Goal: Task Accomplishment & Management: Manage account settings

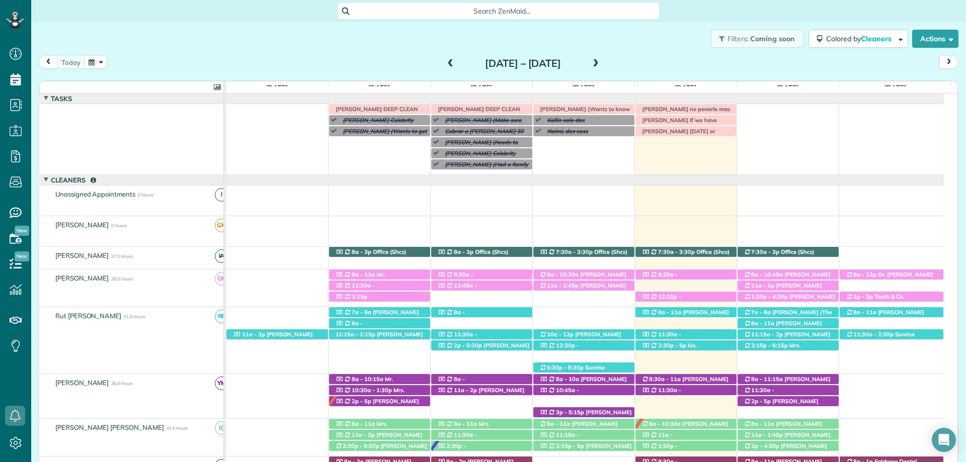
scroll to position [151, 0]
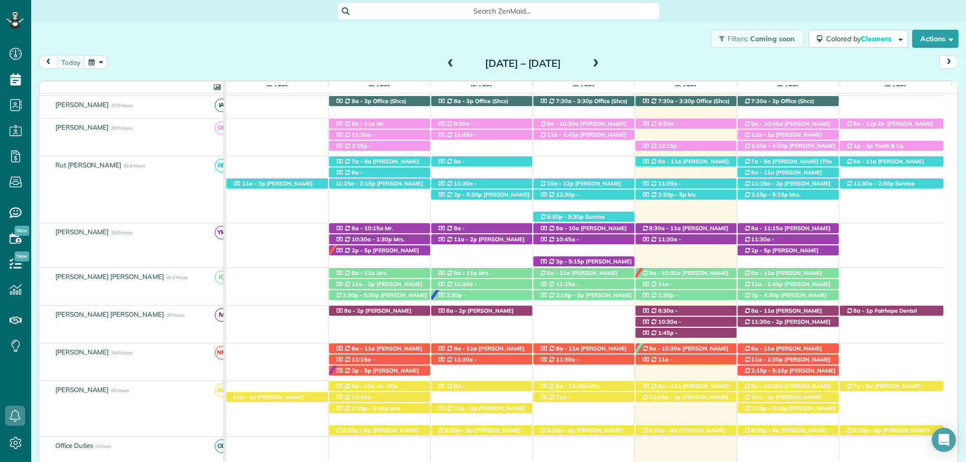
drag, startPoint x: 159, startPoint y: 4, endPoint x: 298, endPoint y: 6, distance: 139.4
click at [159, 4] on div "Search ZenMaid…" at bounding box center [498, 11] width 935 height 17
click at [225, 20] on div "Search ZenMaid…" at bounding box center [498, 11] width 935 height 22
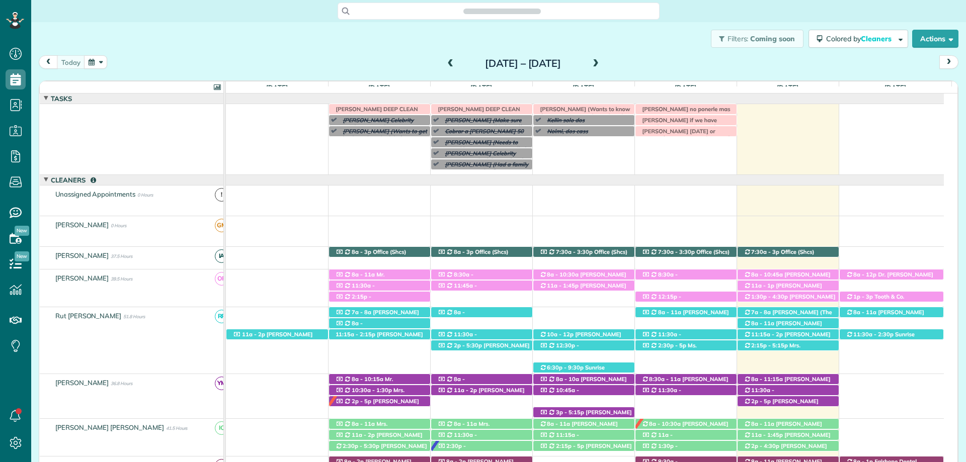
scroll to position [40, 0]
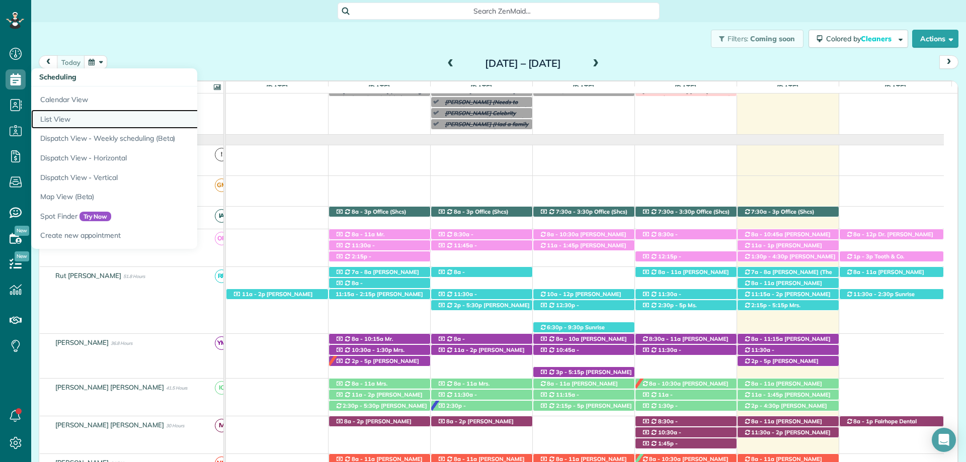
click at [127, 116] on link "List View" at bounding box center [157, 120] width 252 height 20
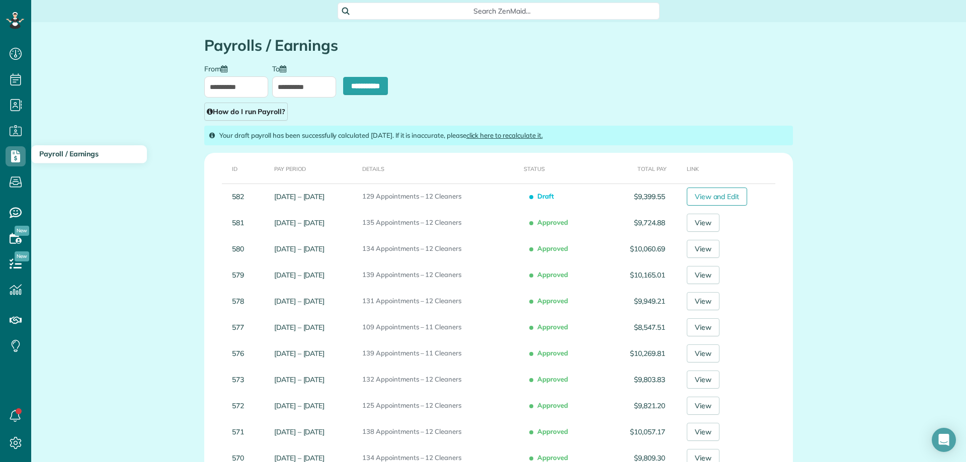
scroll to position [5, 5]
drag, startPoint x: 18, startPoint y: 148, endPoint x: 19, endPoint y: 133, distance: 15.1
click at [19, 147] on icon at bounding box center [16, 156] width 20 height 20
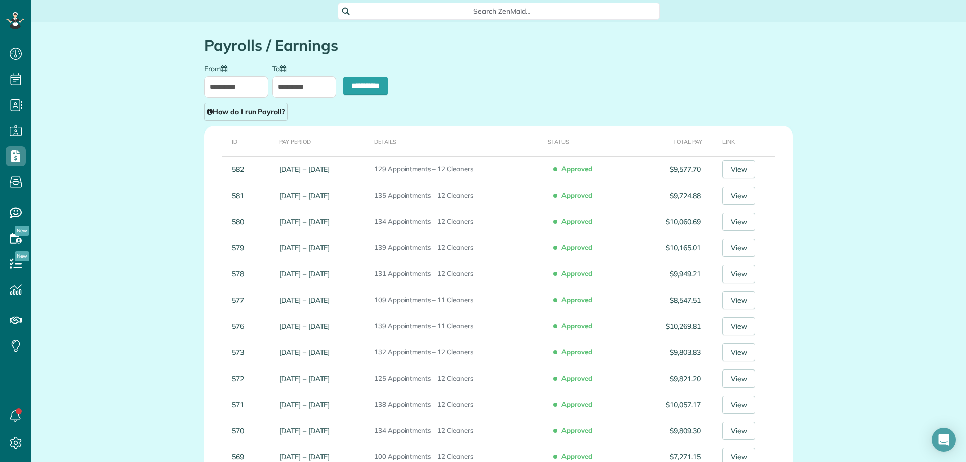
scroll to position [5, 5]
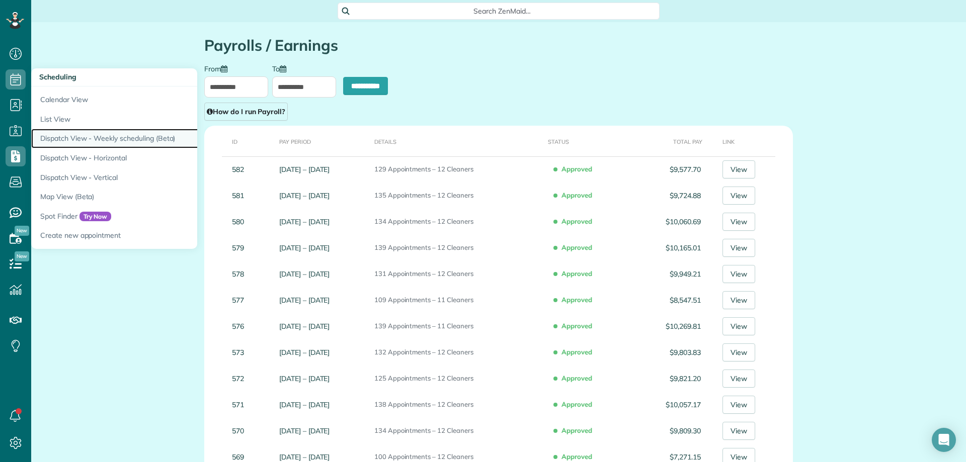
click at [95, 139] on link "Dispatch View - Weekly scheduling (Beta)" at bounding box center [157, 139] width 252 height 20
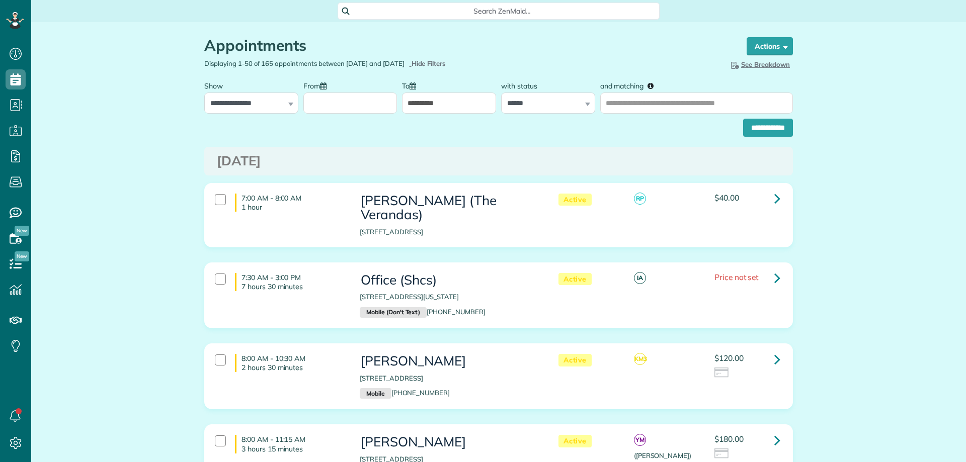
scroll to position [5, 5]
select select "**********"
click at [204, 93] on select "**********" at bounding box center [251, 103] width 94 height 21
click at [570, 106] on select "**********" at bounding box center [548, 103] width 94 height 21
select select
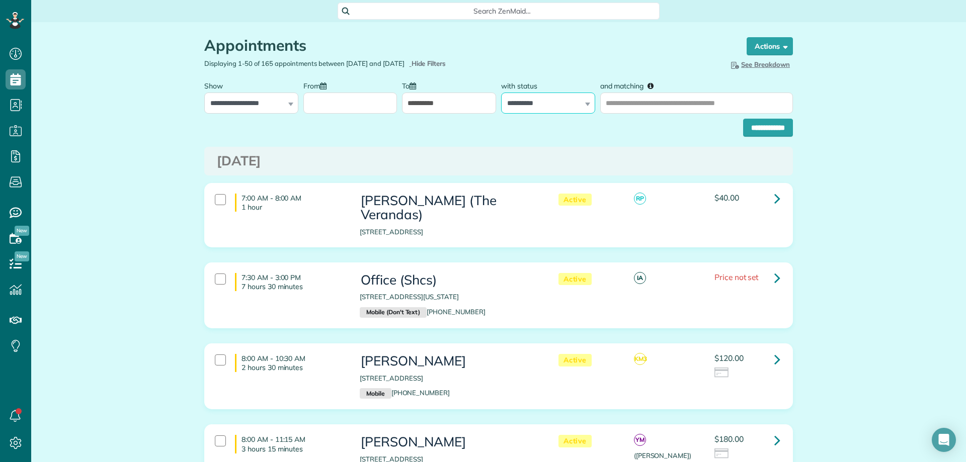
click at [501, 93] on select "**********" at bounding box center [548, 103] width 94 height 21
click at [374, 106] on input "From" at bounding box center [350, 103] width 94 height 21
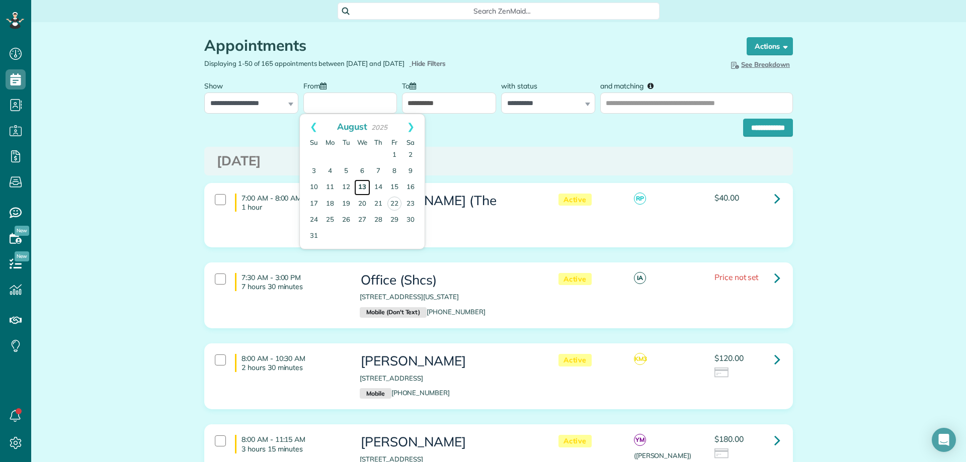
click at [364, 182] on link "13" at bounding box center [362, 188] width 16 height 16
type input "**********"
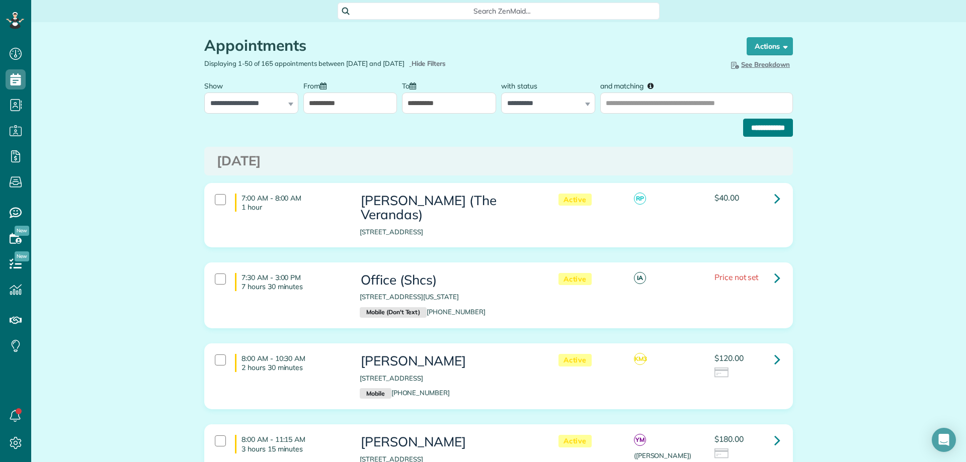
click at [774, 126] on input "**********" at bounding box center [768, 128] width 50 height 18
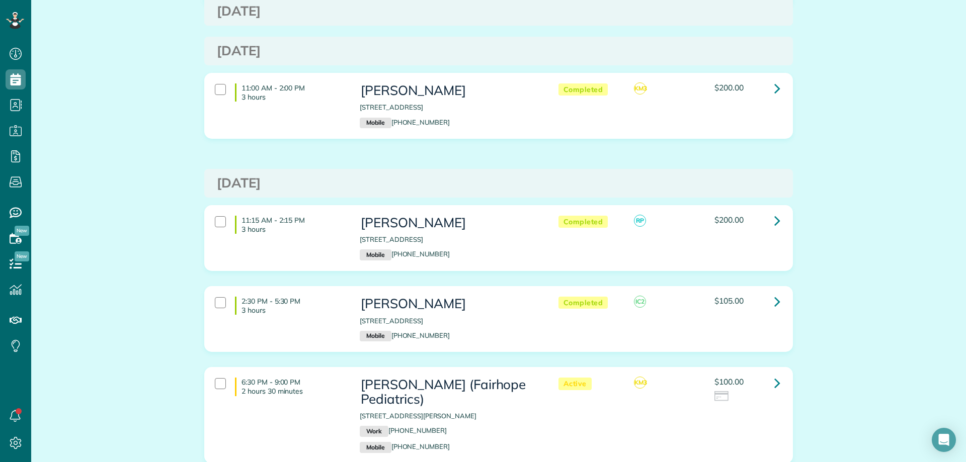
scroll to position [1107, 0]
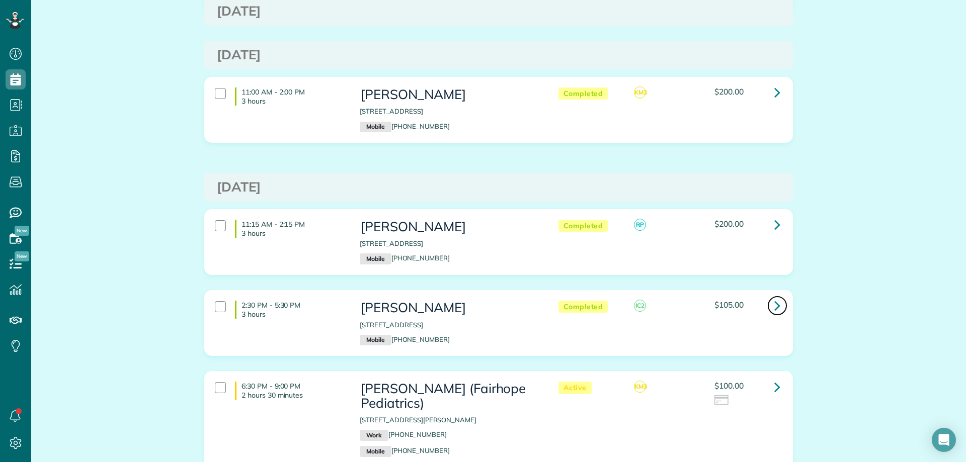
click at [774, 297] on icon at bounding box center [777, 306] width 6 height 18
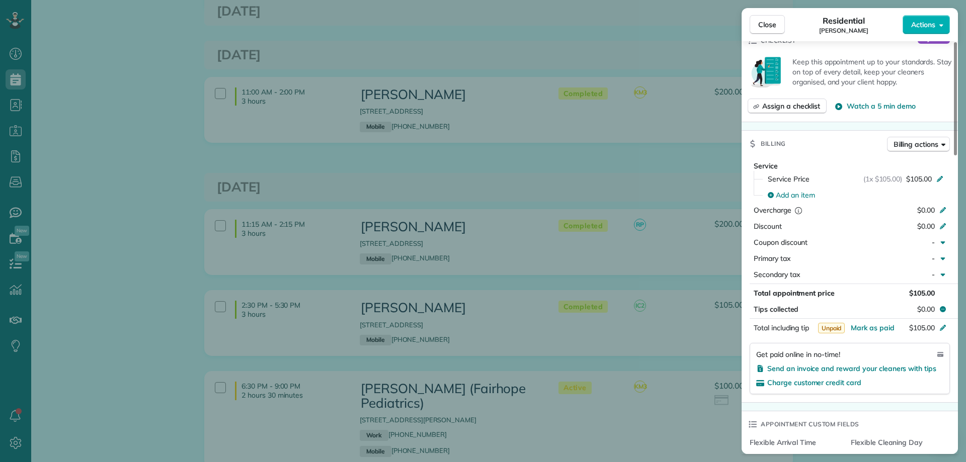
scroll to position [402, 0]
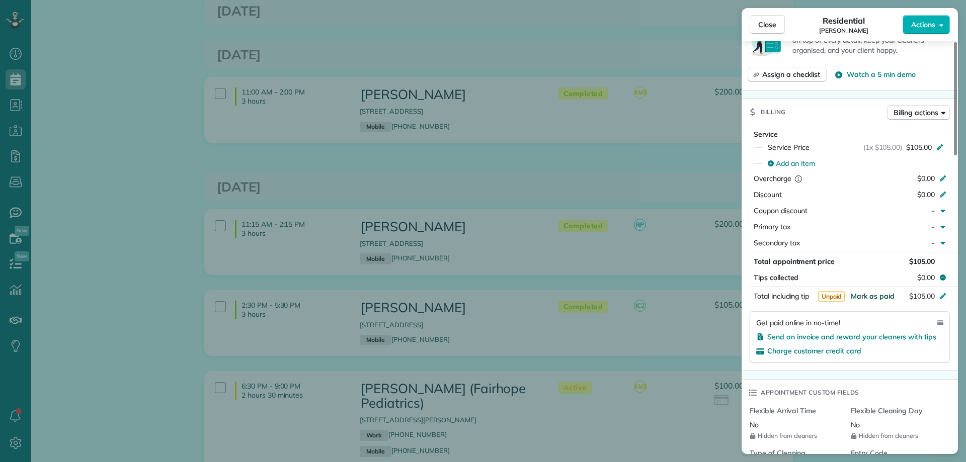
click at [869, 298] on span "Mark as paid" at bounding box center [873, 296] width 44 height 9
click at [759, 24] on span "Close" at bounding box center [767, 25] width 18 height 10
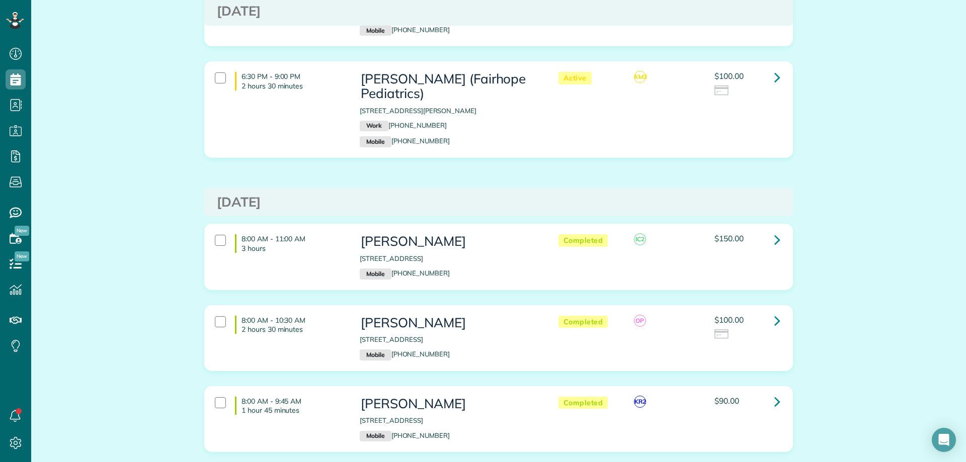
scroll to position [1761, 0]
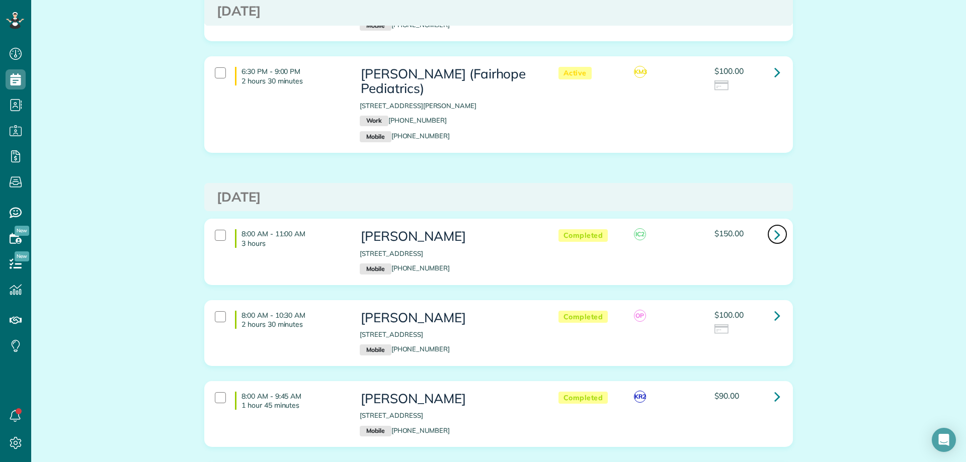
click at [774, 226] on icon at bounding box center [777, 235] width 6 height 18
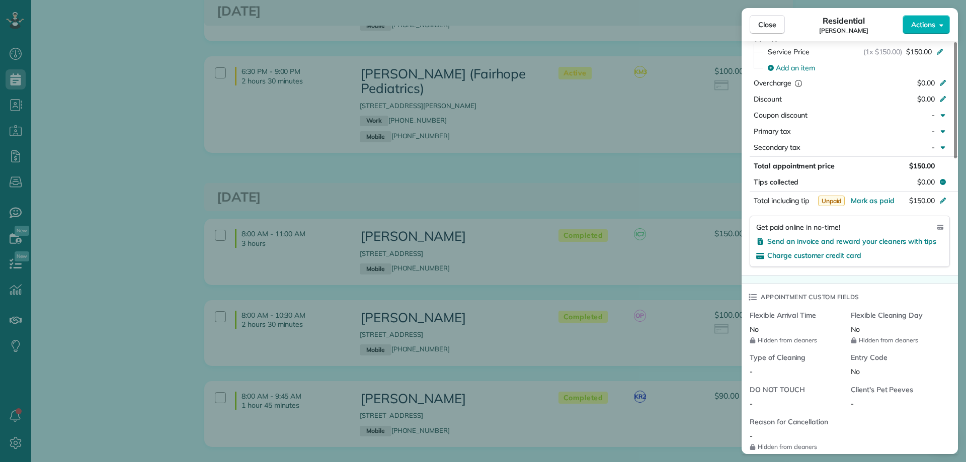
scroll to position [503, 0]
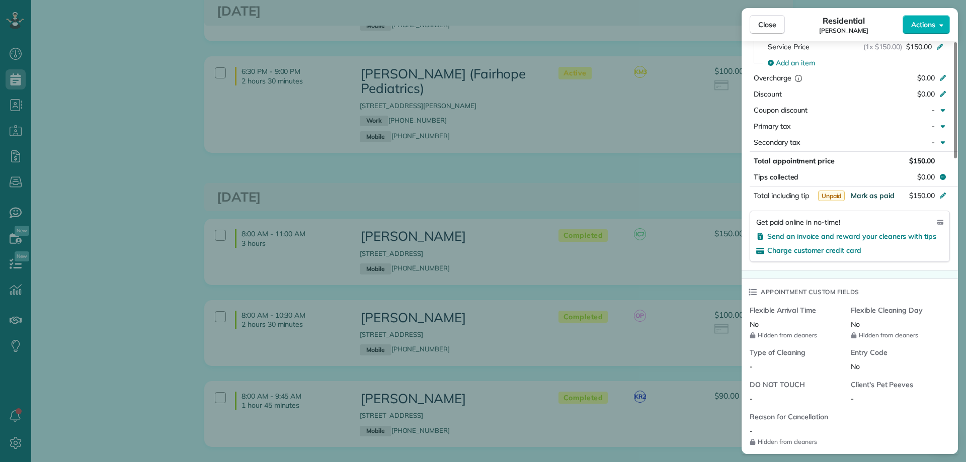
click at [865, 196] on span "Mark as paid" at bounding box center [873, 195] width 44 height 9
click at [766, 16] on button "Close" at bounding box center [767, 24] width 35 height 19
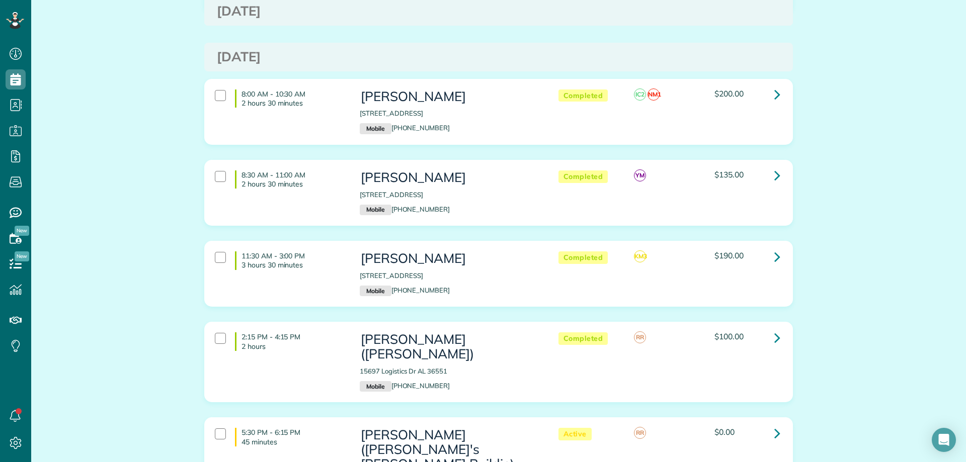
scroll to position [2666, 0]
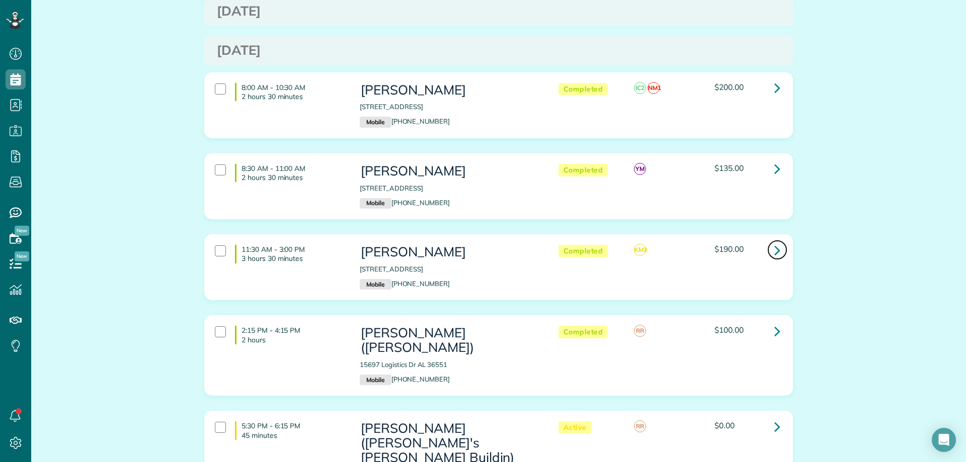
click at [774, 241] on icon at bounding box center [777, 250] width 6 height 18
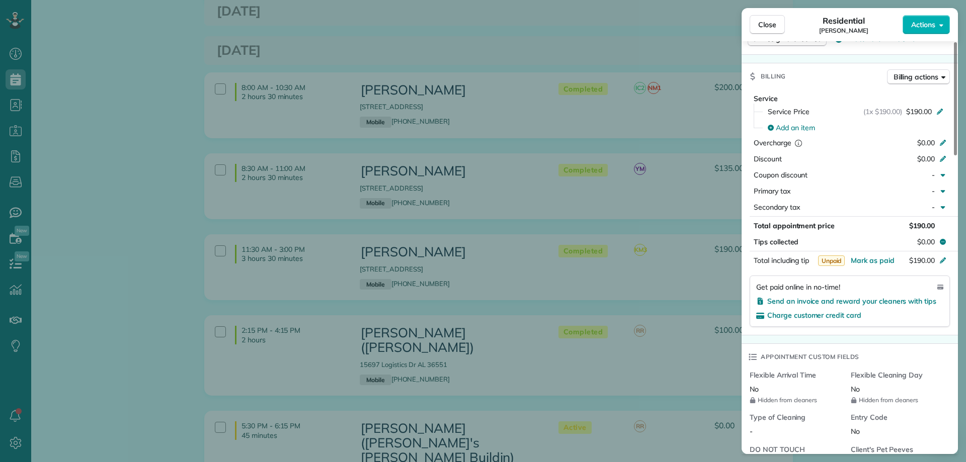
scroll to position [503, 0]
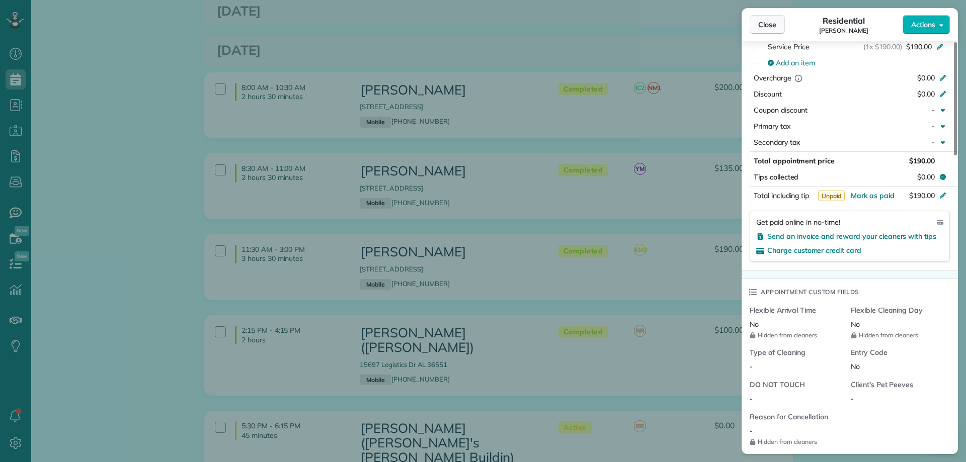
click at [761, 17] on button "Close" at bounding box center [767, 24] width 35 height 19
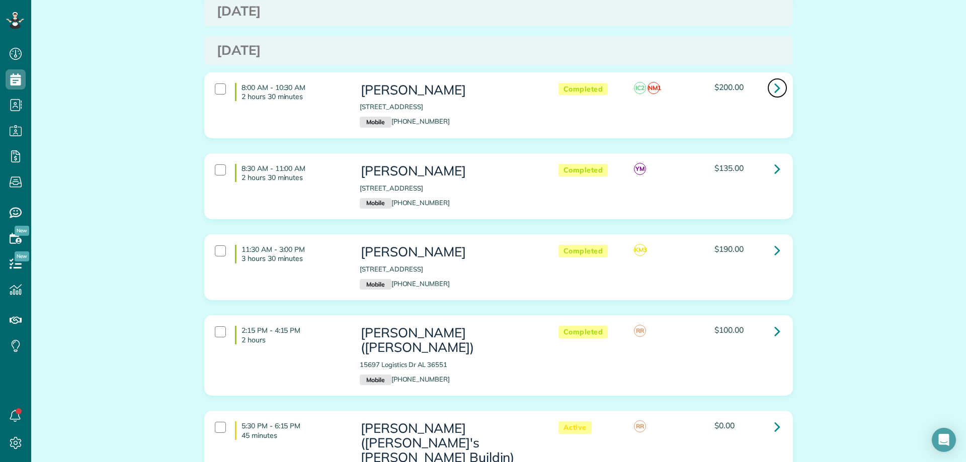
click at [777, 78] on link at bounding box center [777, 88] width 20 height 20
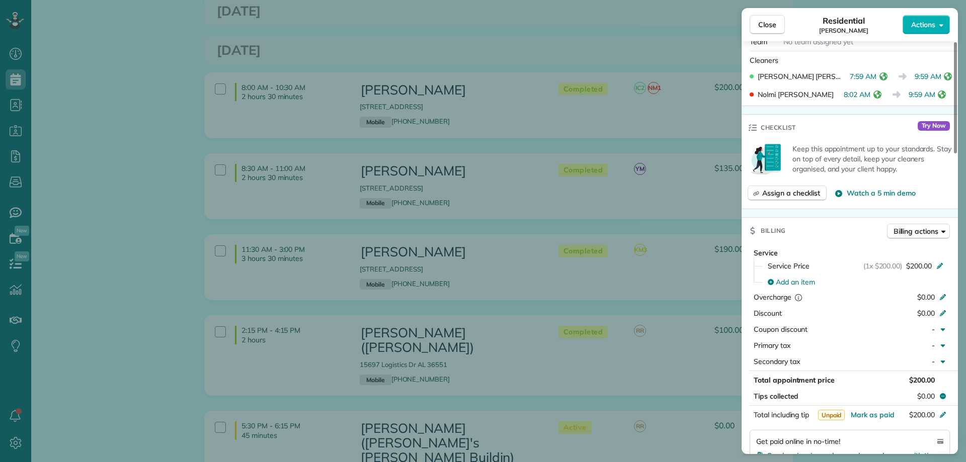
scroll to position [402, 0]
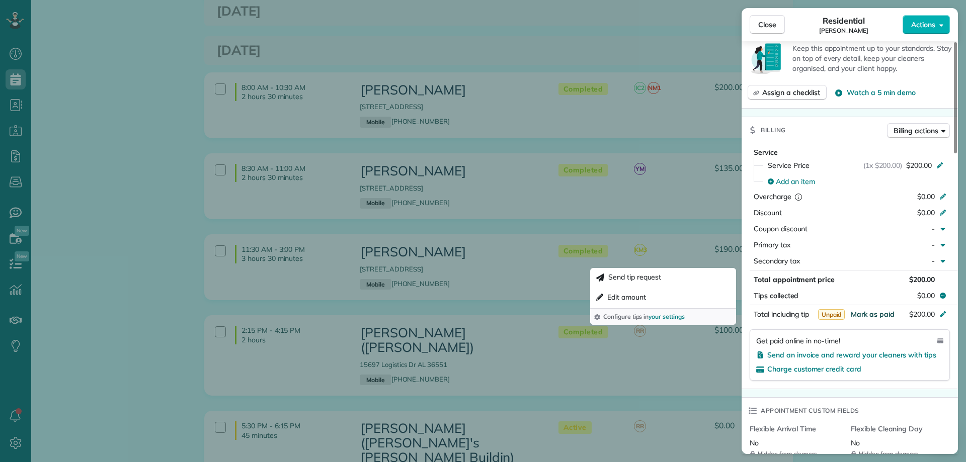
click at [871, 314] on span "Mark as paid" at bounding box center [873, 314] width 44 height 9
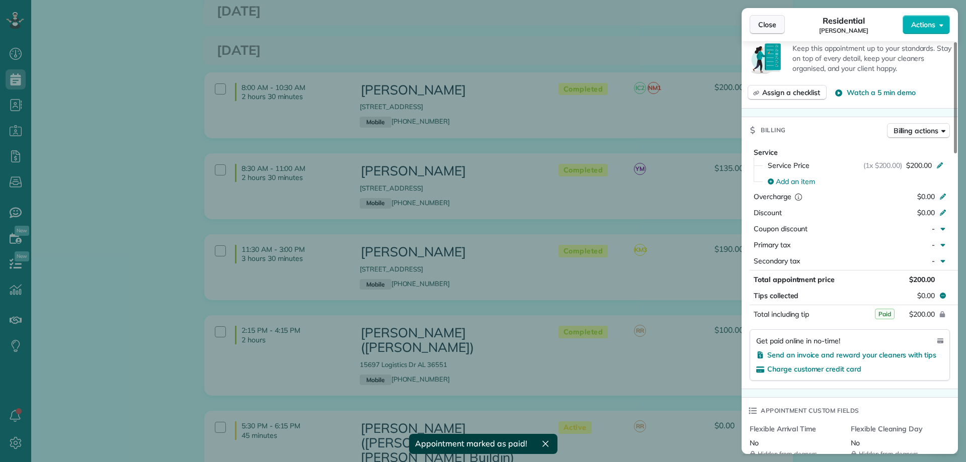
click at [769, 17] on button "Close" at bounding box center [767, 24] width 35 height 19
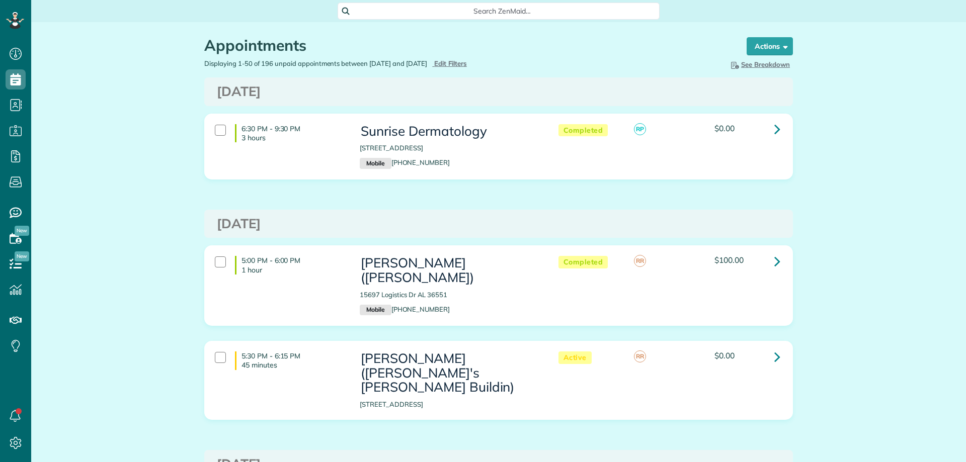
scroll to position [5, 5]
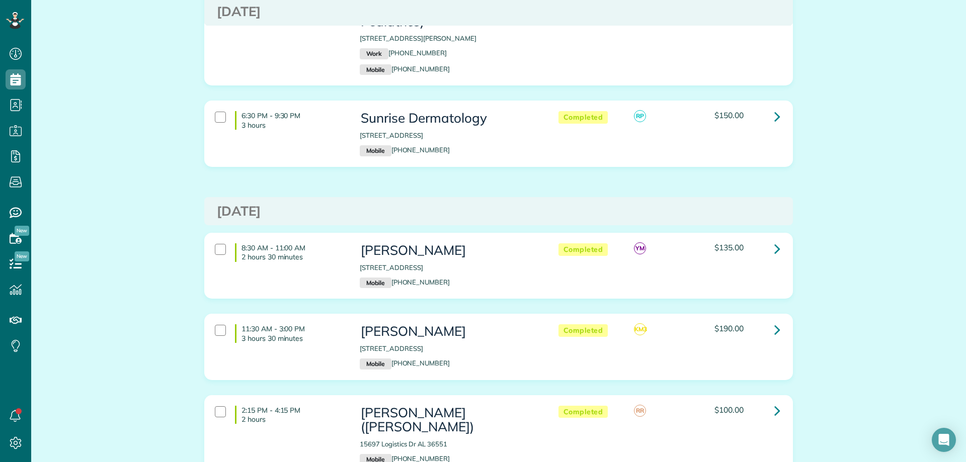
scroll to position [2364, 0]
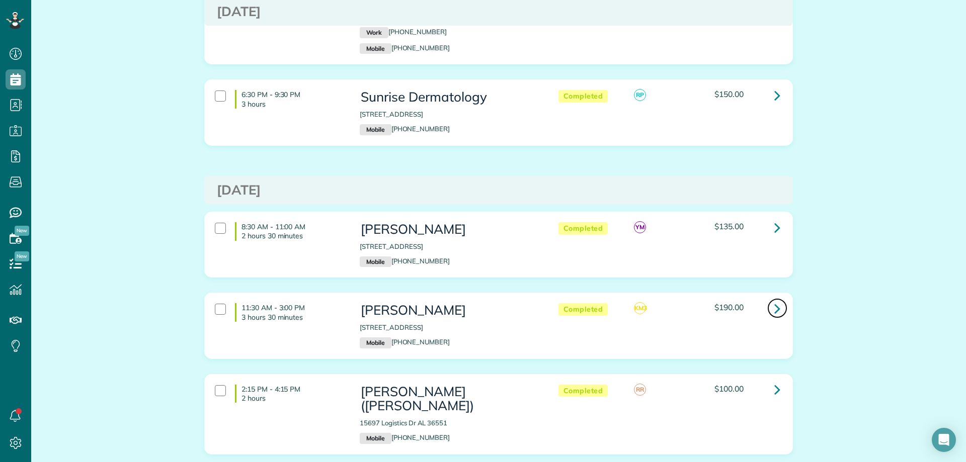
click at [774, 300] on icon at bounding box center [777, 309] width 6 height 18
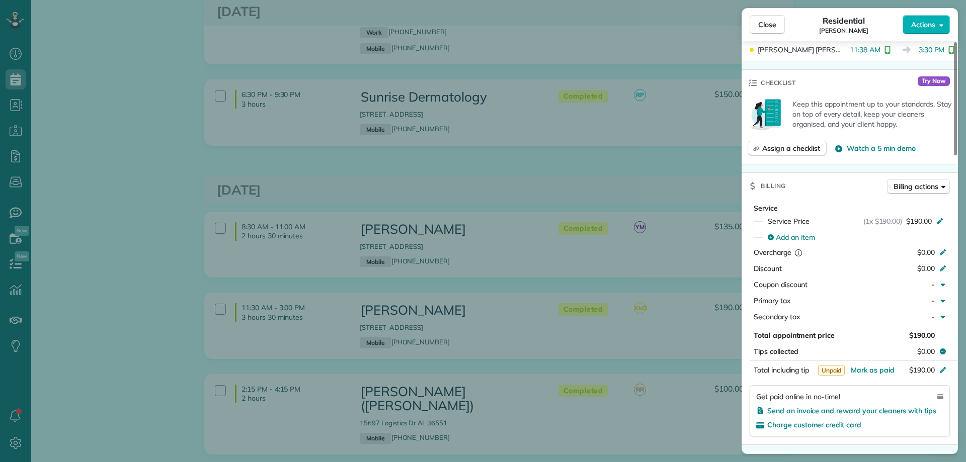
scroll to position [352, 0]
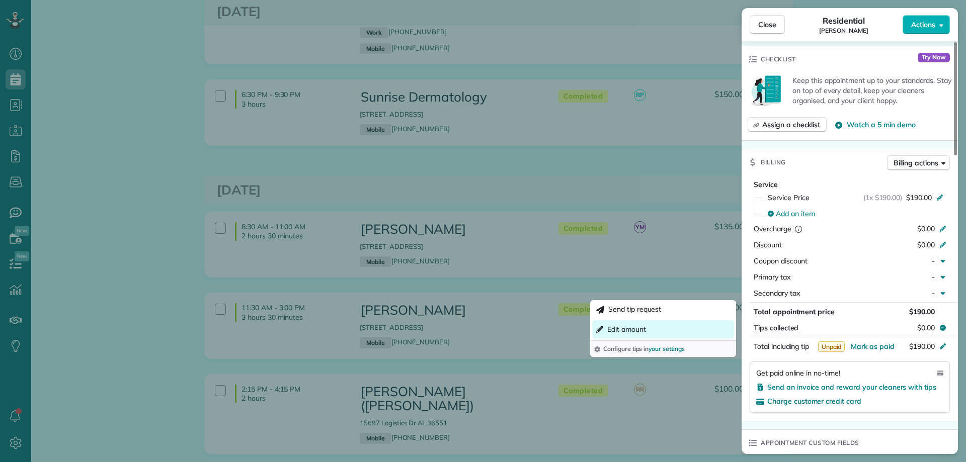
click at [677, 324] on button "Edit amount" at bounding box center [663, 329] width 142 height 18
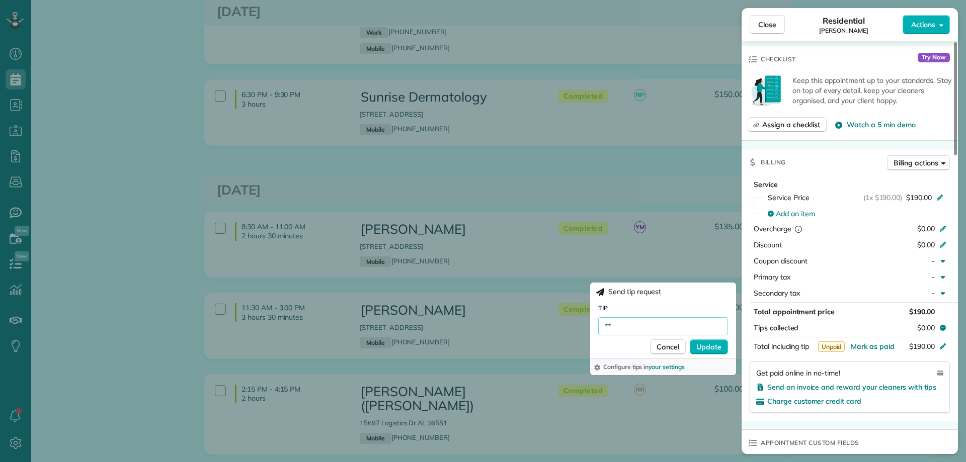
click at [677, 324] on input "**" at bounding box center [663, 326] width 130 height 18
type input "***"
click at [705, 345] on span "Update" at bounding box center [708, 347] width 25 height 10
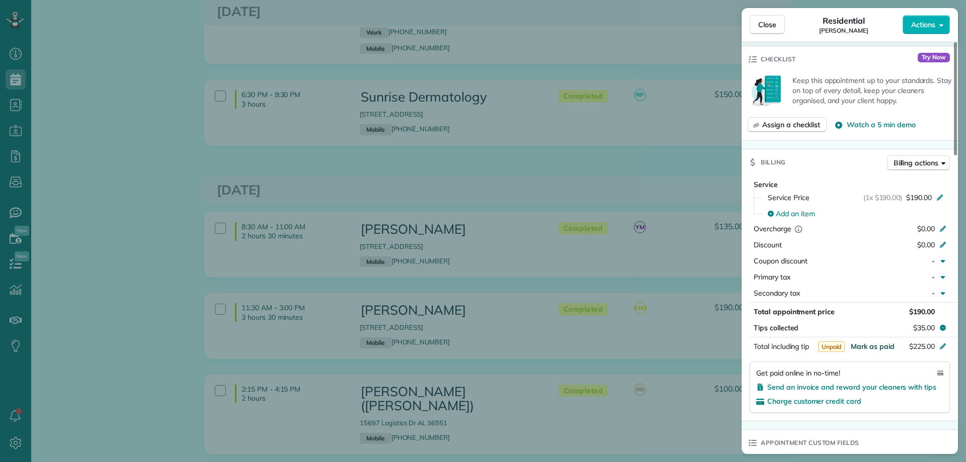
click at [879, 345] on span "Mark as paid" at bounding box center [873, 346] width 44 height 9
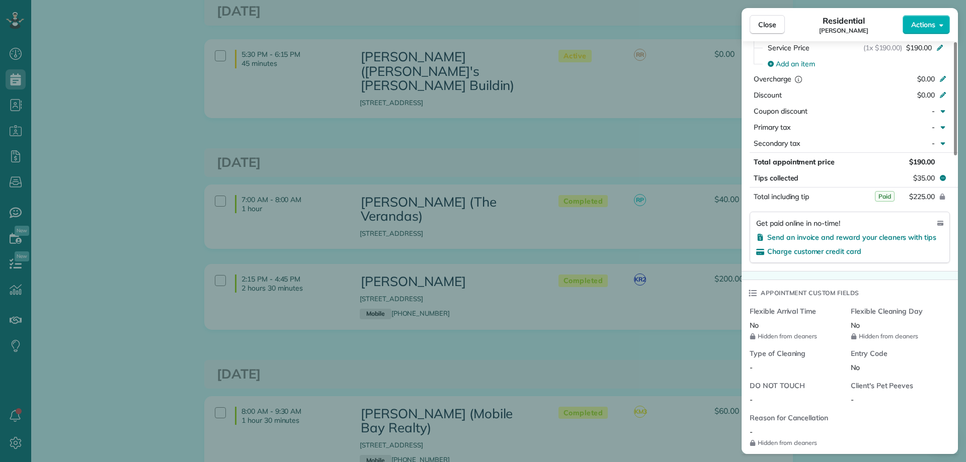
scroll to position [503, 0]
click at [758, 24] on button "Close" at bounding box center [767, 24] width 35 height 19
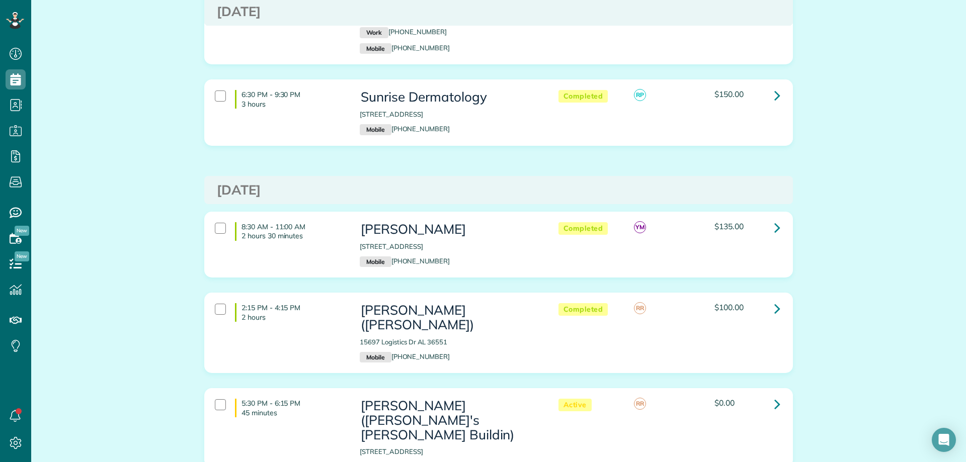
scroll to position [2415, 0]
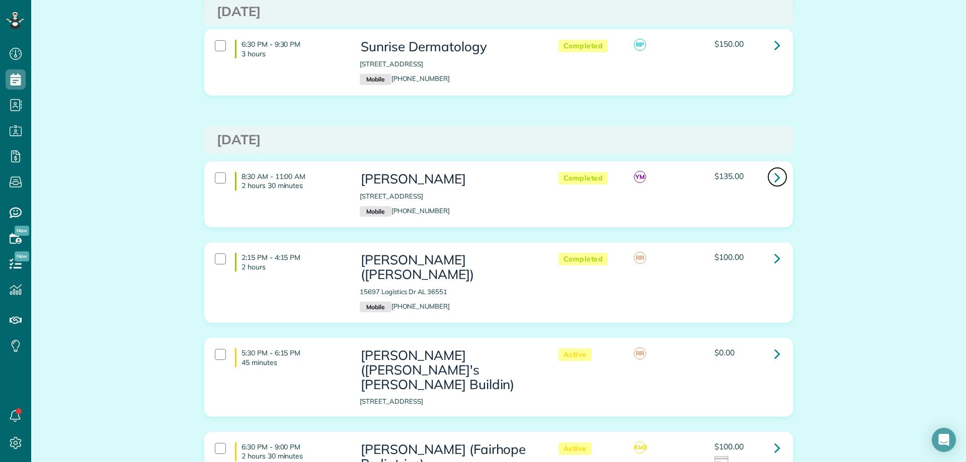
click at [774, 169] on icon at bounding box center [777, 178] width 6 height 18
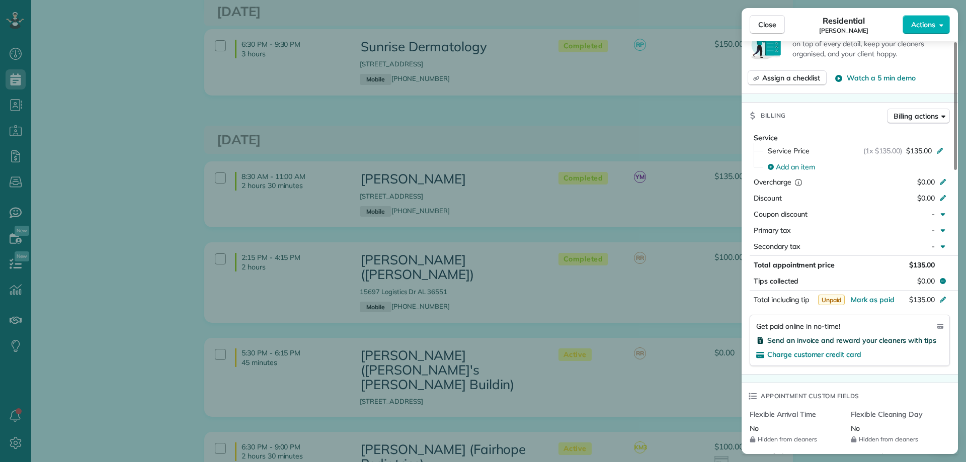
scroll to position [402, 0]
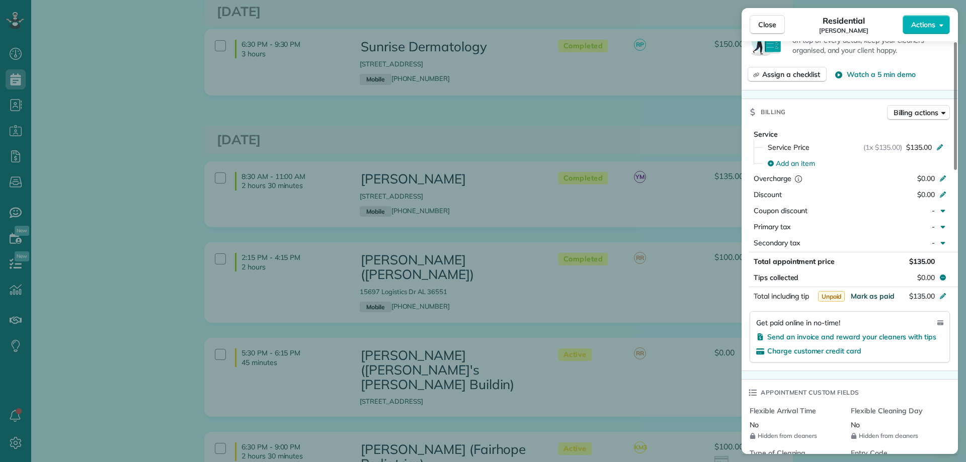
click at [871, 295] on span "Mark as paid" at bounding box center [873, 296] width 44 height 9
click at [771, 29] on span "Close" at bounding box center [767, 25] width 18 height 10
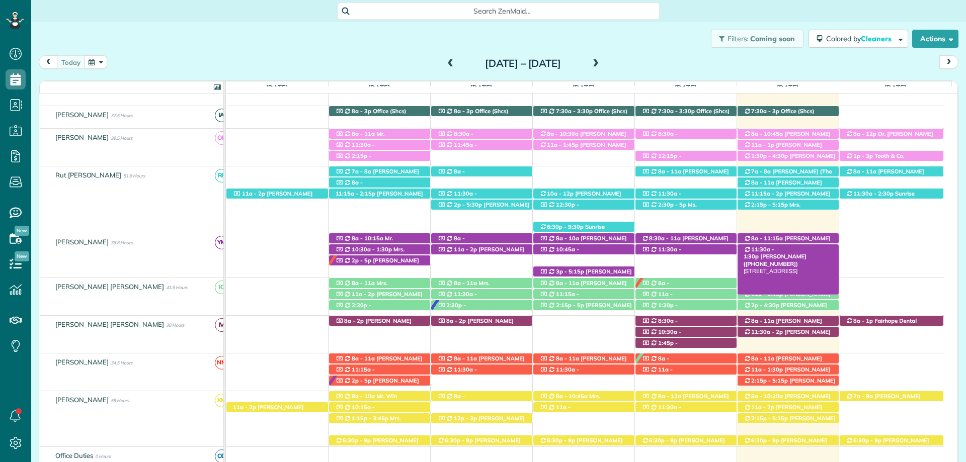
scroll to position [141, 0]
click at [780, 261] on span "[PERSON_NAME] ([PHONE_NUMBER])" at bounding box center [781, 264] width 75 height 14
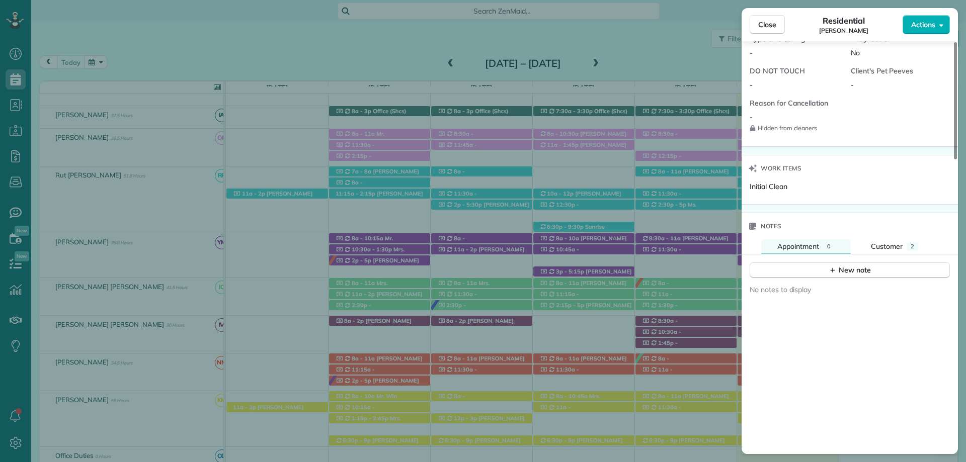
scroll to position [857, 0]
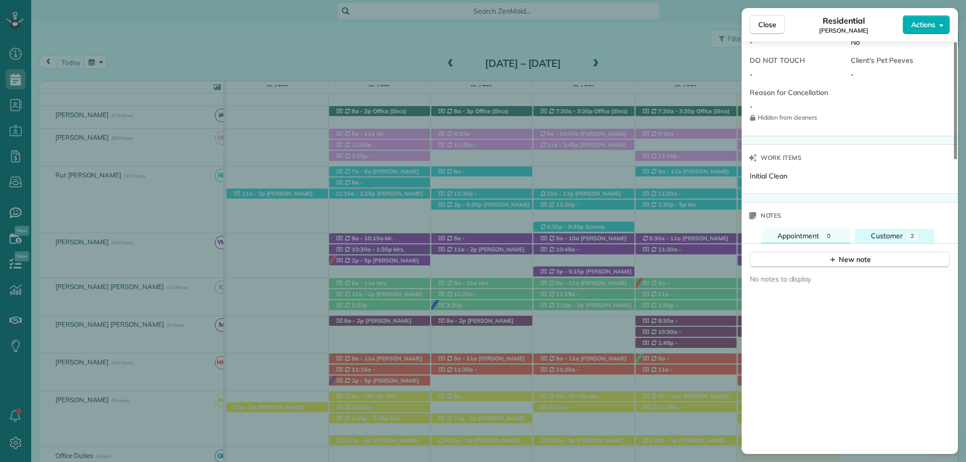
click at [889, 231] on span "Customer" at bounding box center [887, 235] width 32 height 9
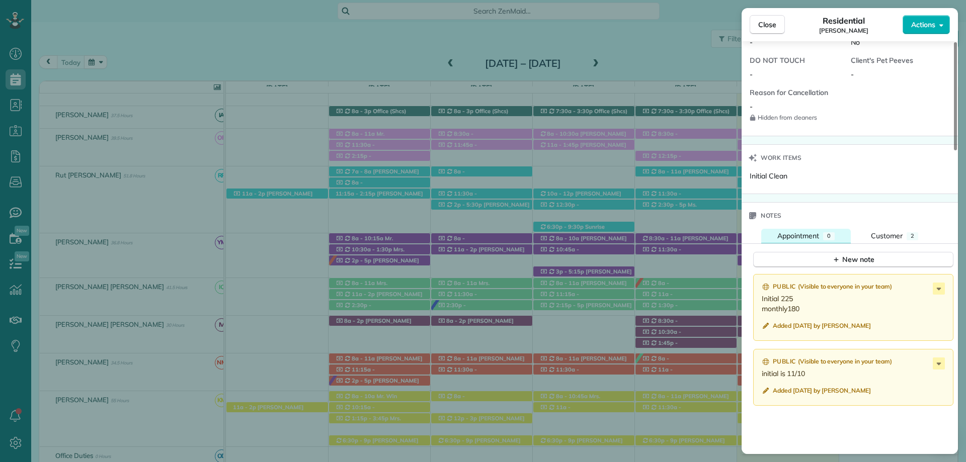
click at [807, 231] on div "Appointment" at bounding box center [798, 236] width 42 height 10
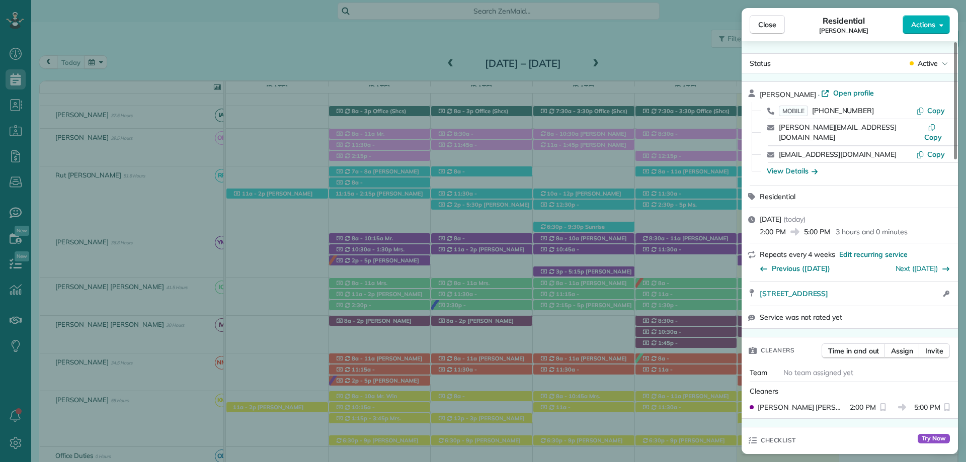
scroll to position [0, 0]
click at [766, 28] on span "Close" at bounding box center [767, 25] width 18 height 10
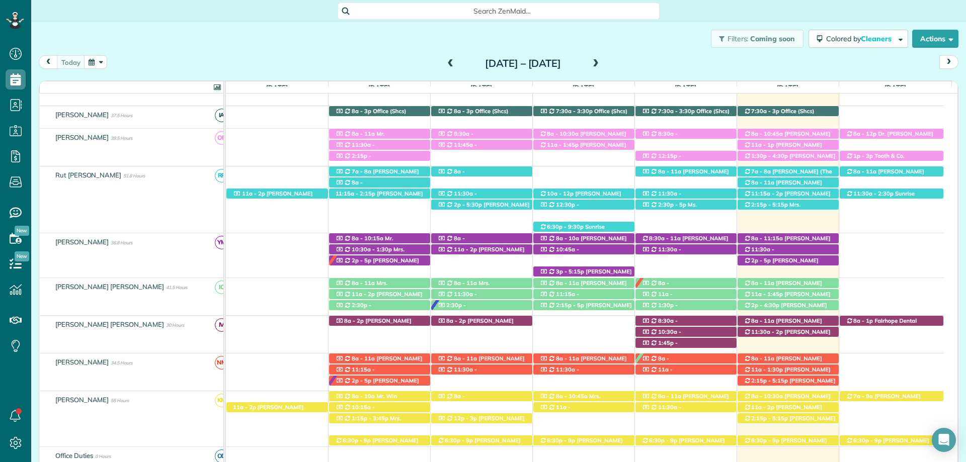
click at [589, 30] on div "Filters: Coming soon Colored by Cleaners Color by Cleaner Color by Team Color b…" at bounding box center [498, 38] width 935 height 33
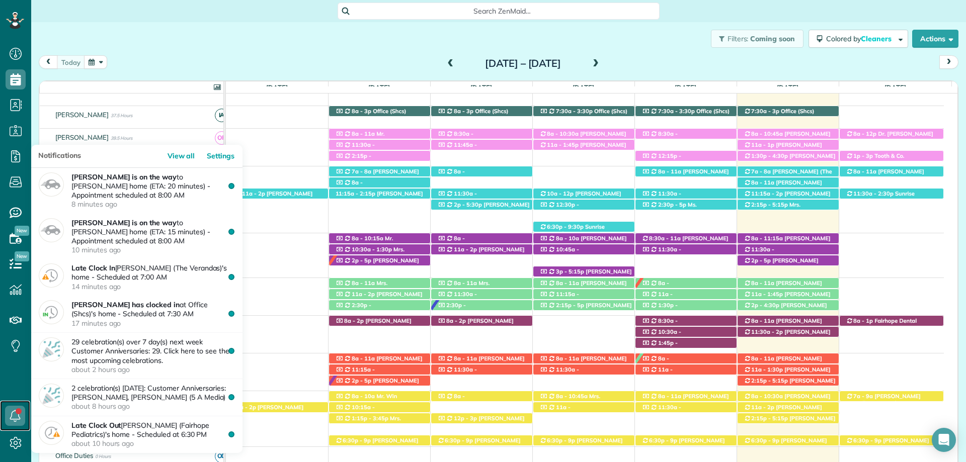
click at [12, 407] on icon at bounding box center [15, 416] width 20 height 20
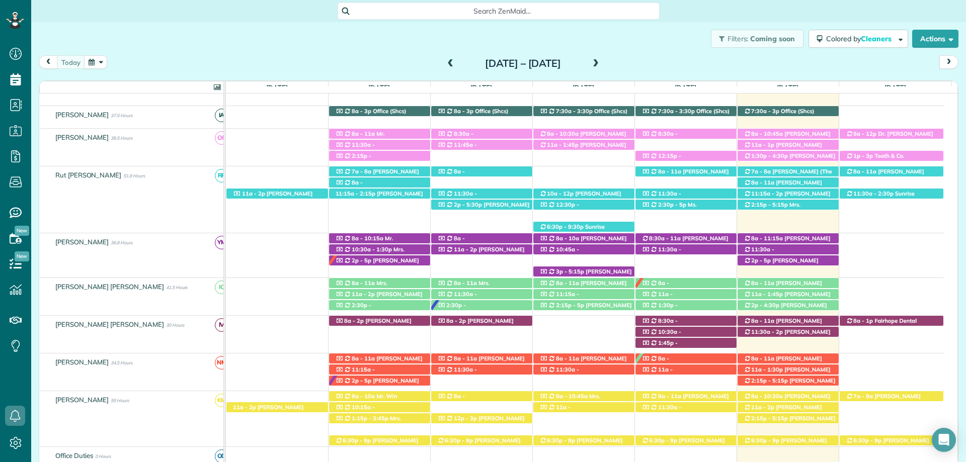
click at [162, 45] on div "Filters: Coming soon Colored by Cleaners Color by Cleaner Color by Team Color b…" at bounding box center [498, 38] width 935 height 33
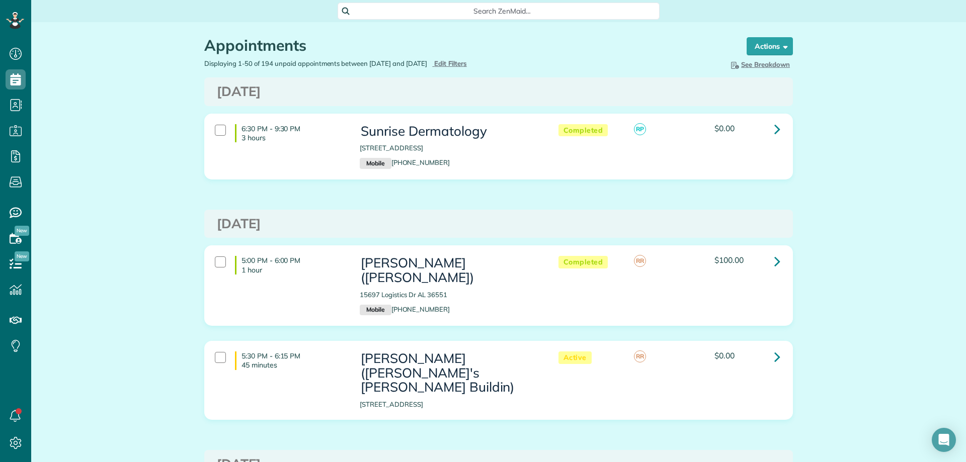
scroll to position [5, 5]
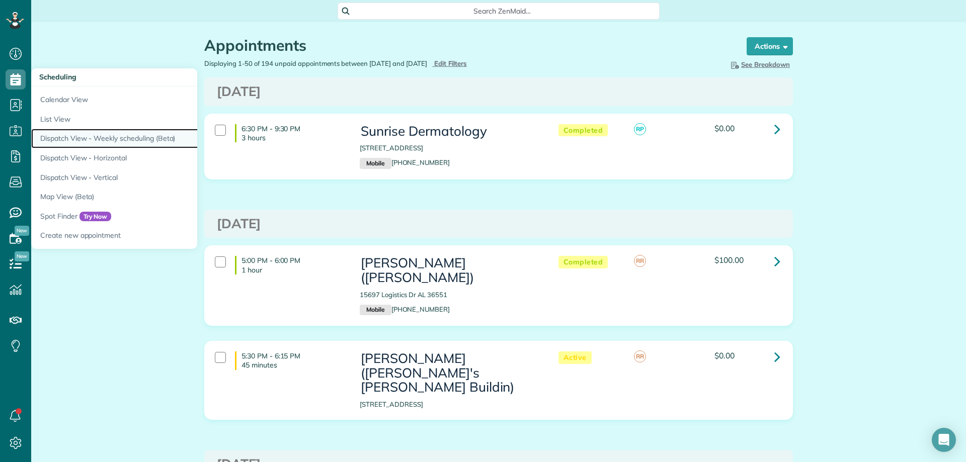
click at [102, 133] on link "Dispatch View - Weekly scheduling (Beta)" at bounding box center [157, 139] width 252 height 20
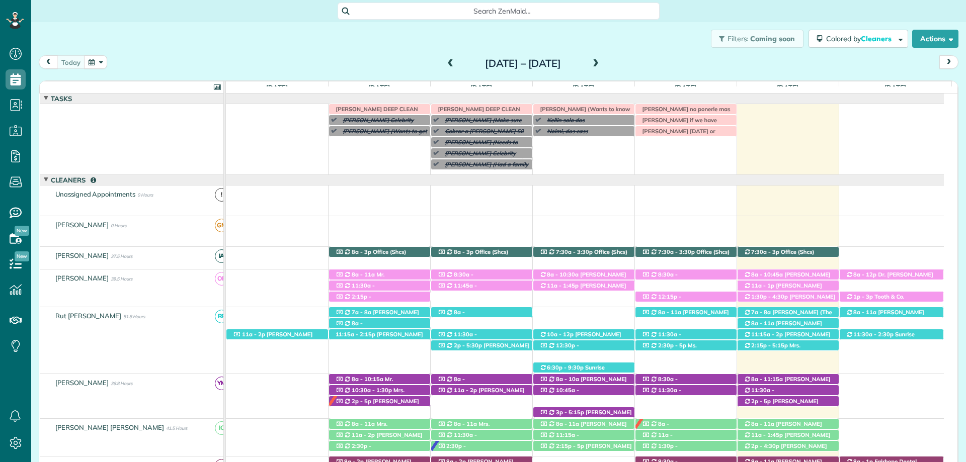
scroll to position [40, 0]
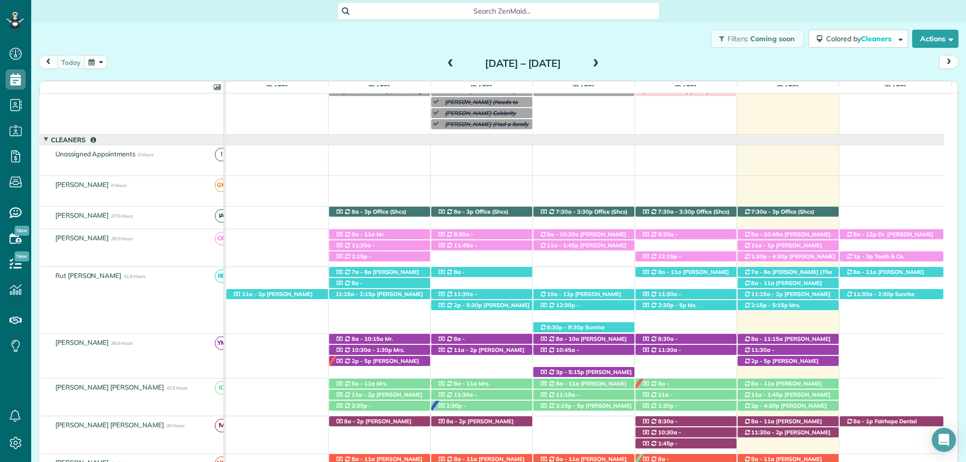
click at [601, 62] on span at bounding box center [595, 63] width 11 height 9
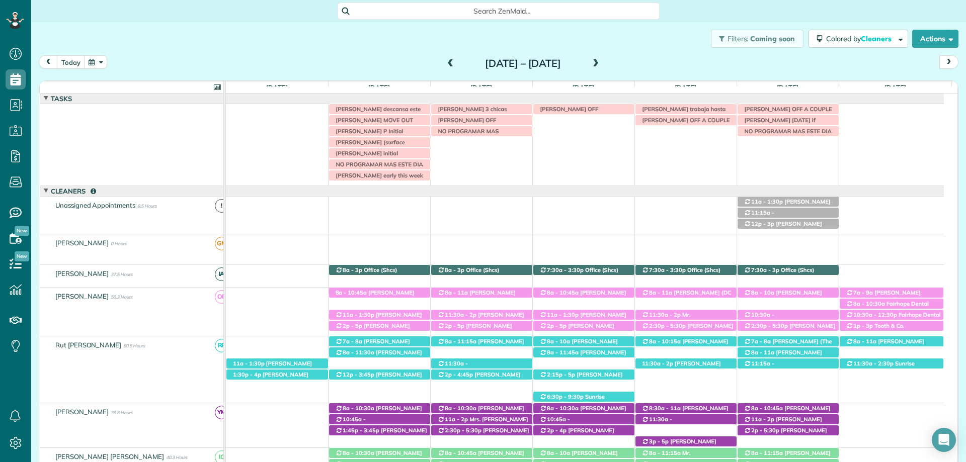
scroll to position [51, 0]
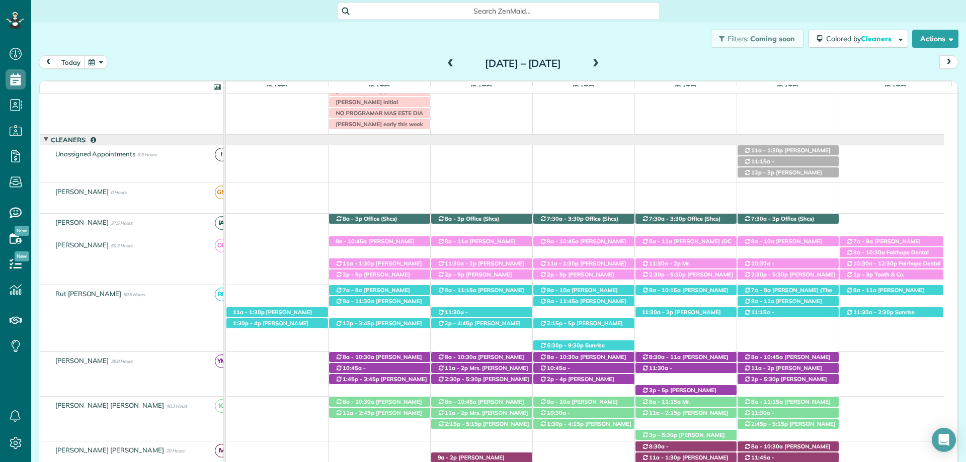
click at [601, 62] on span at bounding box center [595, 63] width 11 height 9
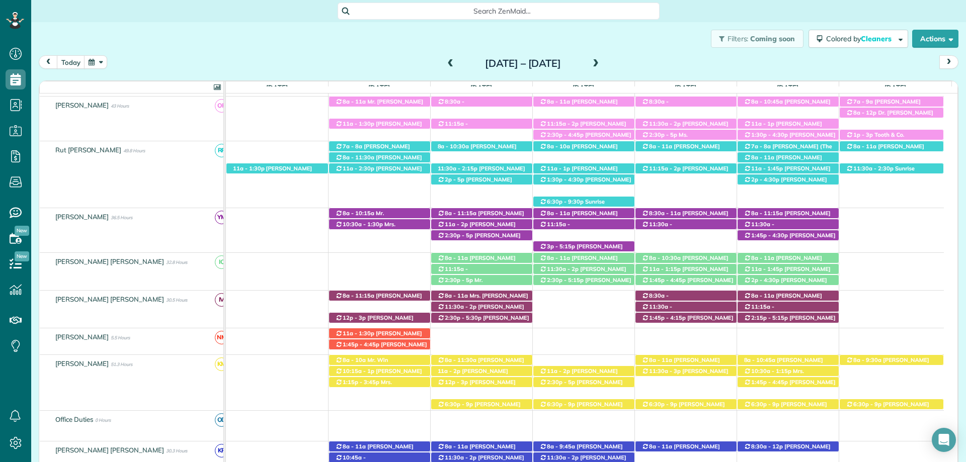
scroll to position [302, 0]
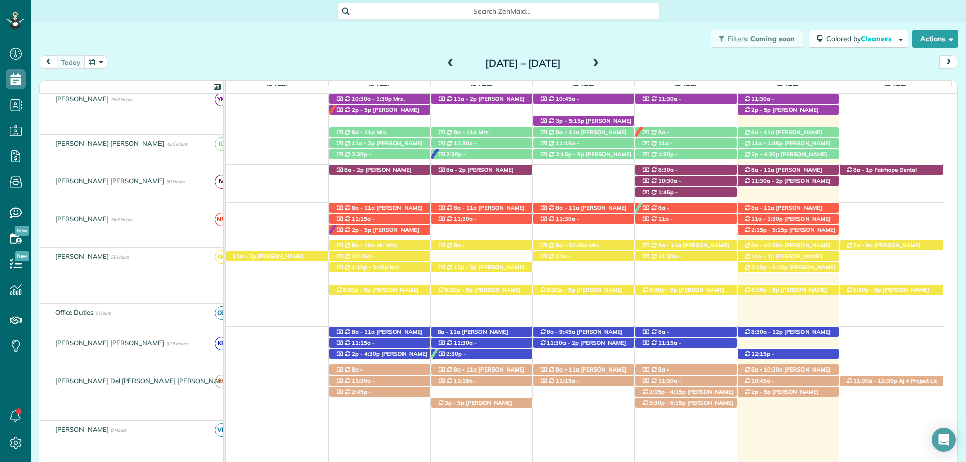
scroll to position [292, 0]
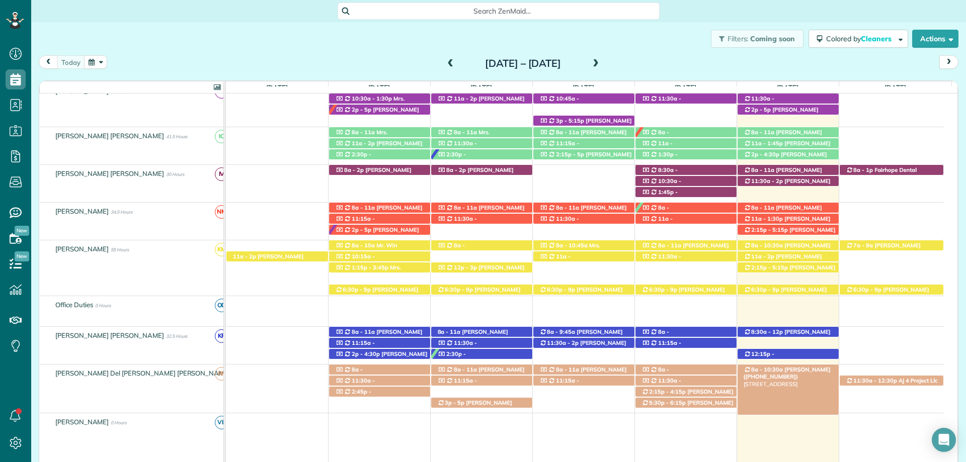
click at [784, 369] on span "Bianca Ingram (+12513705558)" at bounding box center [787, 373] width 87 height 14
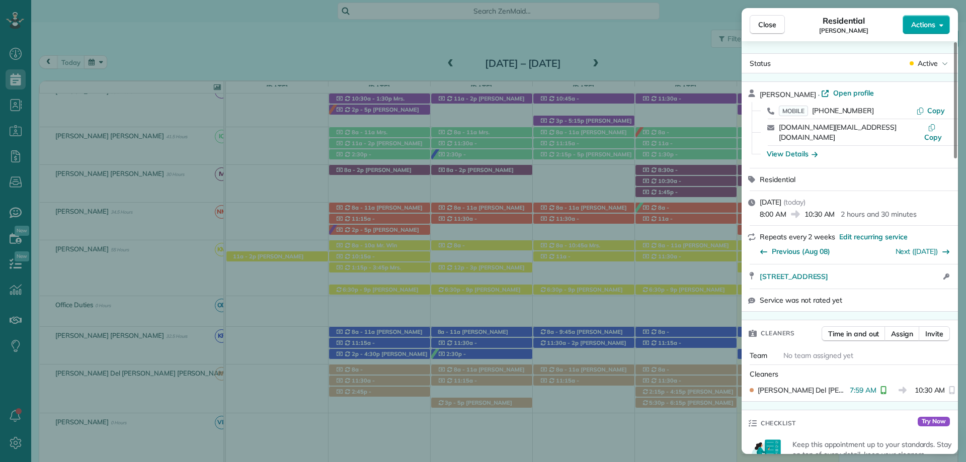
click at [919, 22] on span "Actions" at bounding box center [923, 25] width 24 height 10
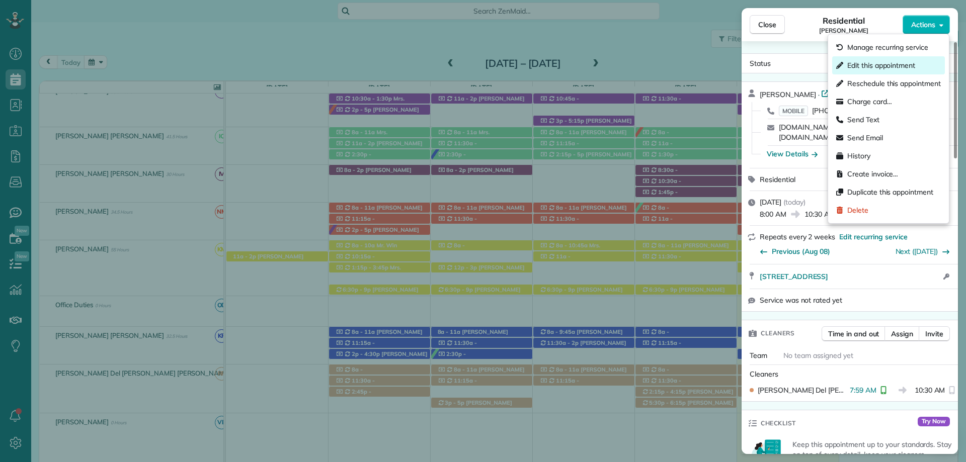
click at [901, 65] on span "Edit this appointment" at bounding box center [881, 65] width 68 height 10
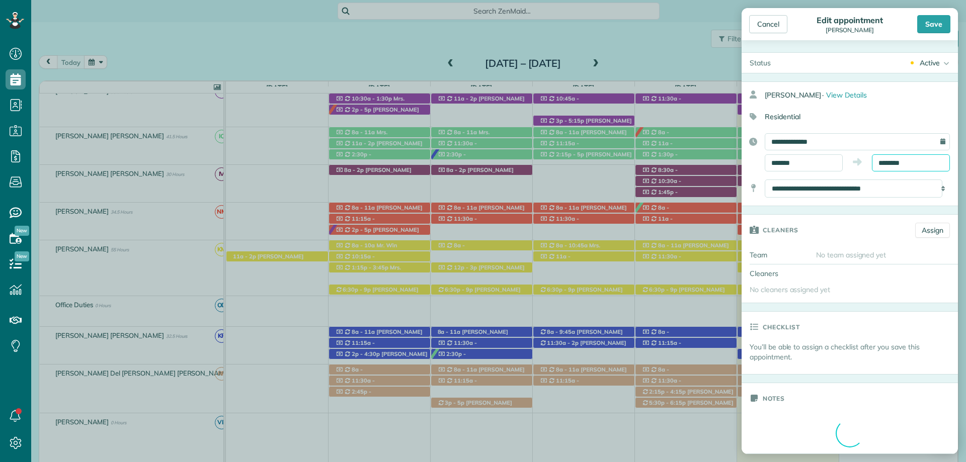
click at [882, 162] on input "********" at bounding box center [911, 162] width 78 height 17
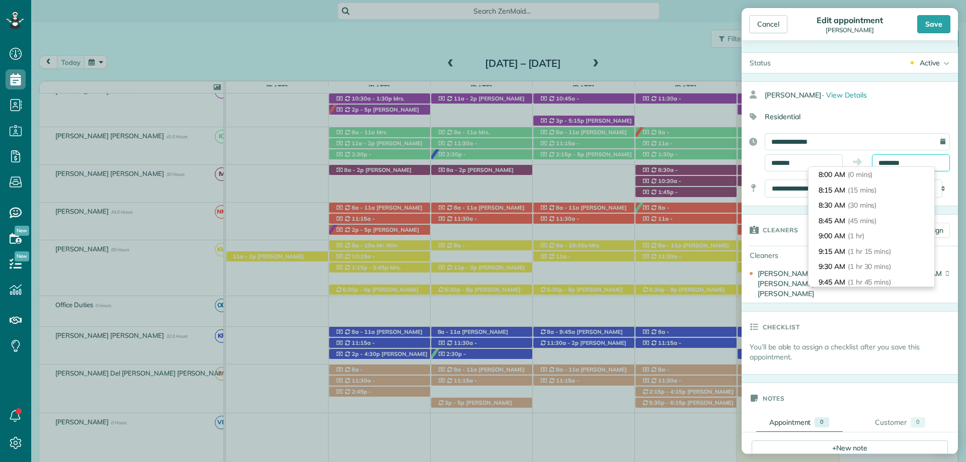
scroll to position [138, 0]
type input "********"
click at [845, 248] on li "11:30 AM (3 hrs 30 mins)" at bounding box center [871, 251] width 126 height 16
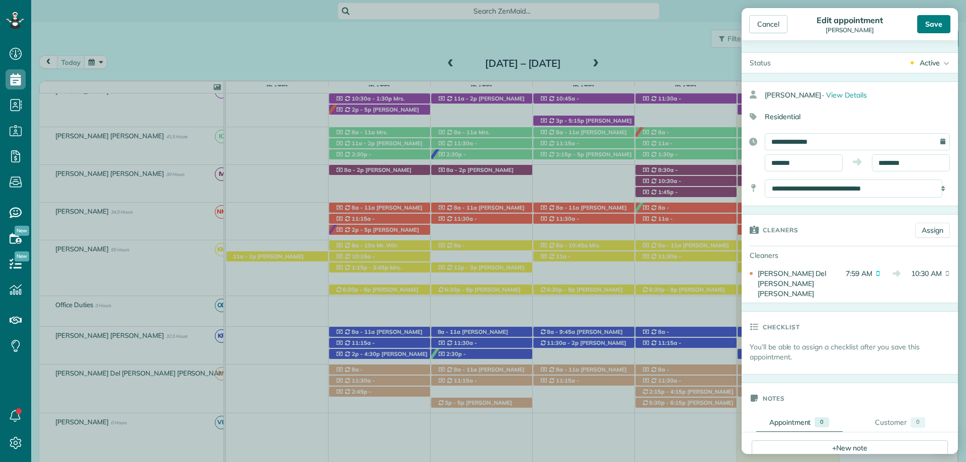
click at [928, 25] on div "Save" at bounding box center [933, 24] width 33 height 18
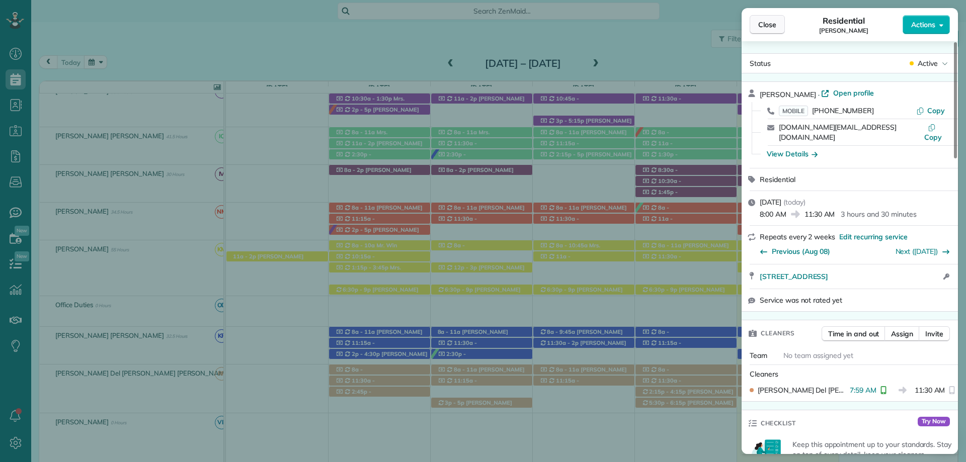
click at [768, 21] on span "Close" at bounding box center [767, 25] width 18 height 10
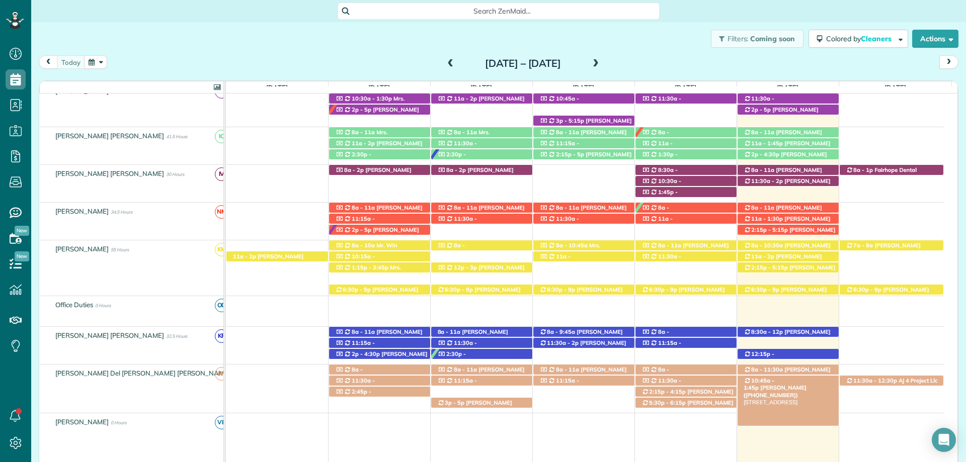
click at [775, 380] on span "10:45a - 1:45p" at bounding box center [759, 384] width 31 height 14
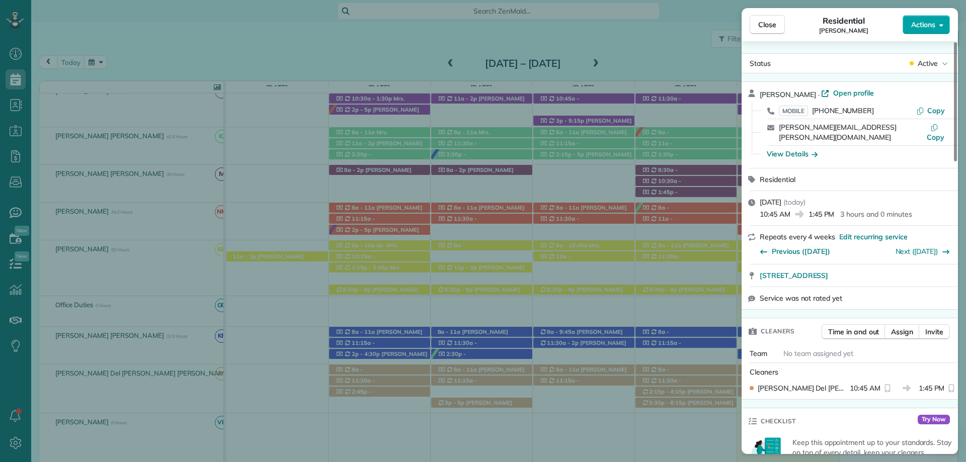
click at [932, 21] on span "Actions" at bounding box center [923, 25] width 24 height 10
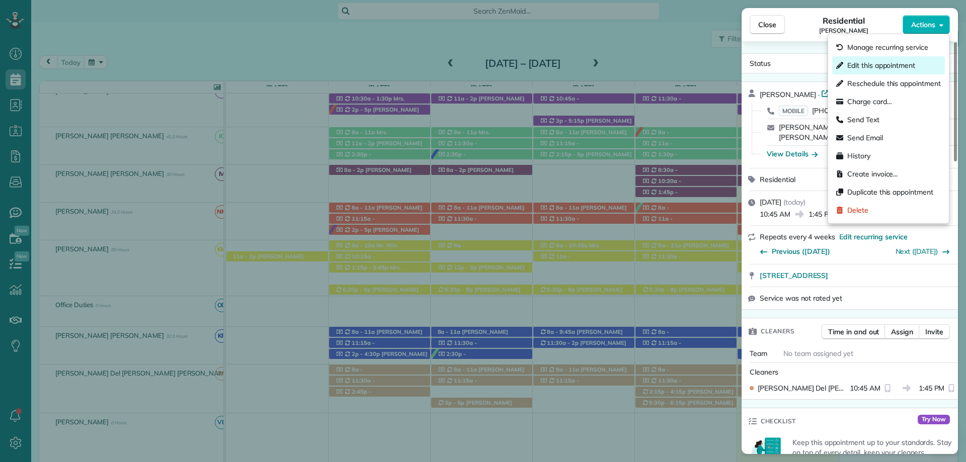
click at [885, 65] on span "Edit this appointment" at bounding box center [881, 65] width 68 height 10
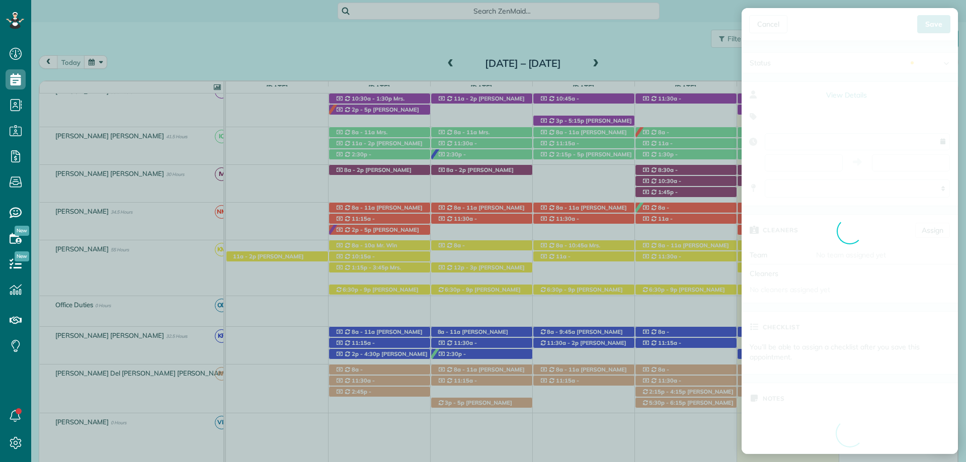
type input "**********"
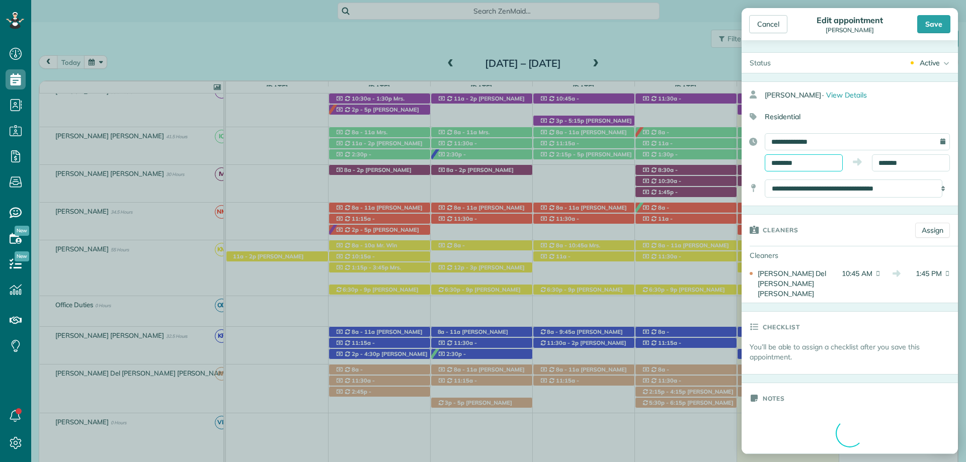
click at [796, 165] on input "********" at bounding box center [804, 162] width 78 height 17
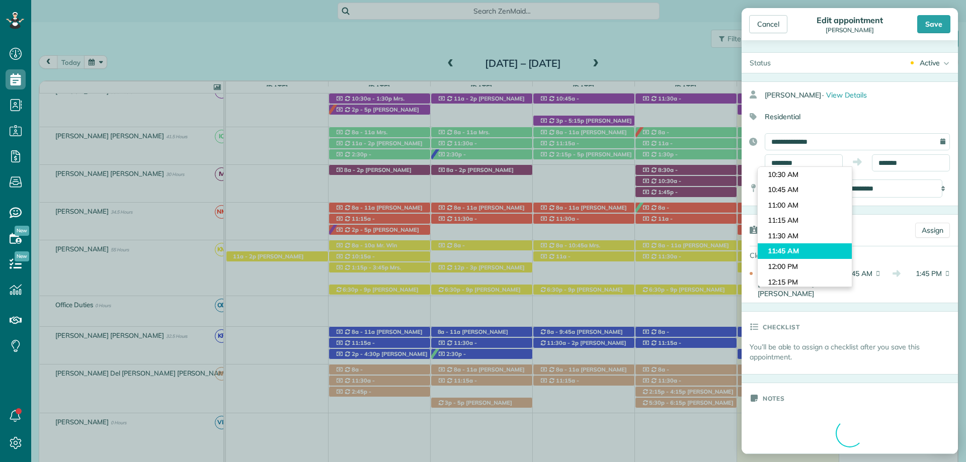
type input "********"
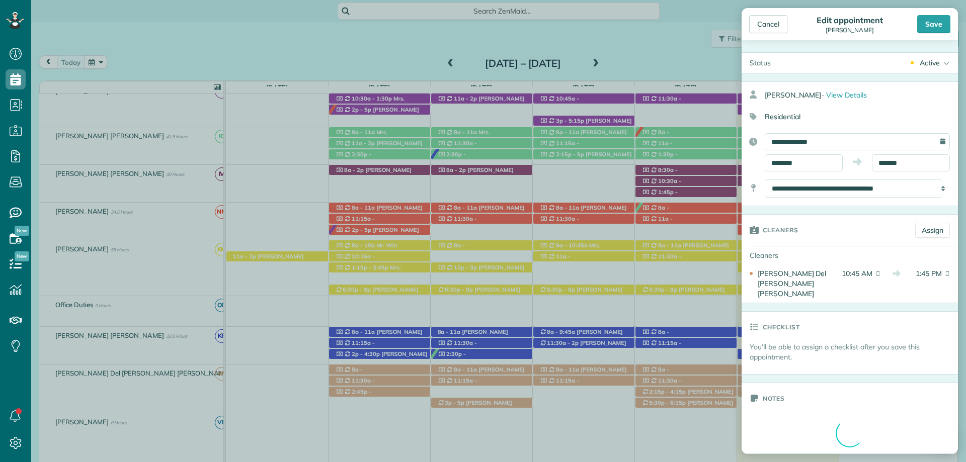
click at [797, 247] on body "Dashboard Scheduling Calendar View List View Dispatch View - Weekly scheduling …" at bounding box center [483, 231] width 966 height 462
click at [889, 161] on input "*******" at bounding box center [911, 162] width 78 height 17
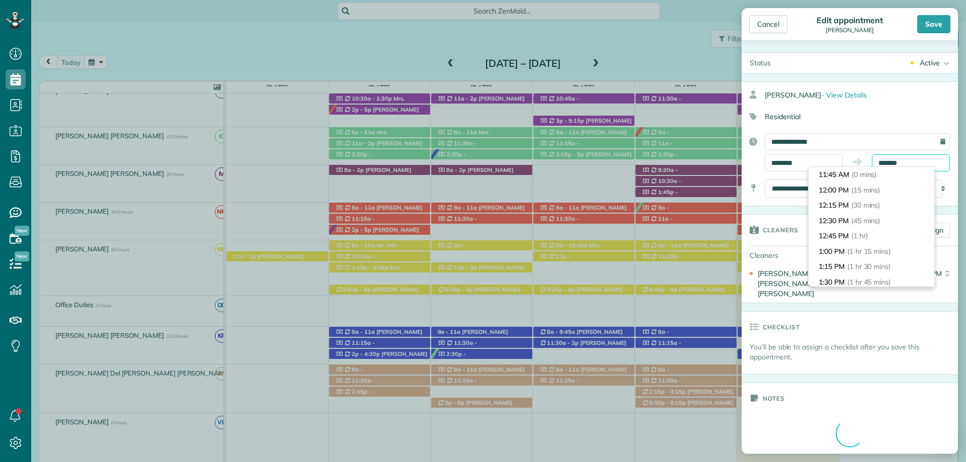
scroll to position [108, 0]
type input "*******"
click at [863, 251] on span "(3 hrs)" at bounding box center [858, 251] width 22 height 9
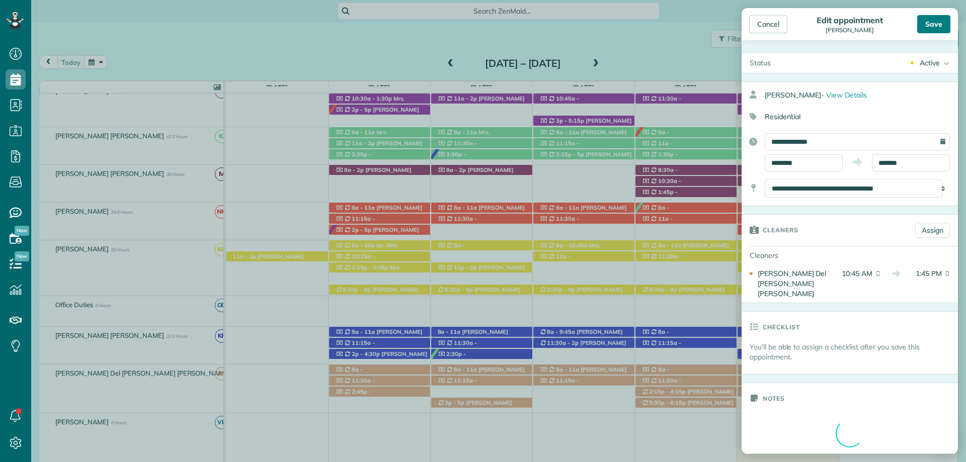
click at [931, 22] on div "Save" at bounding box center [933, 24] width 33 height 18
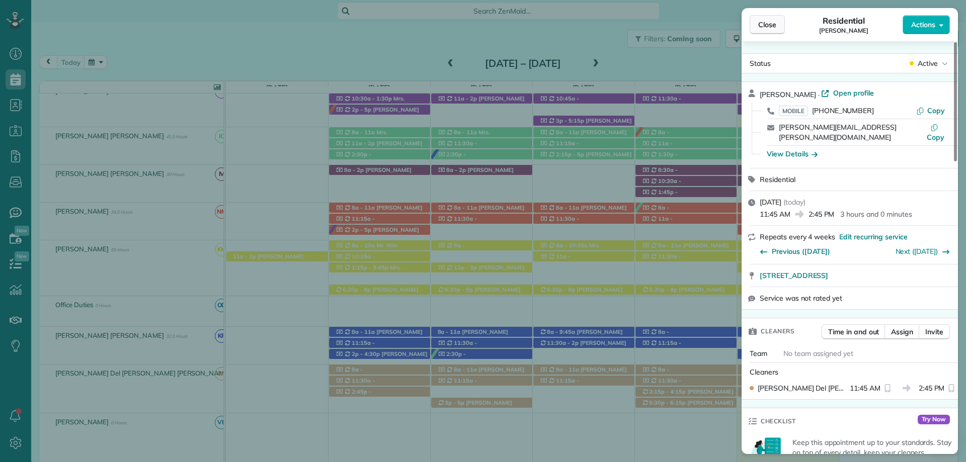
click at [763, 28] on span "Close" at bounding box center [767, 25] width 18 height 10
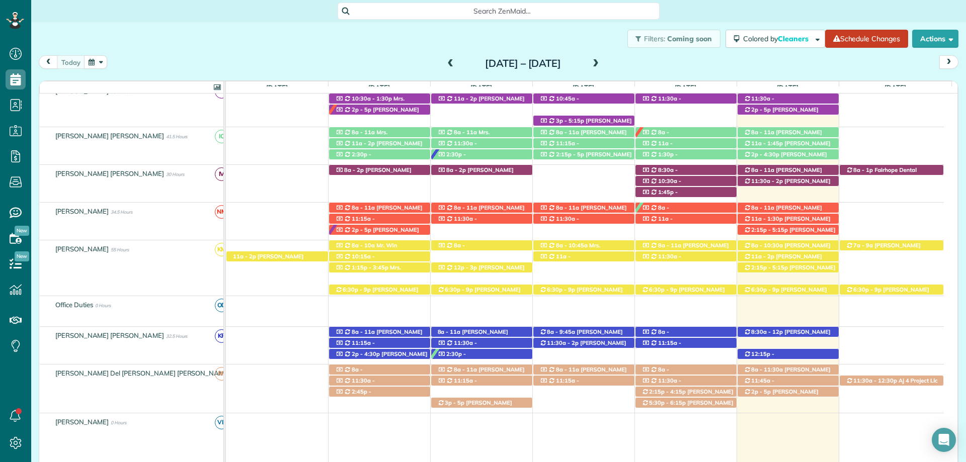
click at [779, 393] on span "[PERSON_NAME] ([PHONE_NUMBER], [PHONE_NUMBER])" at bounding box center [781, 399] width 75 height 22
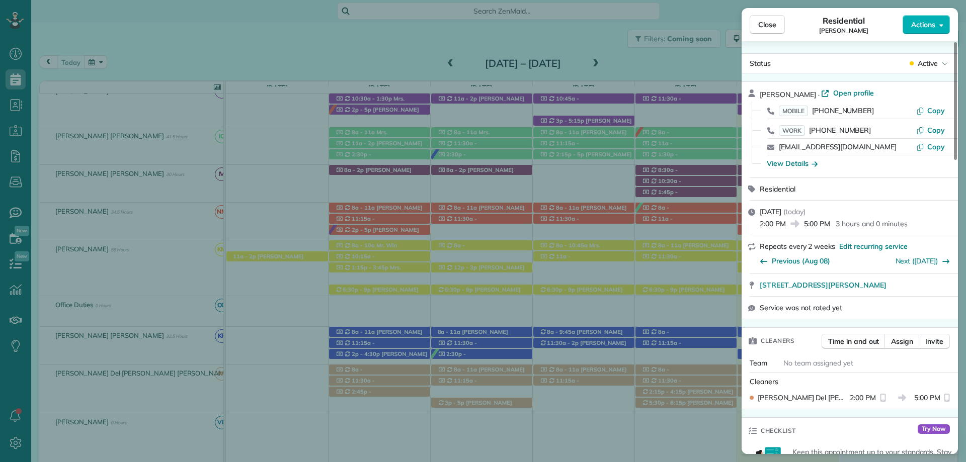
click at [927, 25] on span "Actions" at bounding box center [923, 25] width 24 height 10
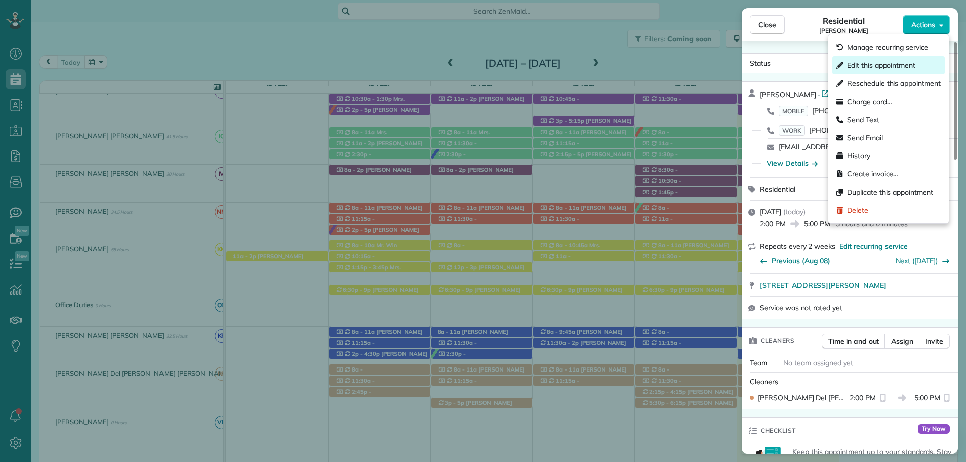
click at [868, 60] on span "Edit this appointment" at bounding box center [881, 65] width 68 height 10
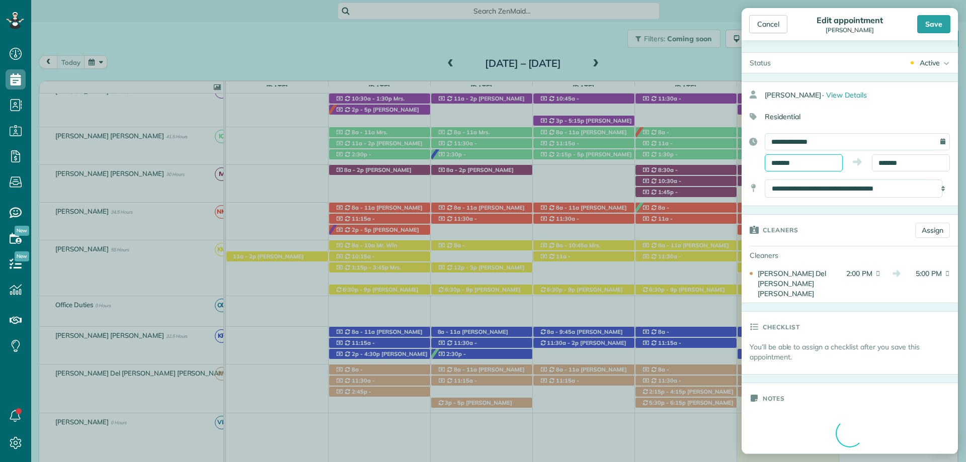
click at [784, 163] on input "*******" at bounding box center [804, 162] width 78 height 17
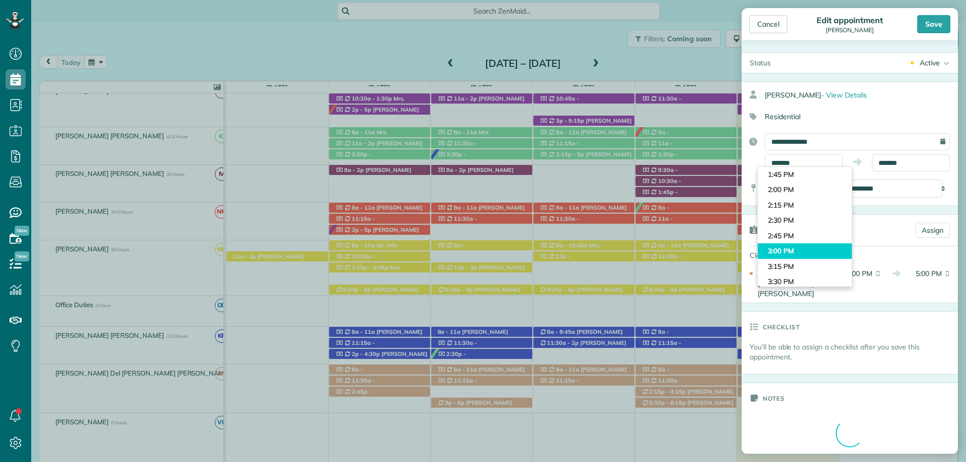
click at [791, 248] on body "Dashboard Scheduling Calendar View List View Dispatch View - Weekly scheduling …" at bounding box center [483, 231] width 966 height 462
type input "*******"
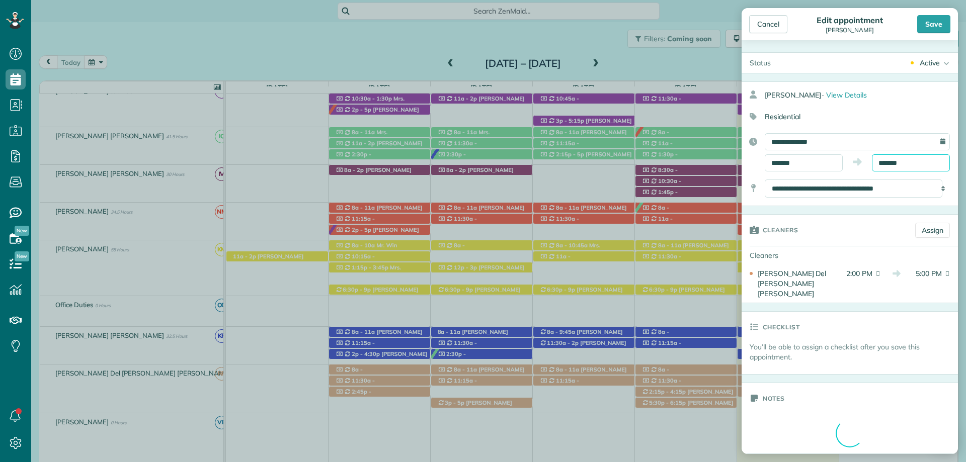
click at [881, 162] on input "*******" at bounding box center [911, 162] width 78 height 17
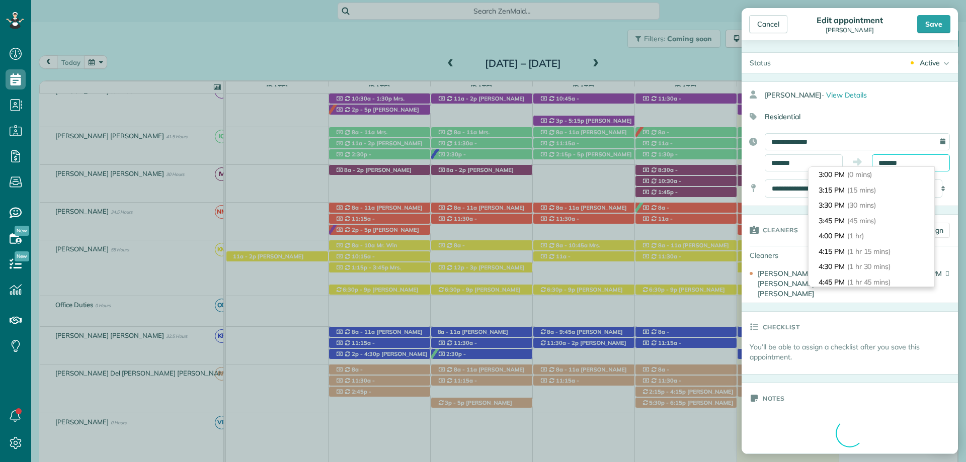
scroll to position [108, 0]
click at [859, 248] on span "(3 hrs)" at bounding box center [857, 251] width 20 height 9
type input "*******"
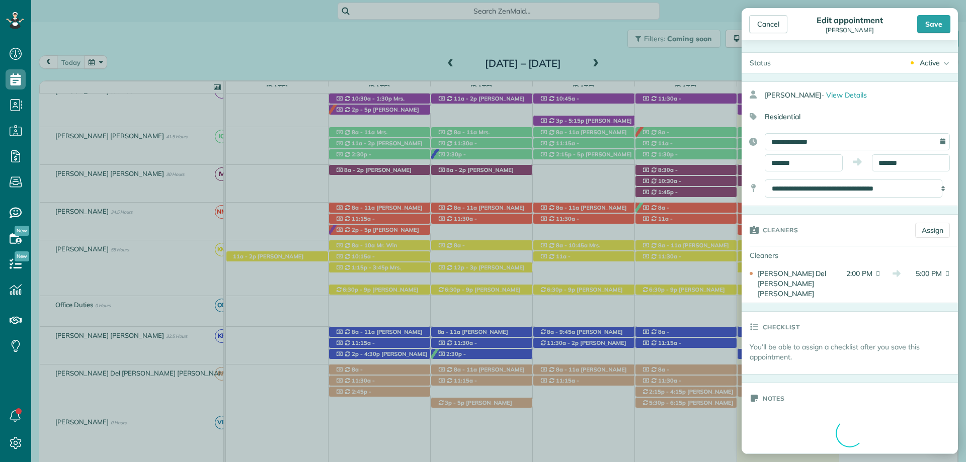
click at [931, 23] on div "Save" at bounding box center [933, 24] width 33 height 18
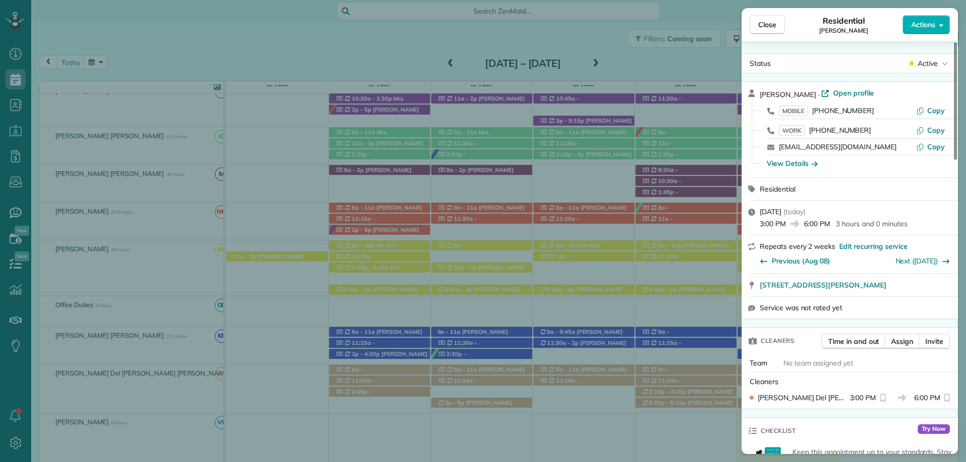
drag, startPoint x: 765, startPoint y: 26, endPoint x: 789, endPoint y: 83, distance: 62.0
click at [765, 26] on span "Close" at bounding box center [767, 25] width 18 height 10
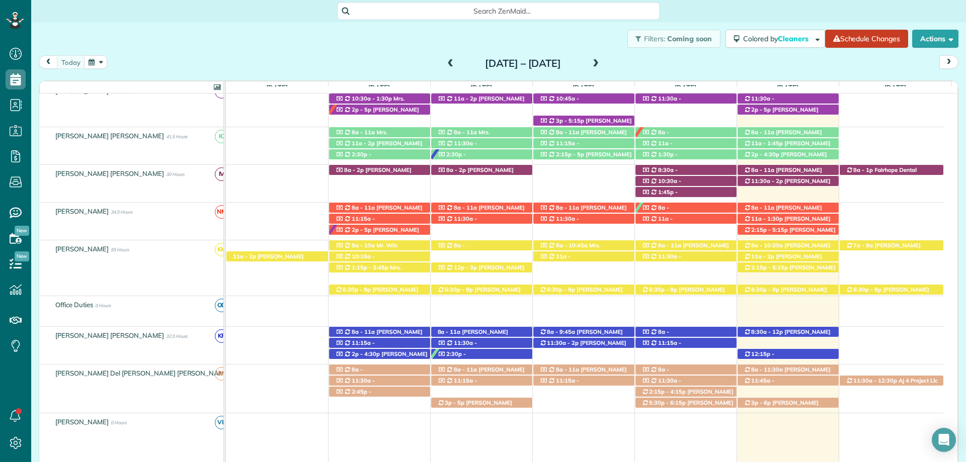
click at [739, 9] on div "Search ZenMaid…" at bounding box center [498, 11] width 935 height 17
click at [806, 384] on span "Mrs. Wanda Winfree (+12519287906)" at bounding box center [775, 391] width 63 height 14
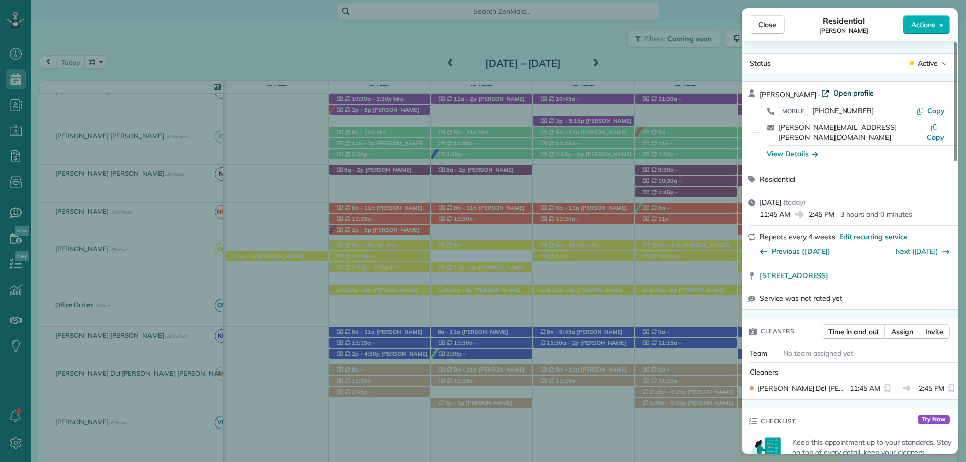
click at [827, 91] on link "Open profile" at bounding box center [847, 93] width 53 height 10
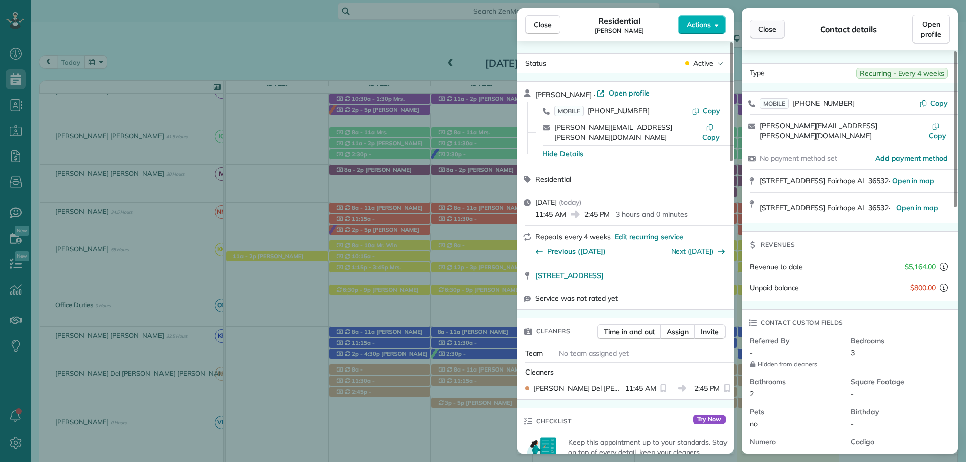
click at [773, 32] on span "Close" at bounding box center [767, 29] width 18 height 10
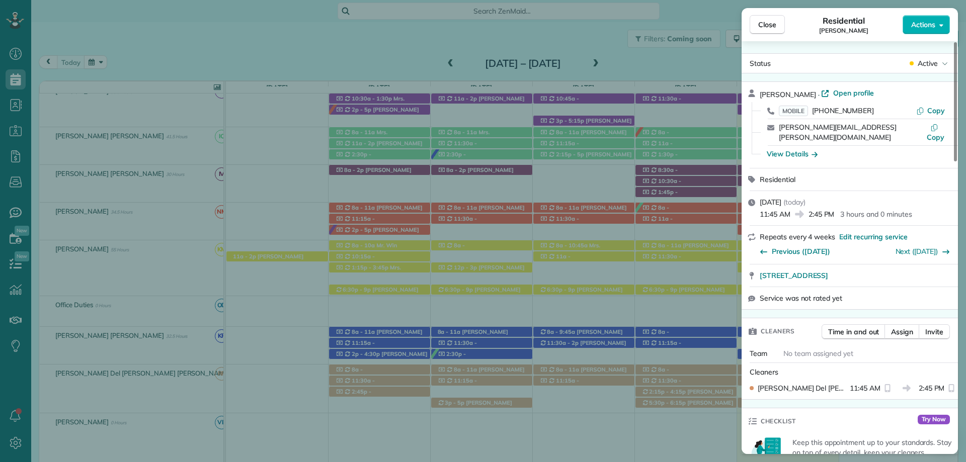
click at [921, 14] on div "Close Residential Wanda Winfree Actions" at bounding box center [850, 24] width 216 height 33
click at [924, 21] on span "Actions" at bounding box center [923, 25] width 24 height 10
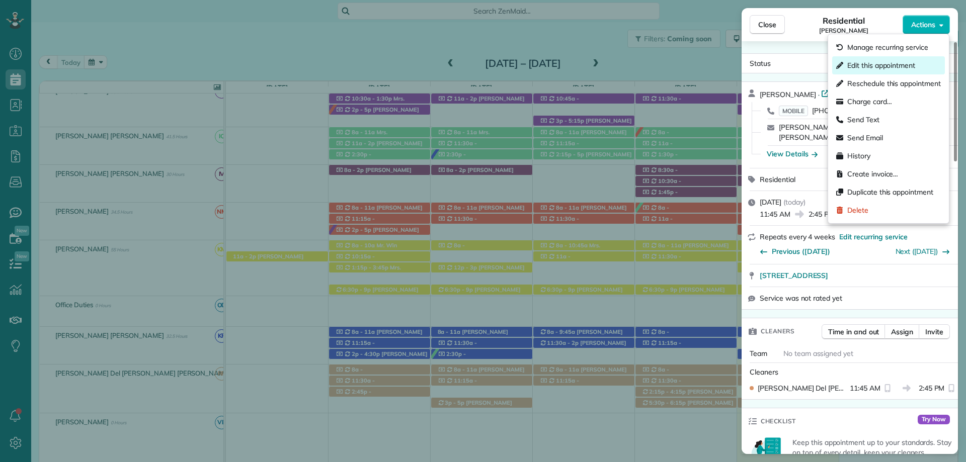
click at [868, 69] on span "Edit this appointment" at bounding box center [881, 65] width 68 height 10
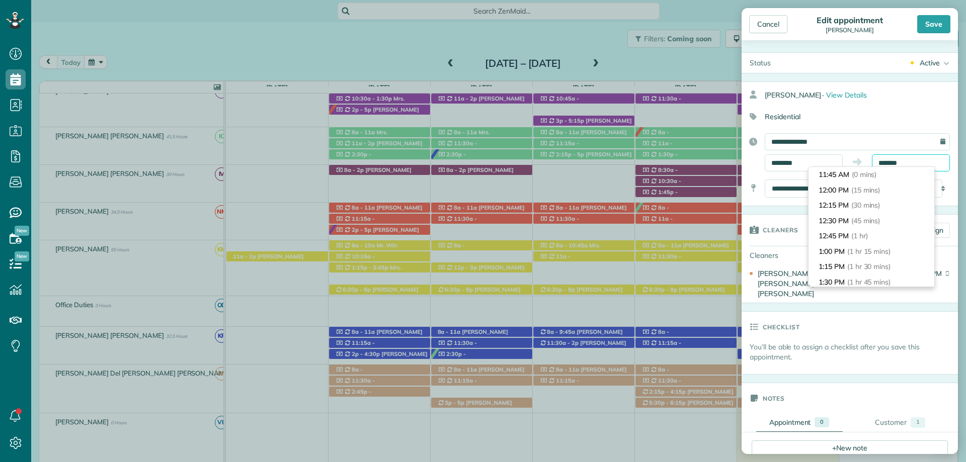
click at [886, 162] on input "*******" at bounding box center [911, 162] width 78 height 17
type input "*******"
click at [896, 213] on span "(2 hrs 30 mins)" at bounding box center [871, 209] width 49 height 9
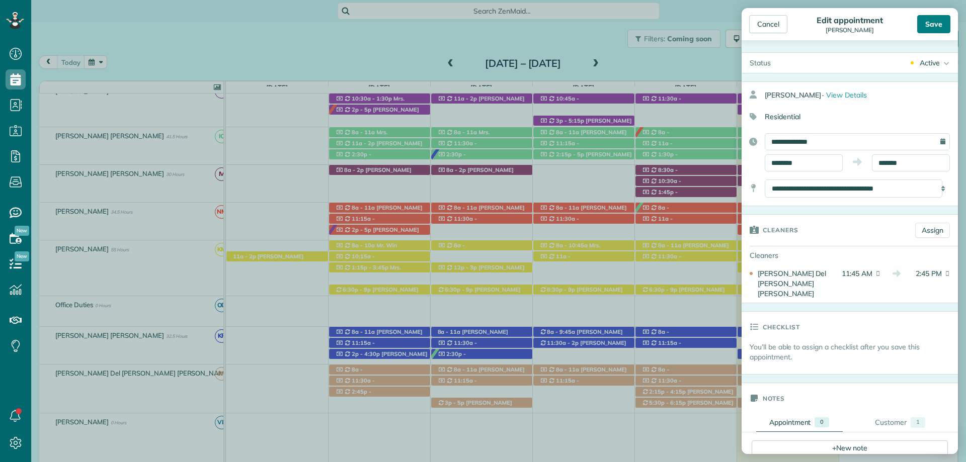
click at [933, 24] on div "Save" at bounding box center [933, 24] width 33 height 18
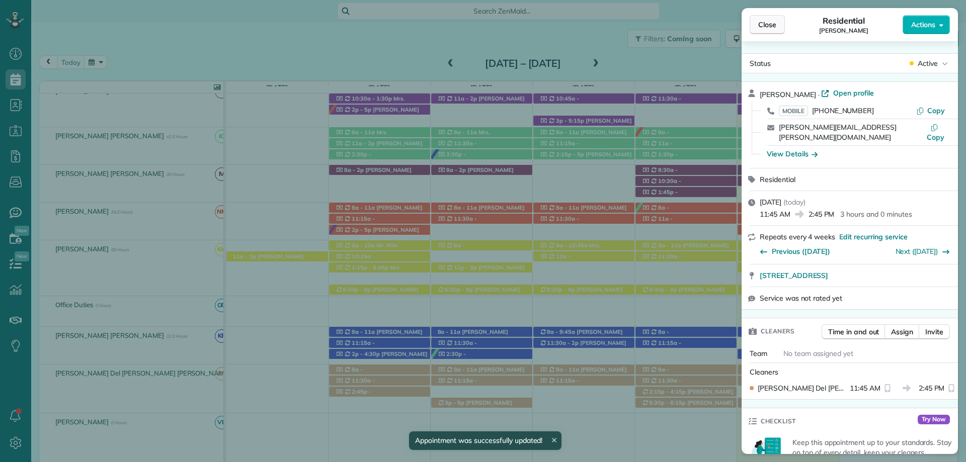
click at [764, 23] on span "Close" at bounding box center [767, 25] width 18 height 10
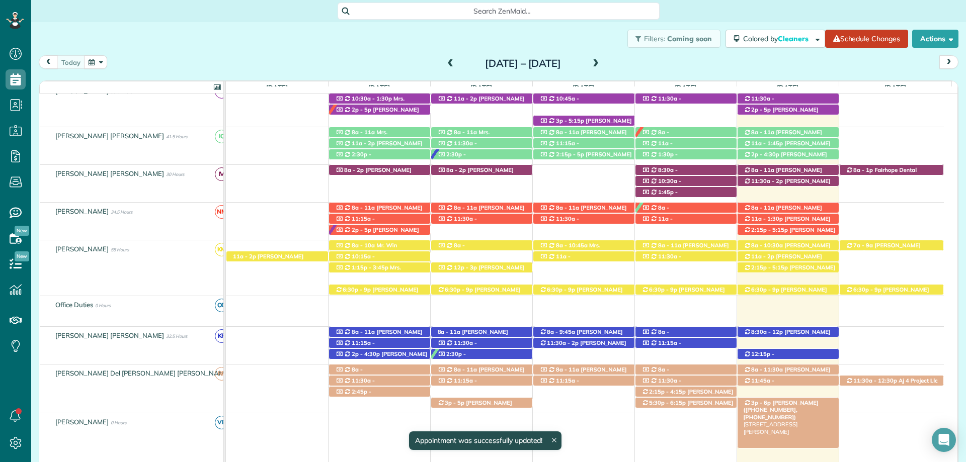
click at [801, 403] on span "Ms. Elizabeth Manci (+12514151609, +12516261290)" at bounding box center [781, 410] width 75 height 22
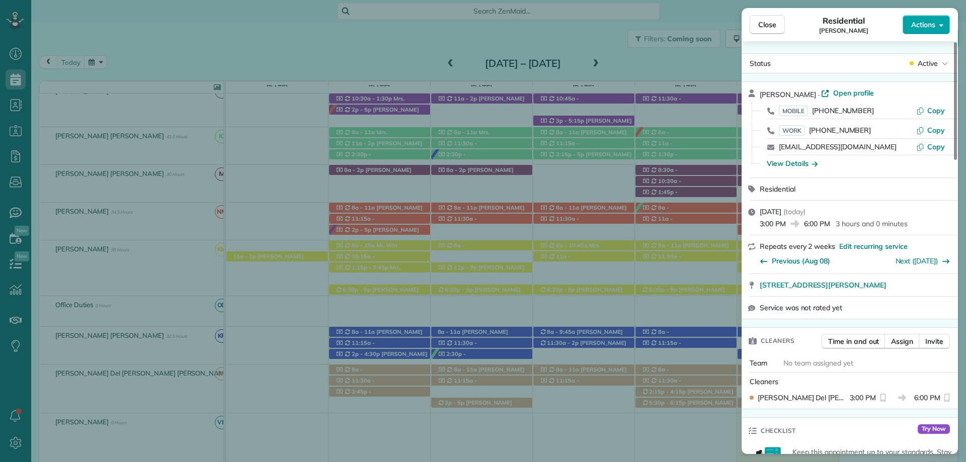
click at [935, 26] on button "Actions" at bounding box center [926, 24] width 47 height 19
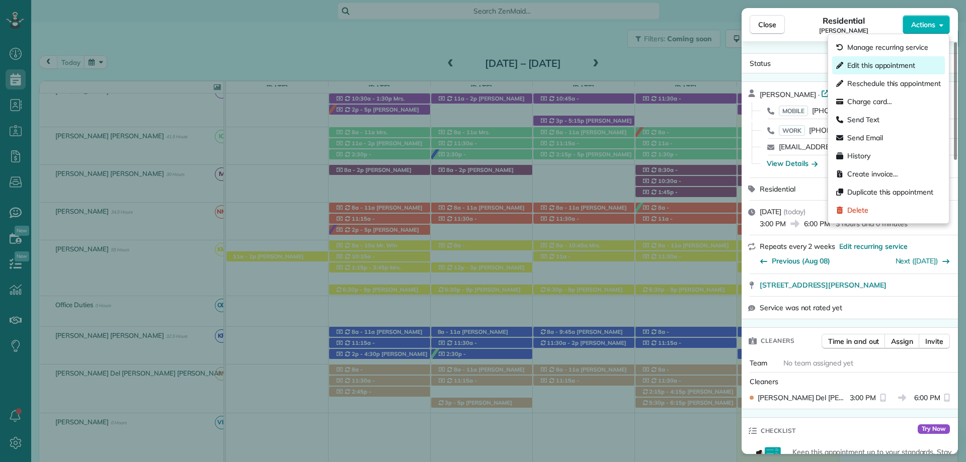
click at [885, 69] on span "Edit this appointment" at bounding box center [881, 65] width 68 height 10
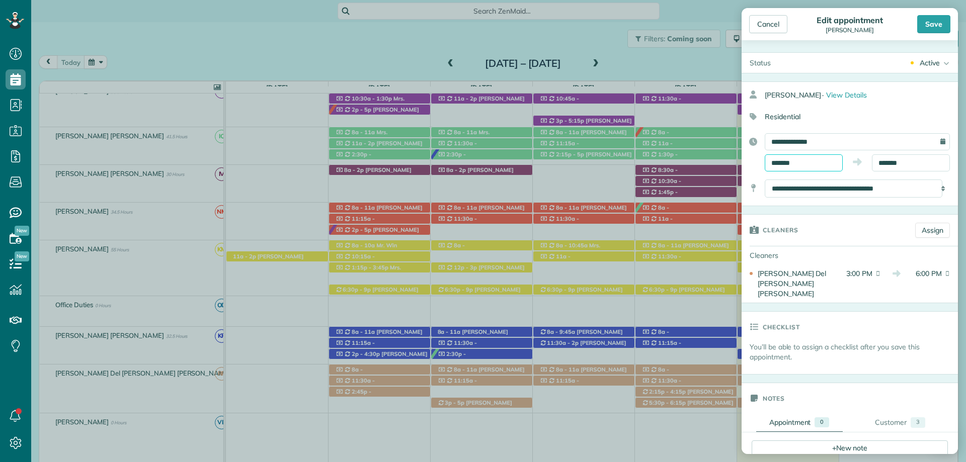
click at [808, 161] on input "*******" at bounding box center [804, 162] width 78 height 17
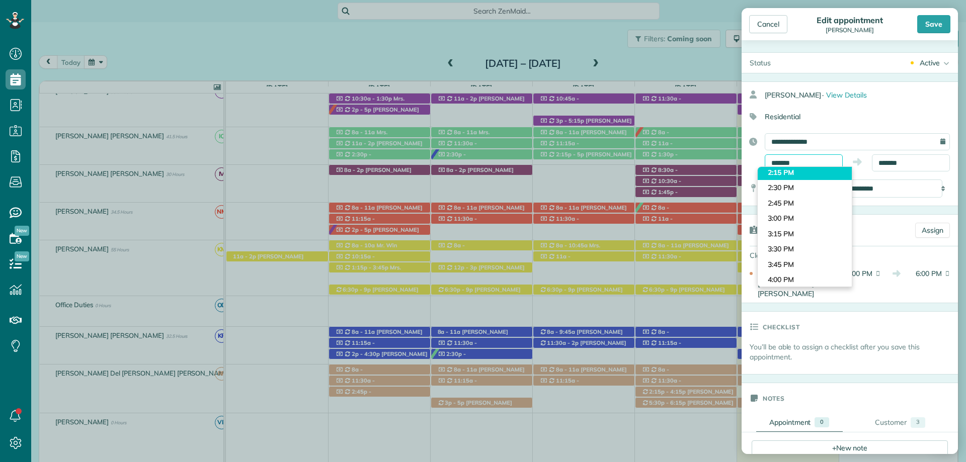
scroll to position [841, 0]
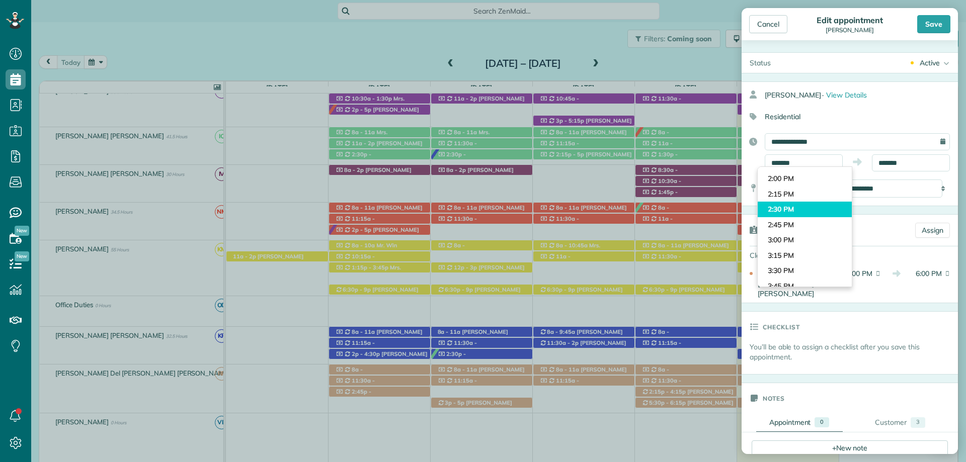
type input "*******"
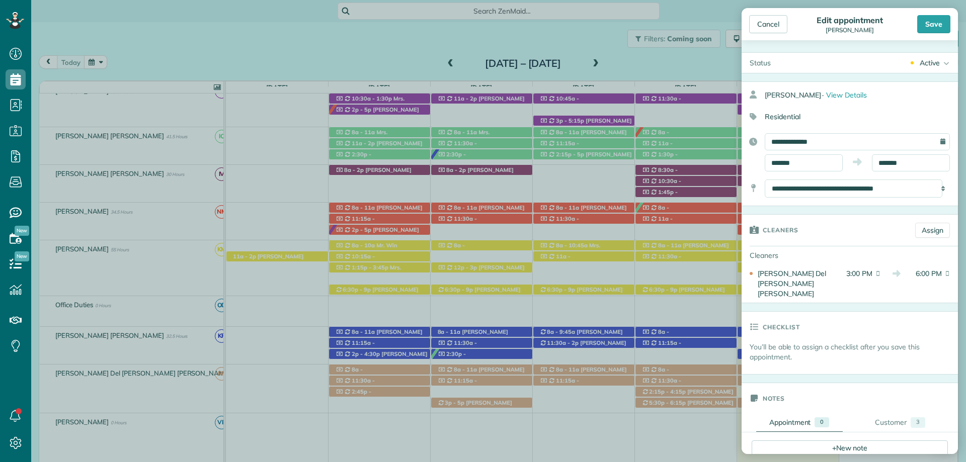
click at [795, 205] on body "Dashboard Scheduling Calendar View List View Dispatch View - Weekly scheduling …" at bounding box center [483, 231] width 966 height 462
click at [889, 165] on input "*******" at bounding box center [911, 162] width 78 height 17
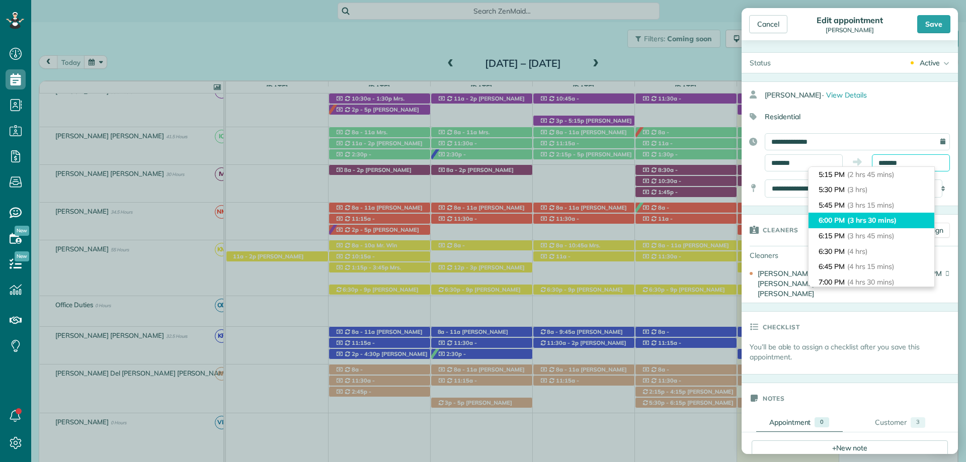
scroll to position [149, 0]
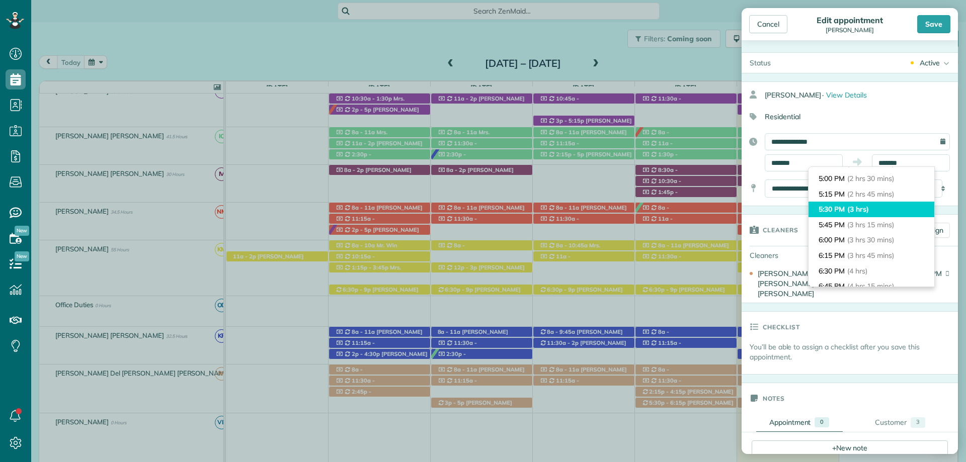
type input "*******"
click at [852, 209] on span "(3 hrs)" at bounding box center [858, 209] width 22 height 9
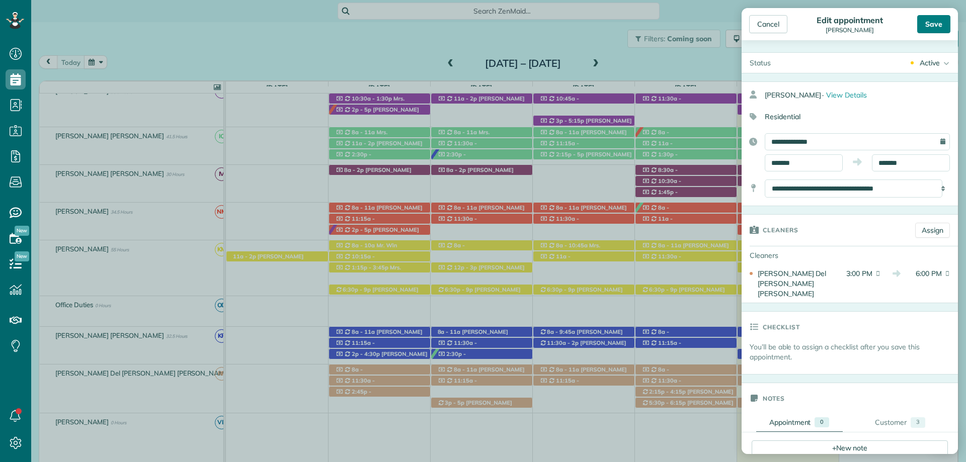
click at [936, 23] on div "Save" at bounding box center [933, 24] width 33 height 18
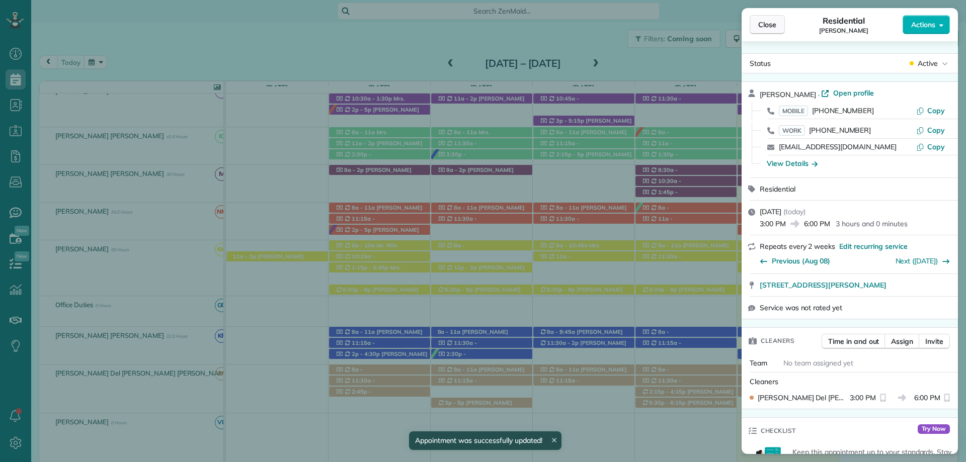
click at [765, 30] on button "Close" at bounding box center [767, 24] width 35 height 19
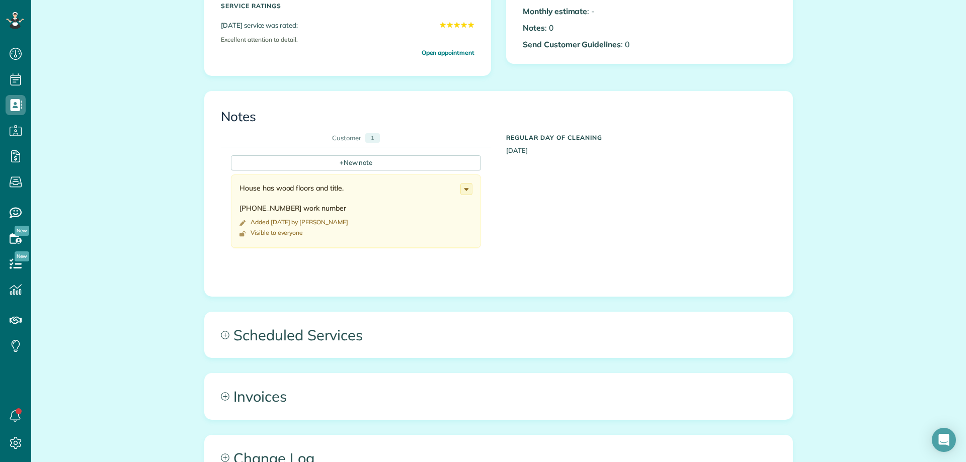
scroll to position [352, 0]
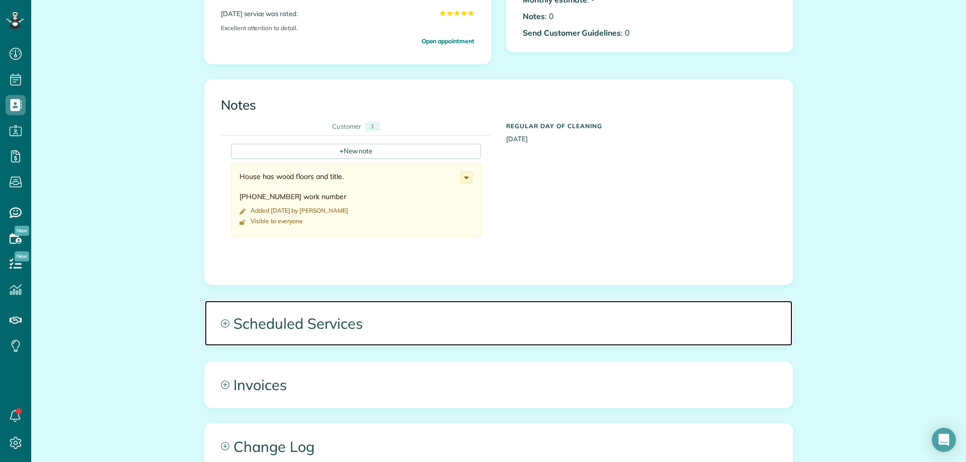
click at [230, 315] on span "Scheduled Services" at bounding box center [499, 323] width 588 height 45
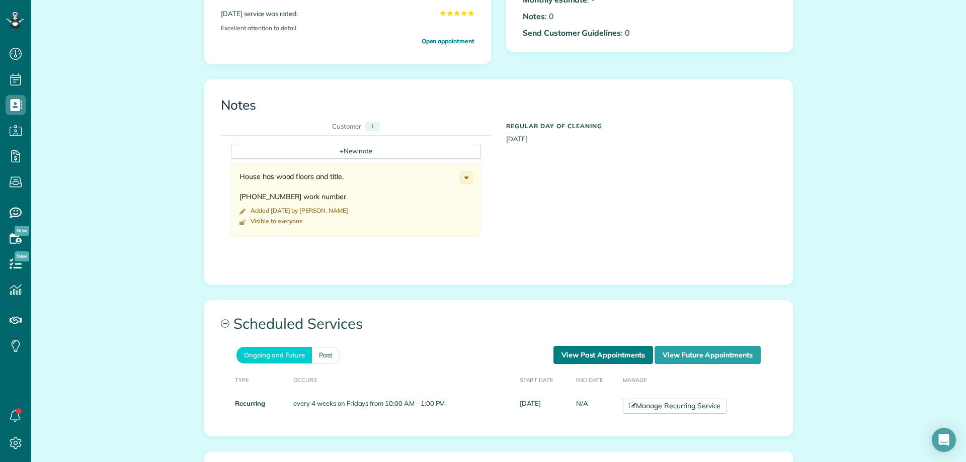
click at [592, 346] on link "View Past Appointments" at bounding box center [603, 355] width 100 height 18
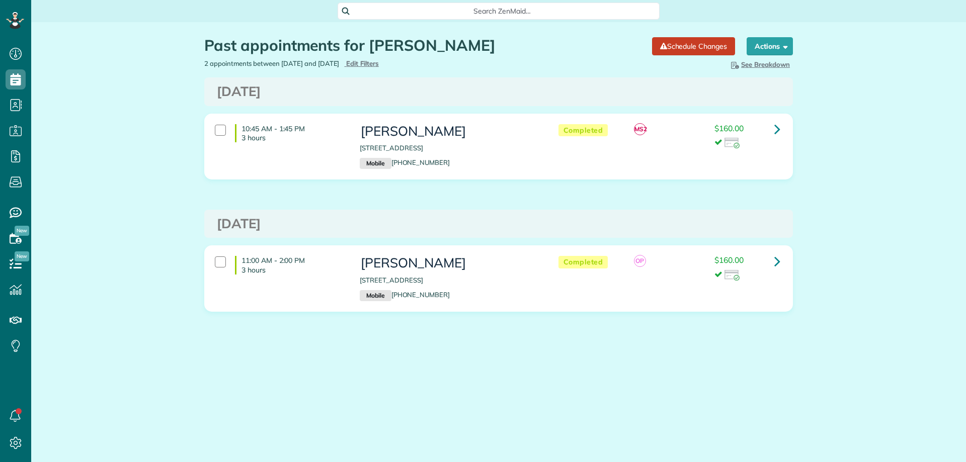
scroll to position [5, 5]
click at [379, 60] on span "Edit Filters" at bounding box center [362, 63] width 33 height 8
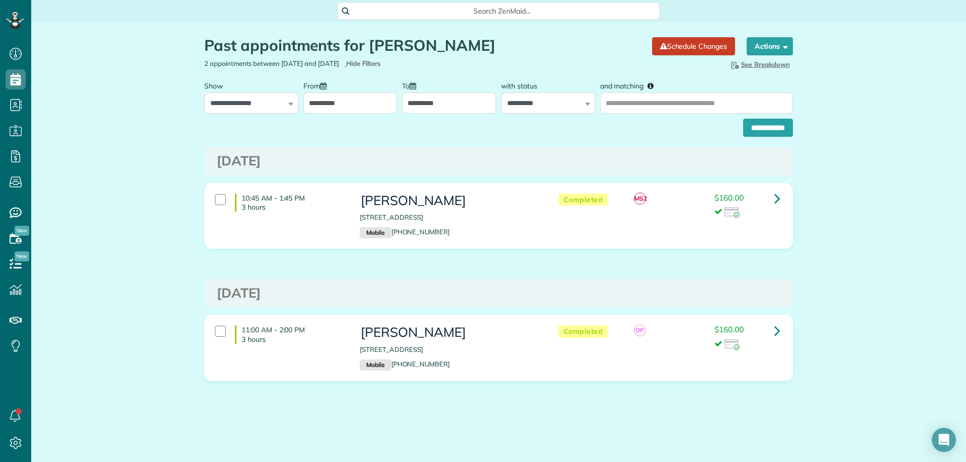
click at [337, 107] on input "**********" at bounding box center [350, 103] width 94 height 21
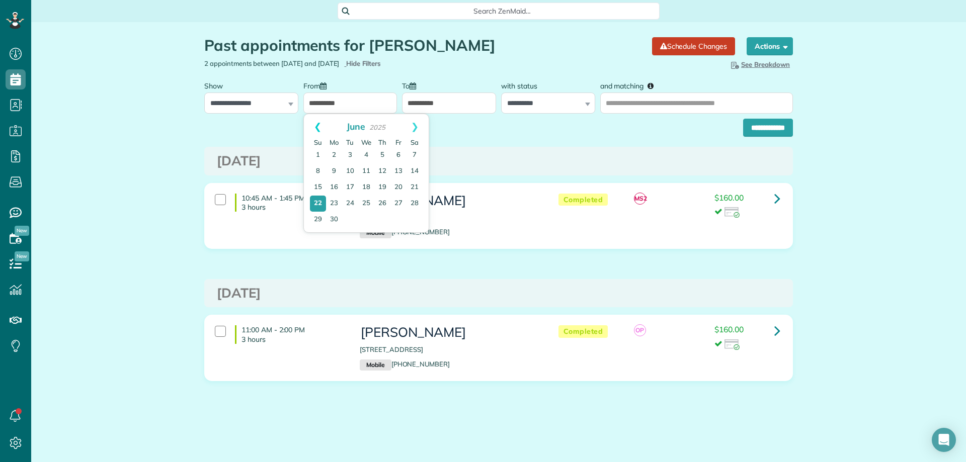
click at [314, 127] on link "Prev" at bounding box center [318, 126] width 28 height 25
click at [364, 153] on link "1" at bounding box center [366, 155] width 16 height 16
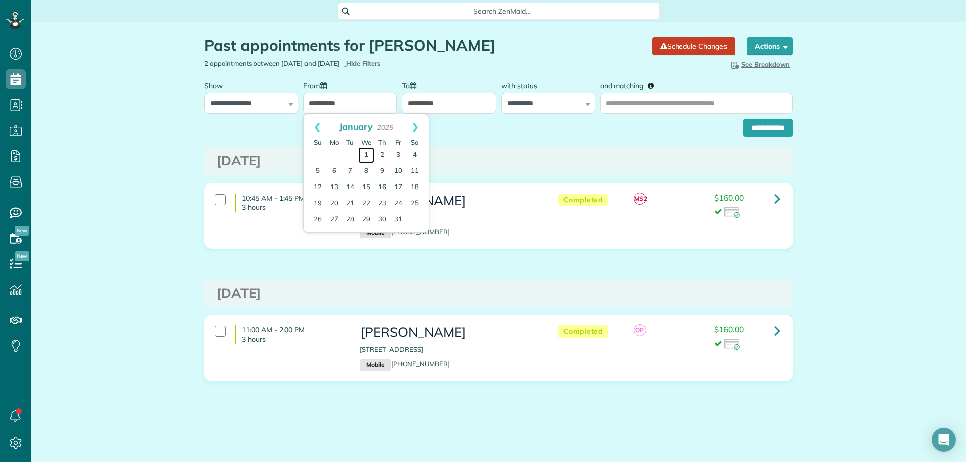
type input "**********"
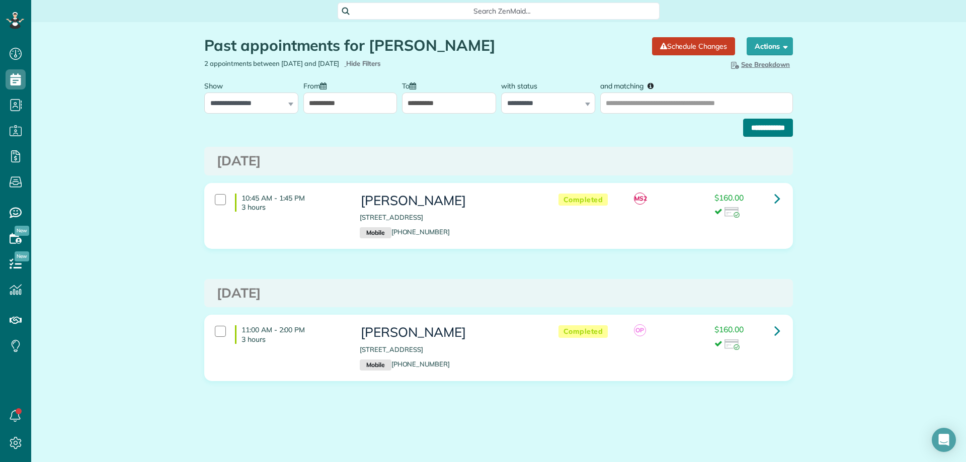
click at [780, 117] on div "**********" at bounding box center [498, 125] width 589 height 23
click at [780, 121] on input "**********" at bounding box center [768, 128] width 50 height 18
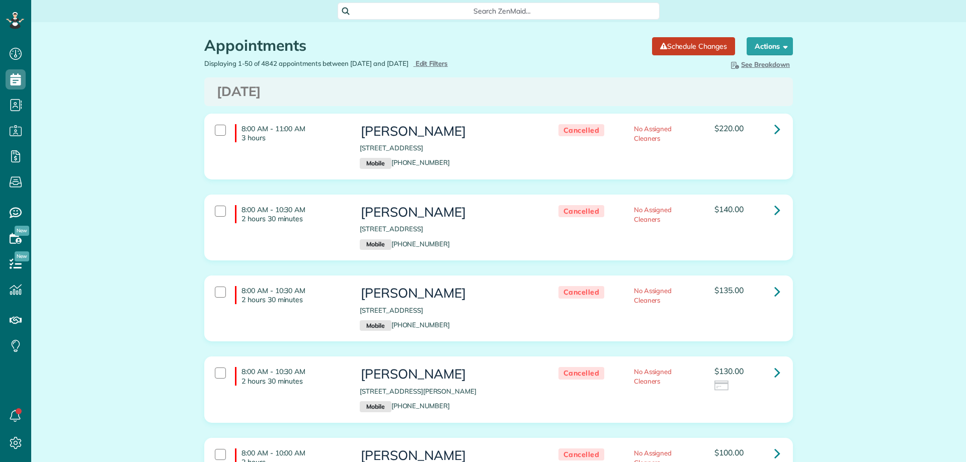
scroll to position [5, 5]
click at [448, 61] on span "Edit Filters" at bounding box center [432, 63] width 33 height 8
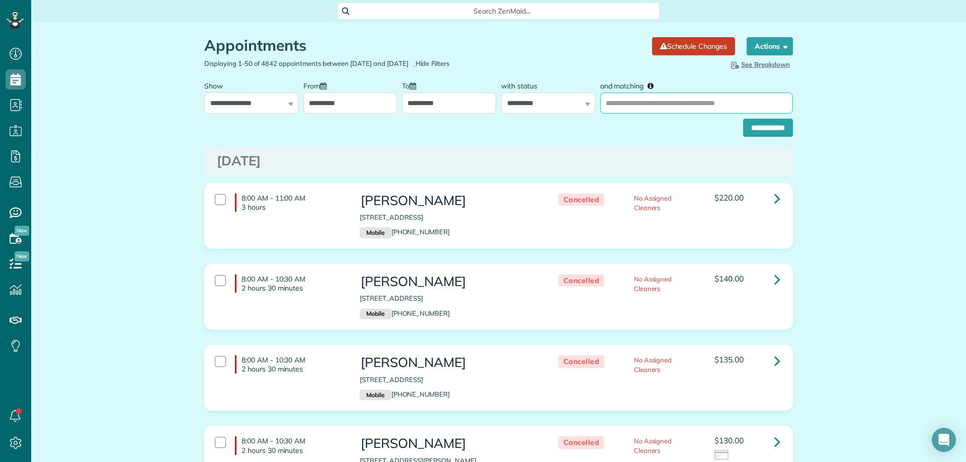
click at [654, 102] on input "and matching" at bounding box center [696, 103] width 193 height 21
type input "**********"
click at [743, 119] on input "**********" at bounding box center [768, 128] width 50 height 18
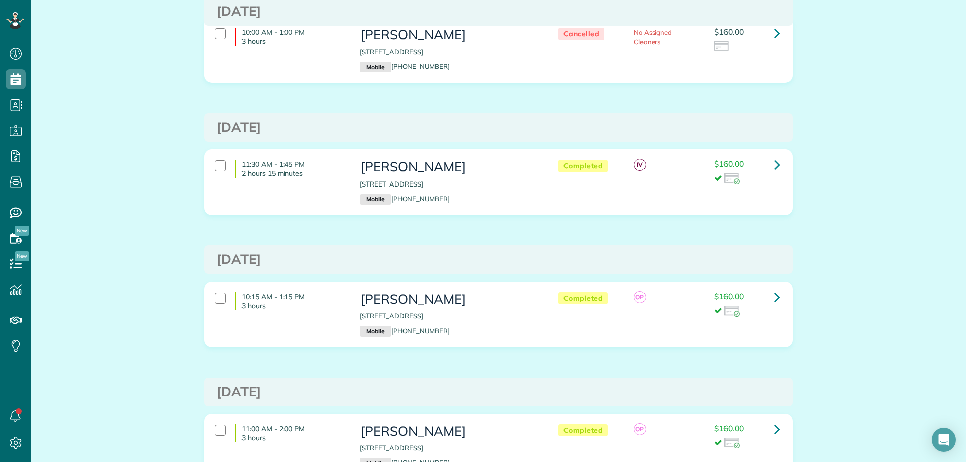
scroll to position [503, 0]
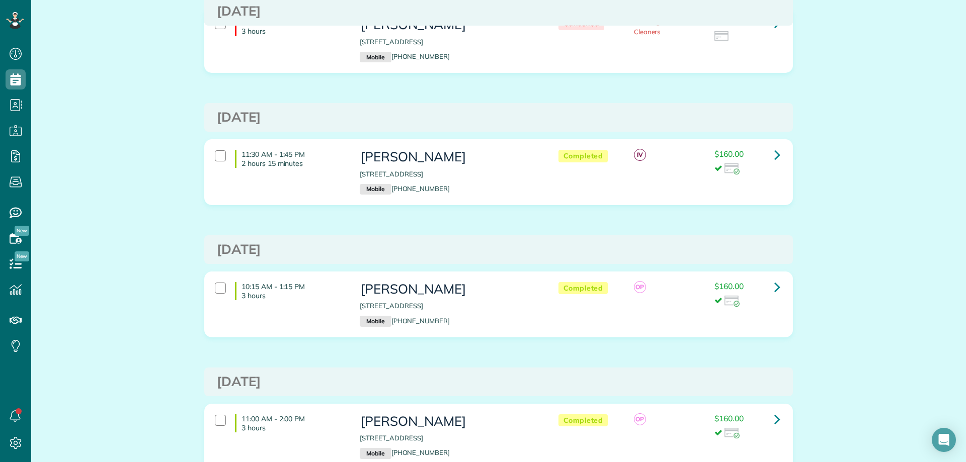
click at [896, 217] on div "Appointments the List View [2 min] Schedule Changes Actions Create Appointment …" at bounding box center [498, 98] width 935 height 1159
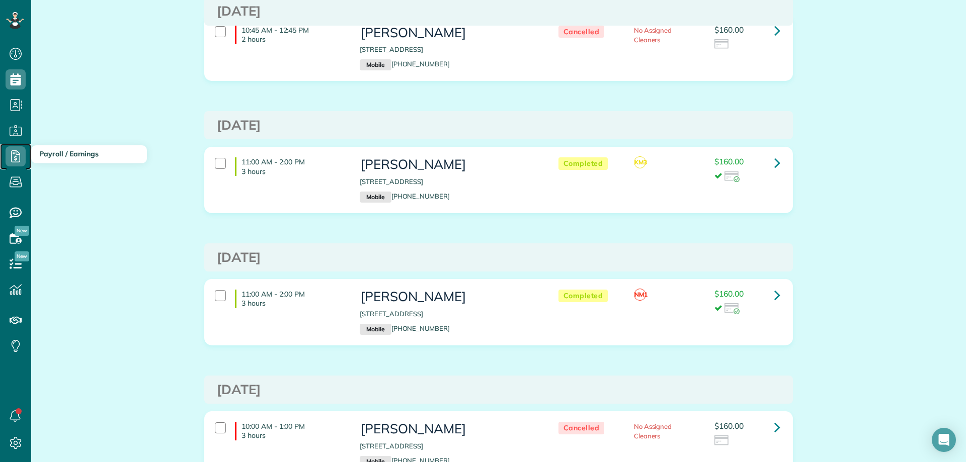
click at [15, 152] on icon at bounding box center [16, 156] width 20 height 20
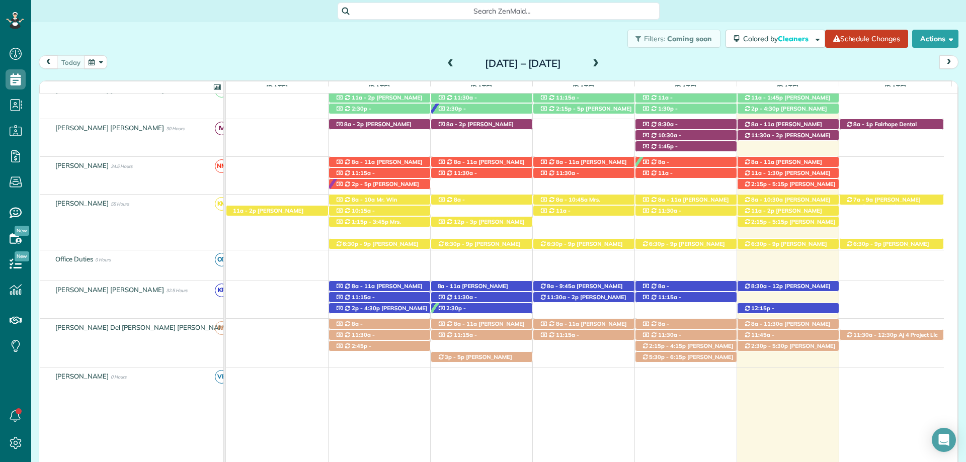
scroll to position [342, 0]
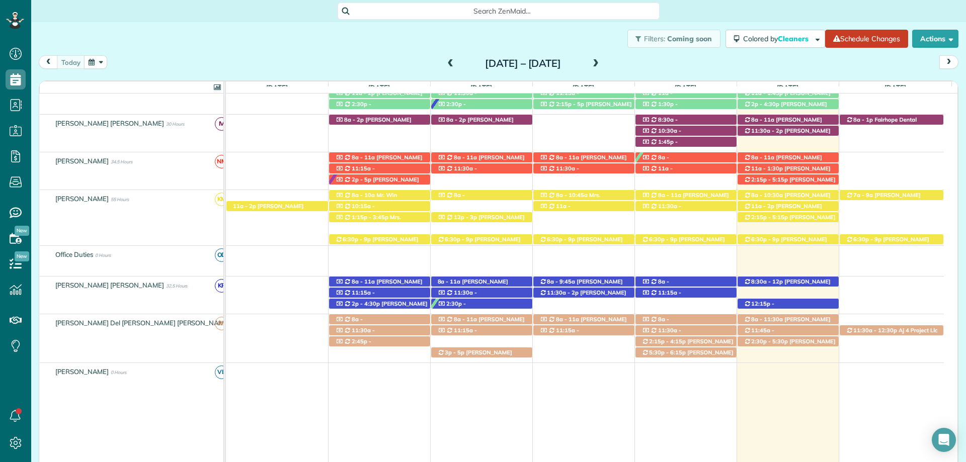
click at [685, 8] on div "Search ZenMaid…" at bounding box center [498, 11] width 935 height 17
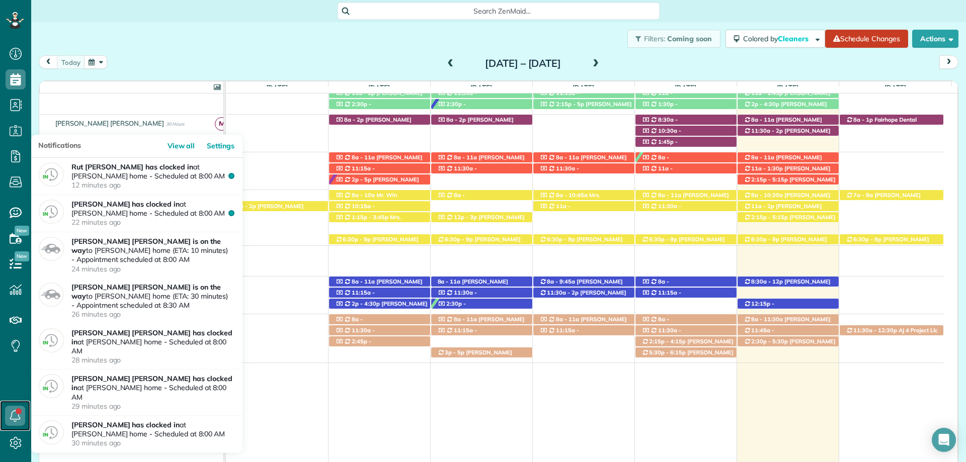
click at [19, 411] on link at bounding box center [15, 416] width 30 height 30
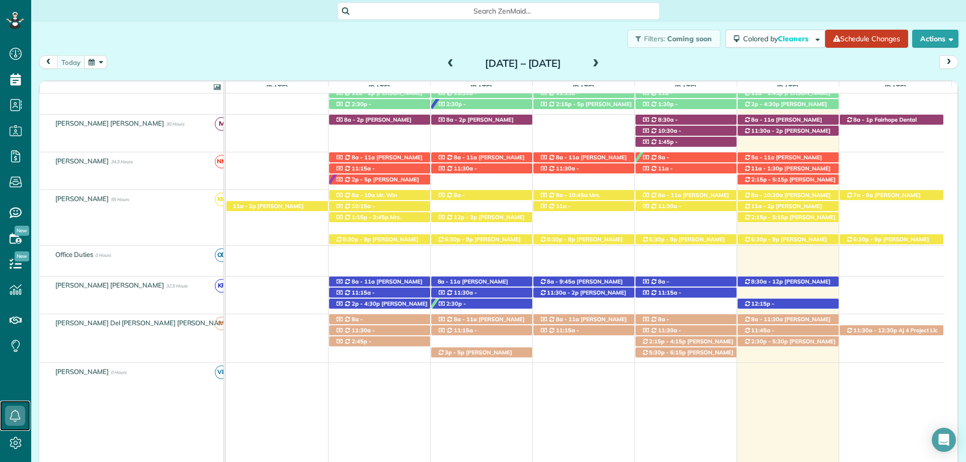
scroll to position [17, 0]
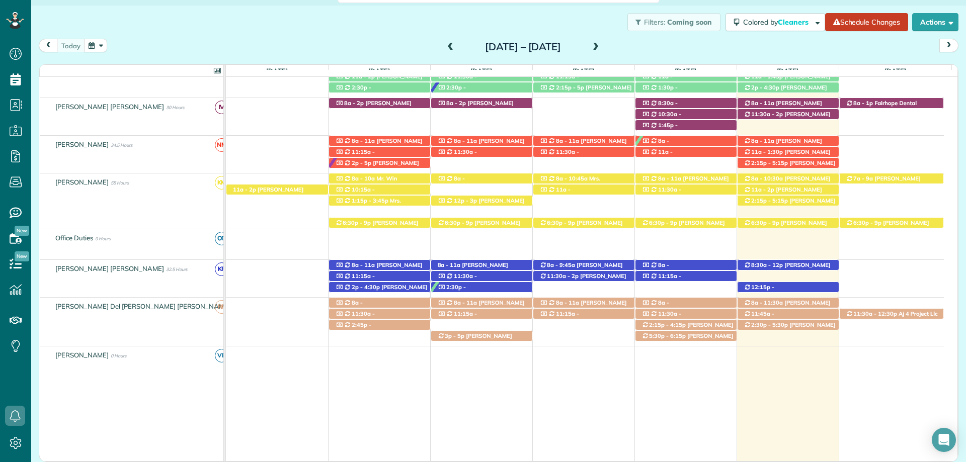
click at [485, 11] on div "Filters: Coming soon Colored by Cleaners Color by Cleaner Color by Team Color b…" at bounding box center [498, 22] width 935 height 33
click at [16, 205] on icon at bounding box center [16, 213] width 20 height 20
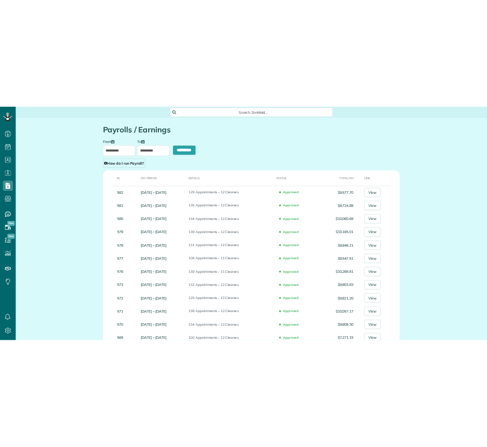
scroll to position [5, 5]
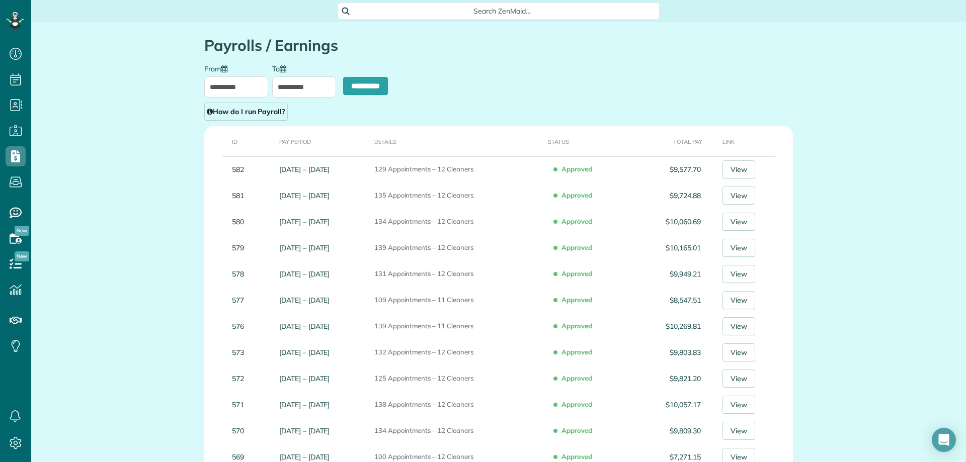
click at [574, 90] on div "**********" at bounding box center [499, 92] width 604 height 57
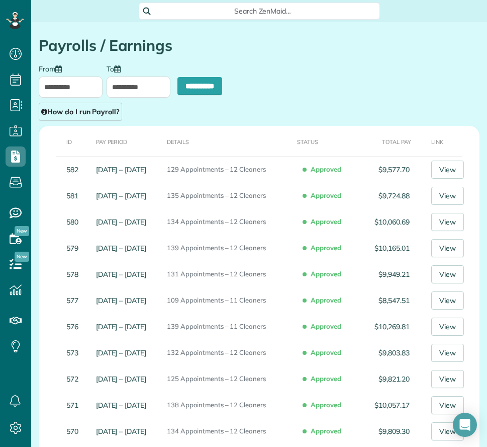
scroll to position [447, 31]
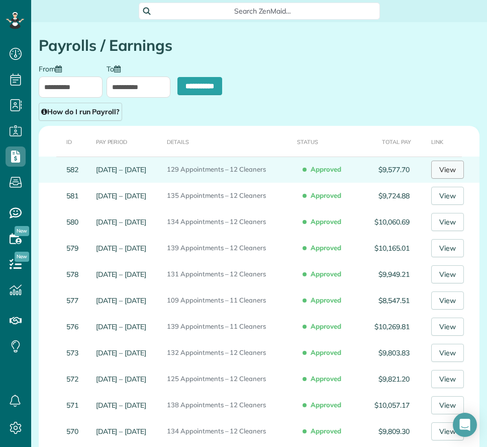
click at [443, 169] on link "View" at bounding box center [448, 169] width 33 height 18
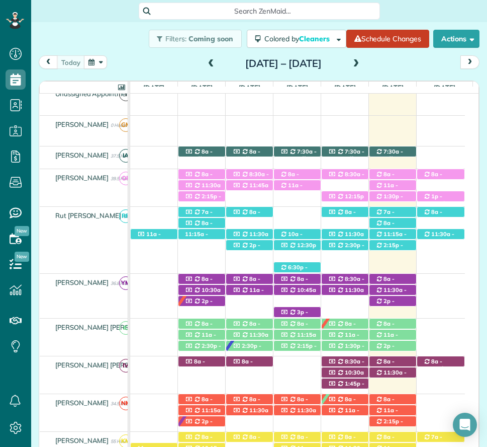
scroll to position [447, 31]
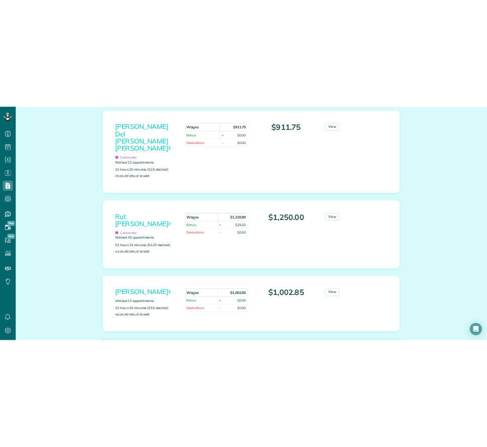
scroll to position [1442, 0]
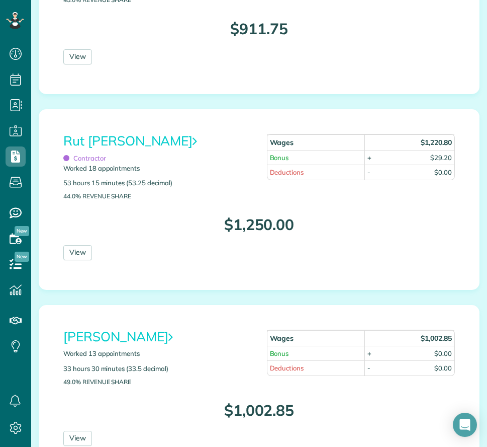
scroll to position [2012, 0]
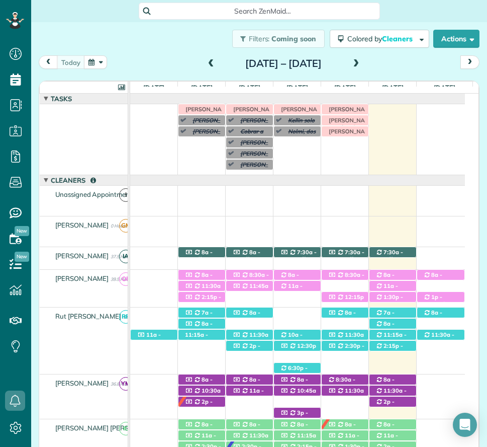
scroll to position [141, 0]
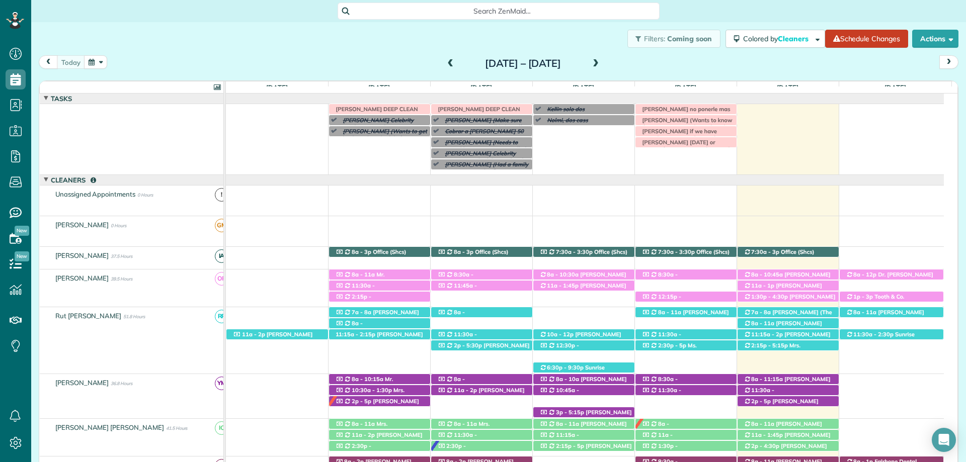
scroll to position [101, 0]
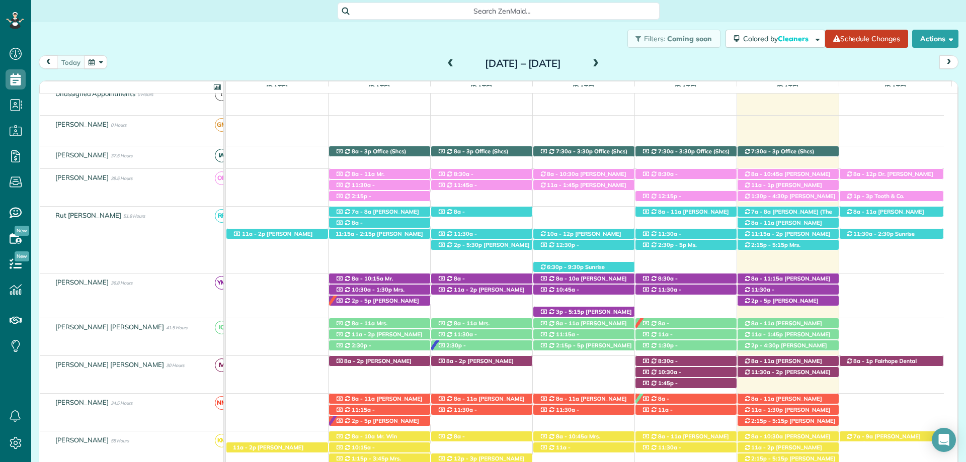
click at [601, 60] on span at bounding box center [595, 63] width 11 height 9
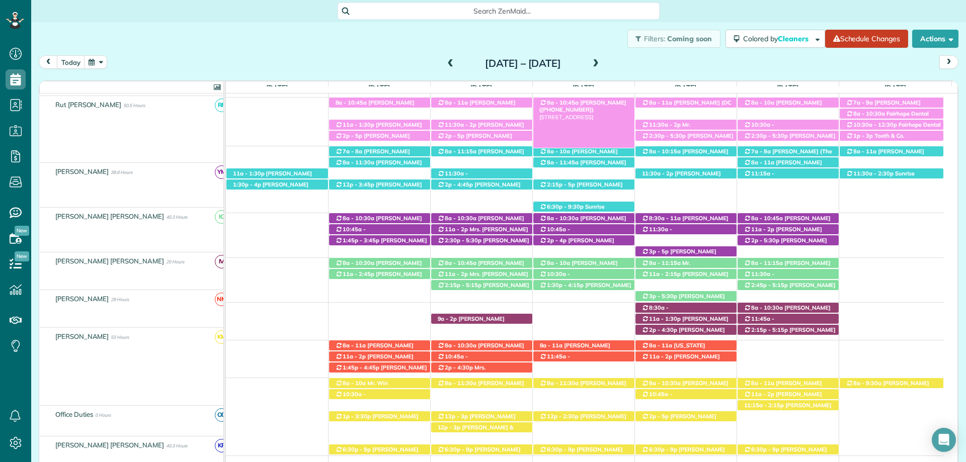
scroll to position [201, 0]
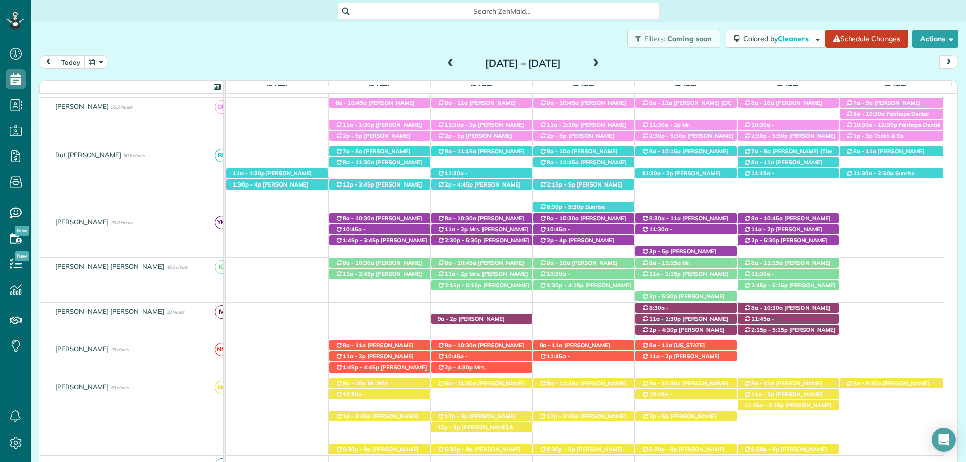
click at [601, 64] on span at bounding box center [595, 63] width 11 height 9
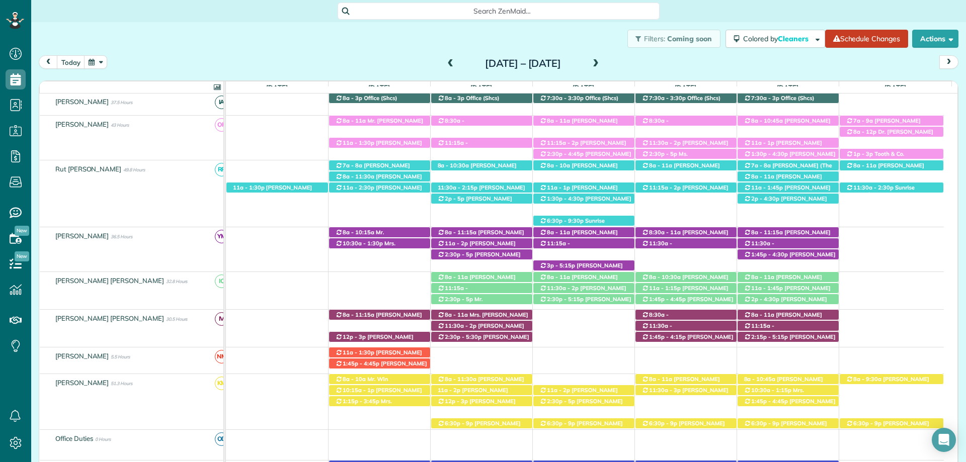
scroll to position [150, 0]
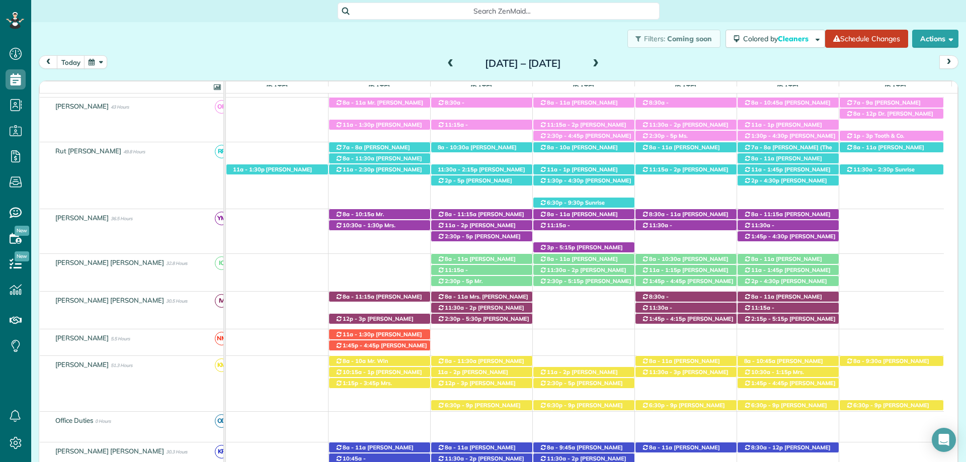
click at [299, 39] on div "Filters: Coming soon Colored by Cleaners Color by Cleaner Color by Team Color b…" at bounding box center [498, 38] width 935 height 33
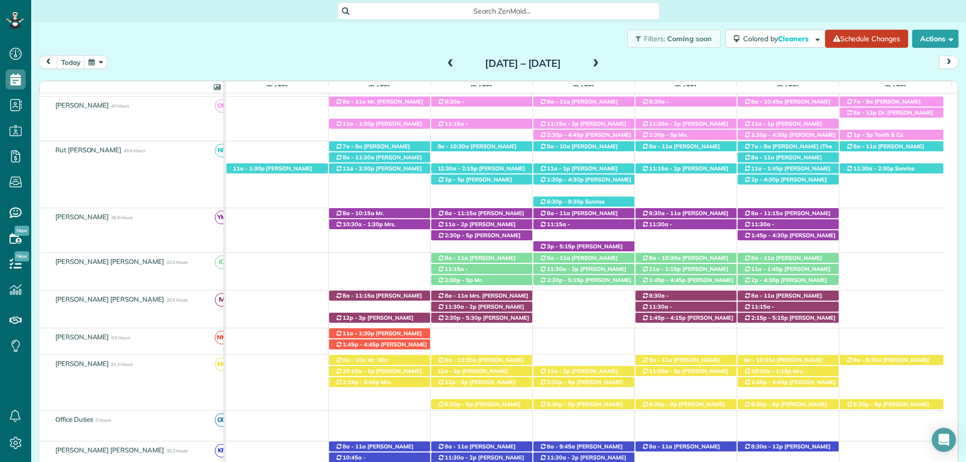
scroll to position [0, 0]
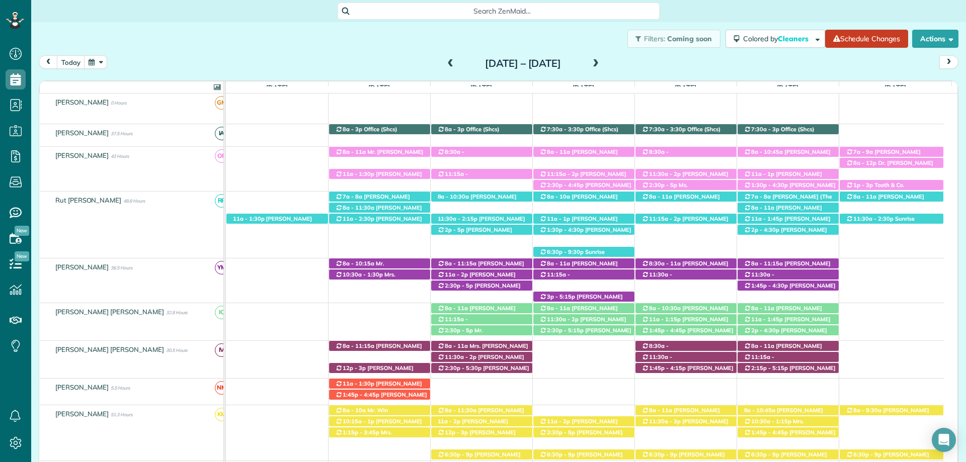
click at [445, 63] on span at bounding box center [450, 63] width 11 height 9
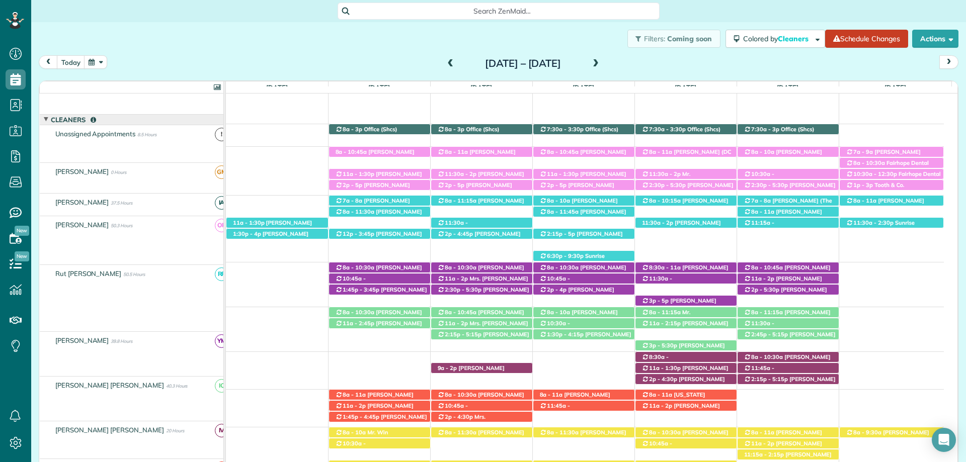
scroll to position [152, 0]
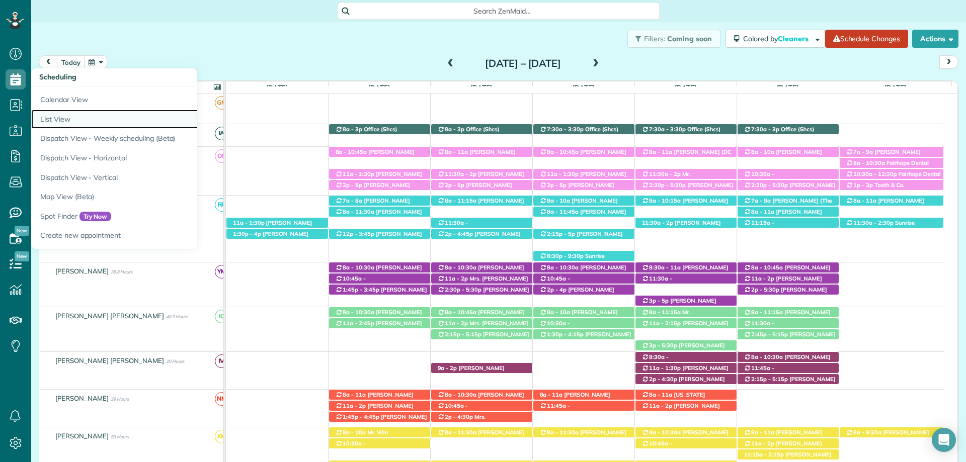
click at [102, 123] on link "List View" at bounding box center [157, 120] width 252 height 20
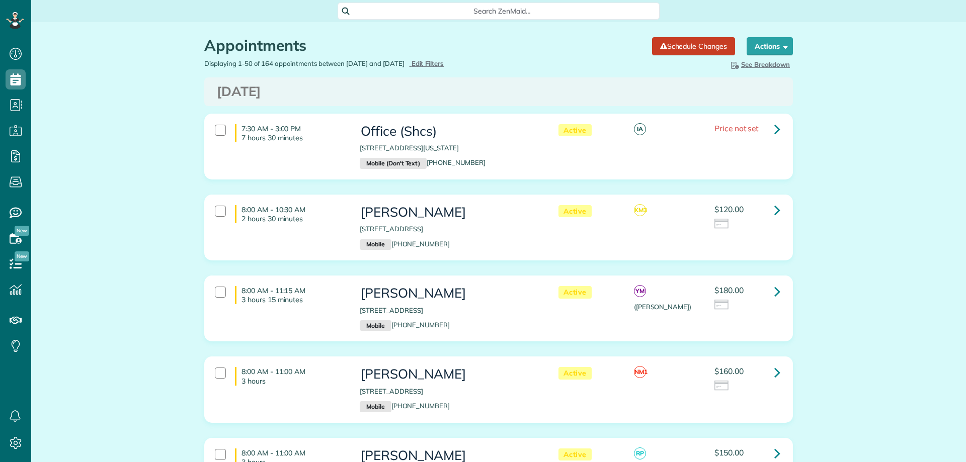
scroll to position [5, 5]
click at [774, 208] on icon at bounding box center [777, 210] width 6 height 18
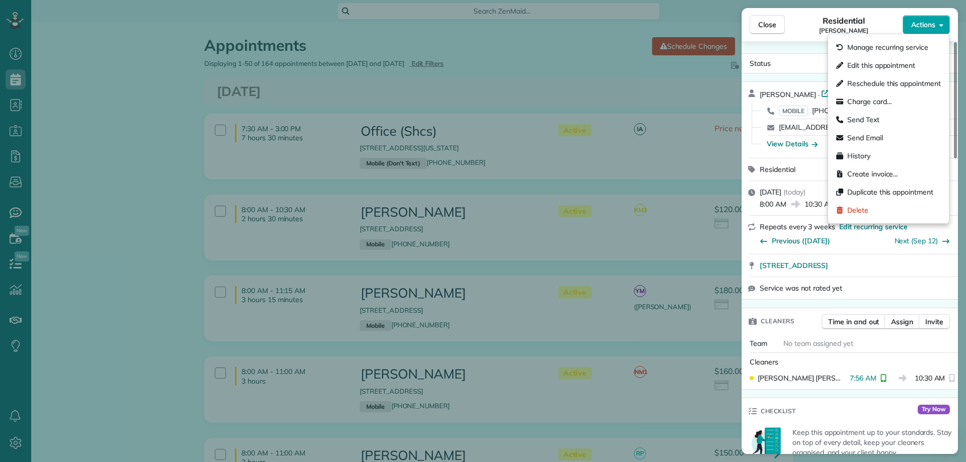
click at [944, 25] on button "Actions" at bounding box center [926, 24] width 47 height 19
click at [939, 101] on div "Charge card…" at bounding box center [888, 102] width 113 height 18
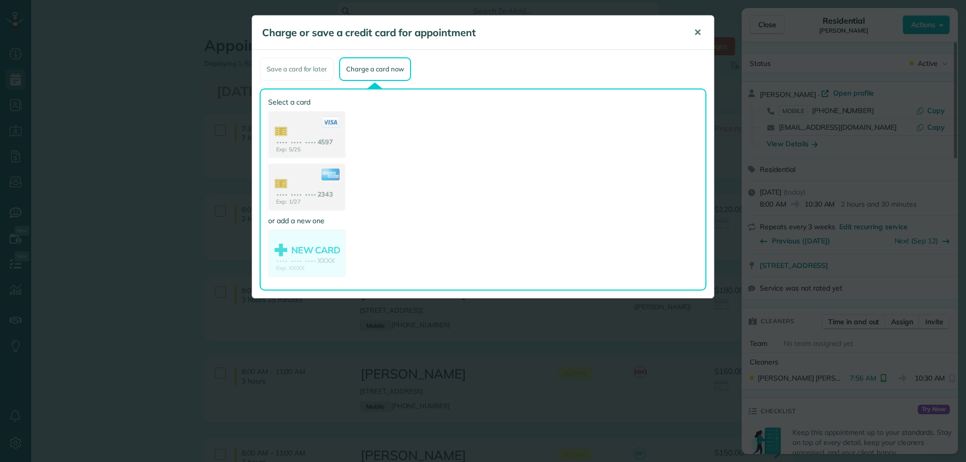
click at [700, 37] on span "✕" at bounding box center [698, 33] width 8 height 12
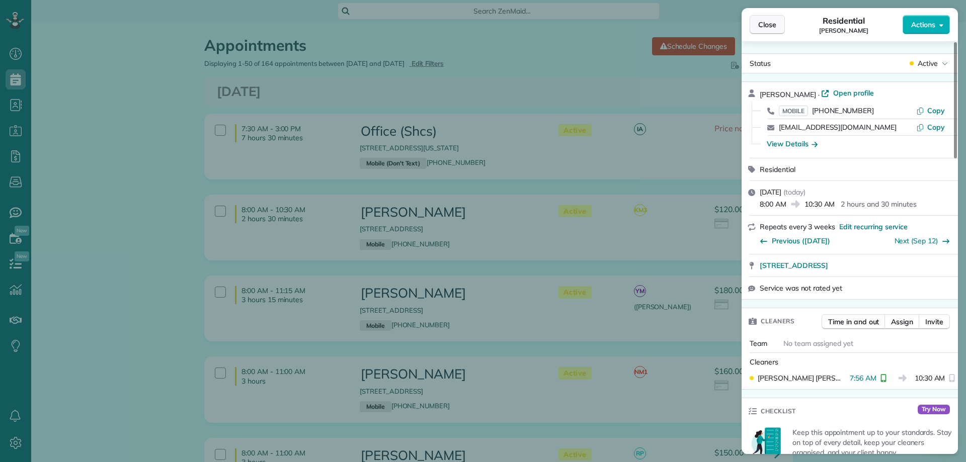
click at [770, 29] on span "Close" at bounding box center [767, 25] width 18 height 10
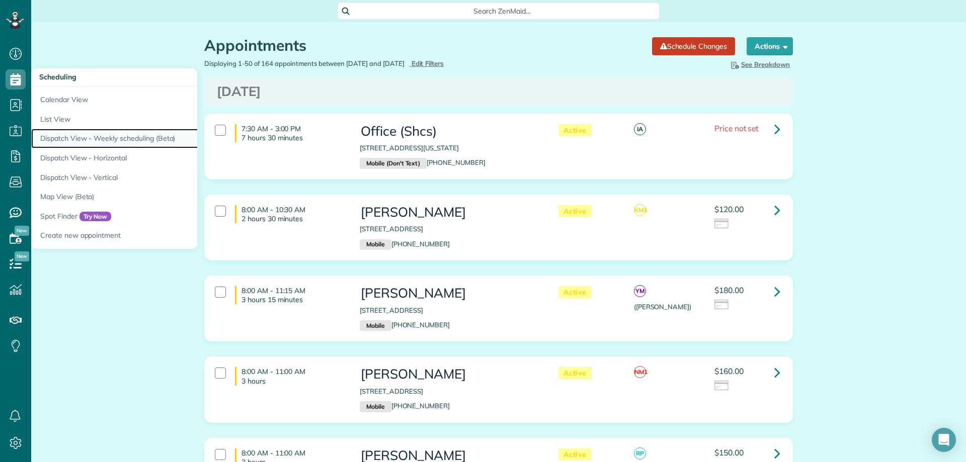
click at [110, 139] on link "Dispatch View - Weekly scheduling (Beta)" at bounding box center [157, 139] width 252 height 20
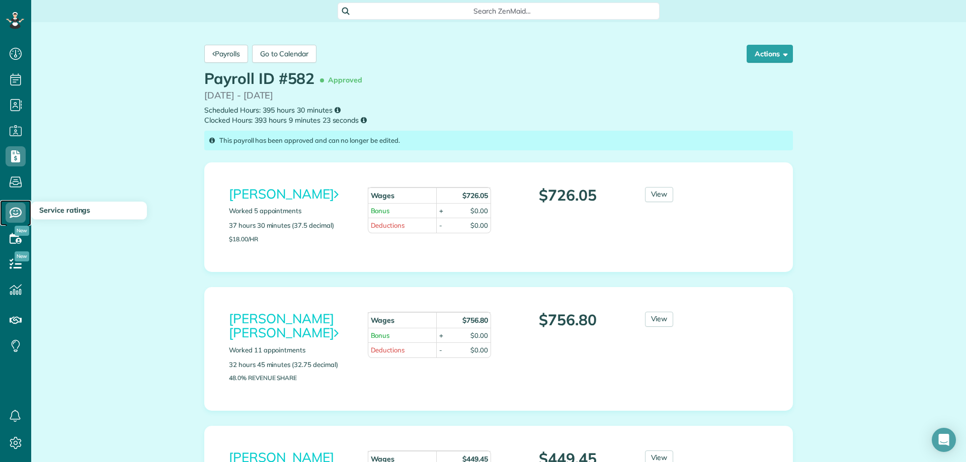
click at [21, 214] on use at bounding box center [16, 213] width 12 height 11
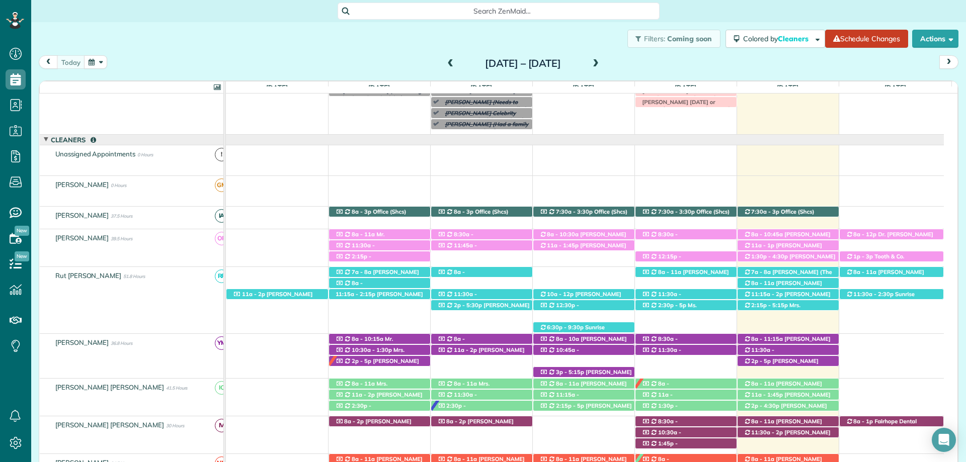
scroll to position [5, 5]
click at [601, 67] on span at bounding box center [595, 63] width 11 height 9
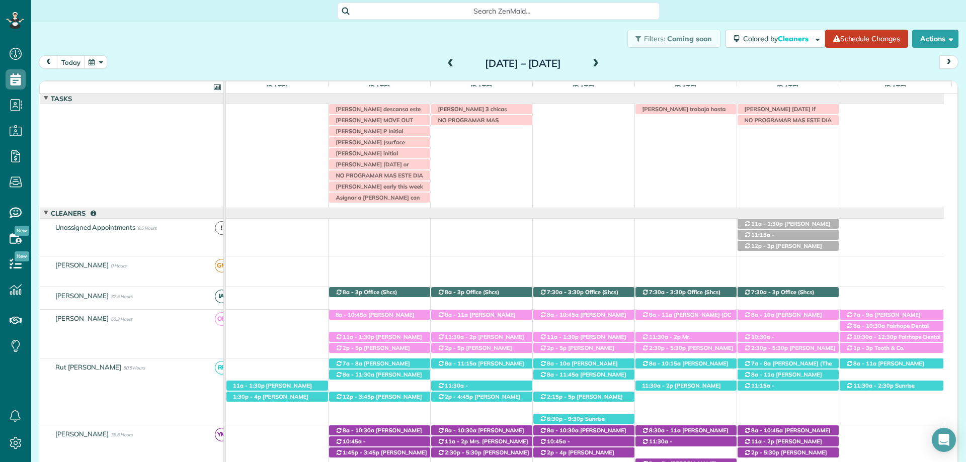
scroll to position [73, 0]
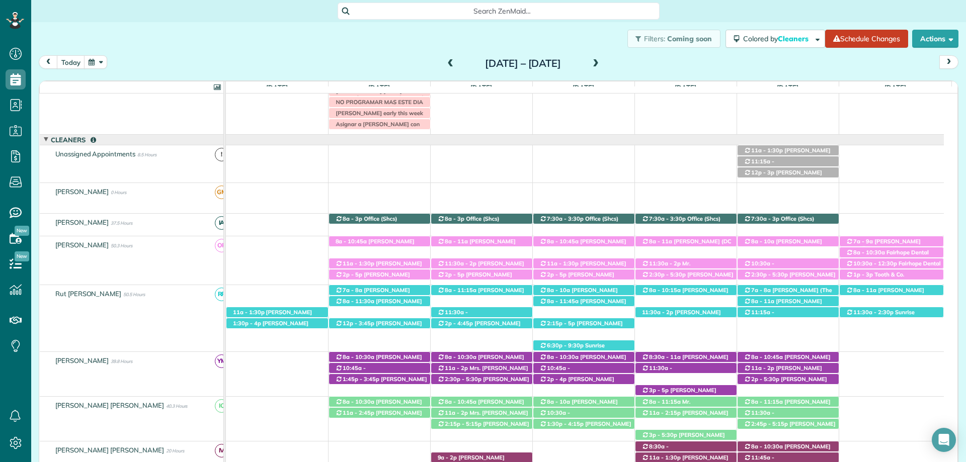
click at [601, 62] on span at bounding box center [595, 63] width 11 height 9
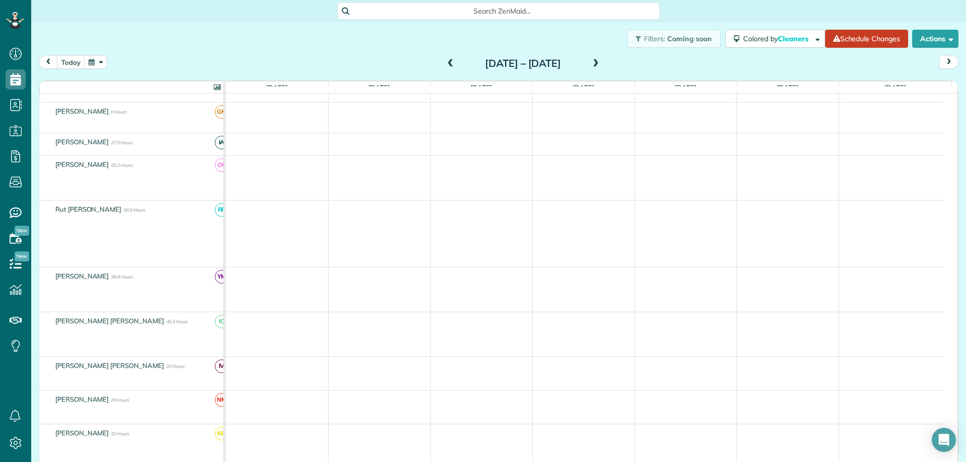
scroll to position [0, 0]
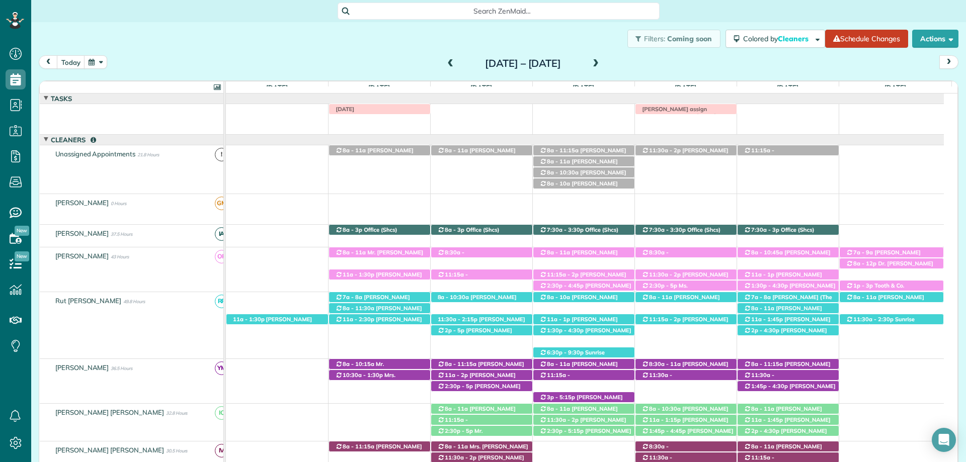
click at [445, 60] on span at bounding box center [450, 63] width 11 height 9
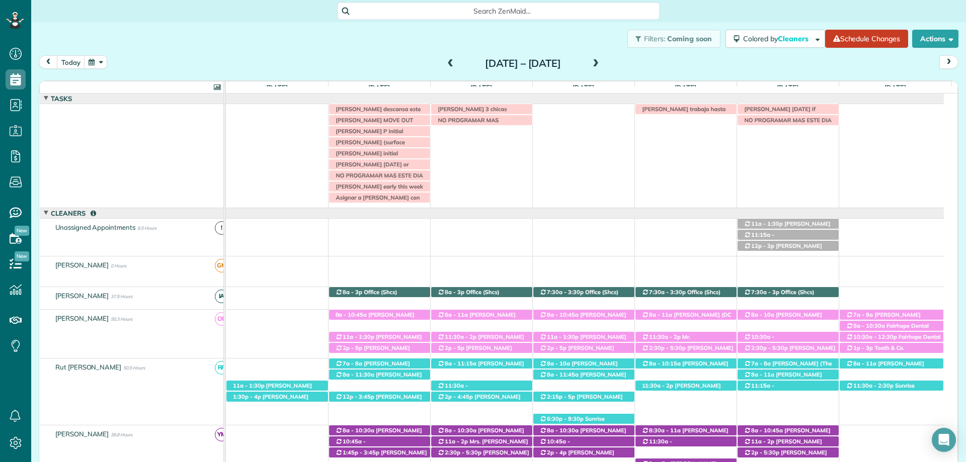
scroll to position [73, 0]
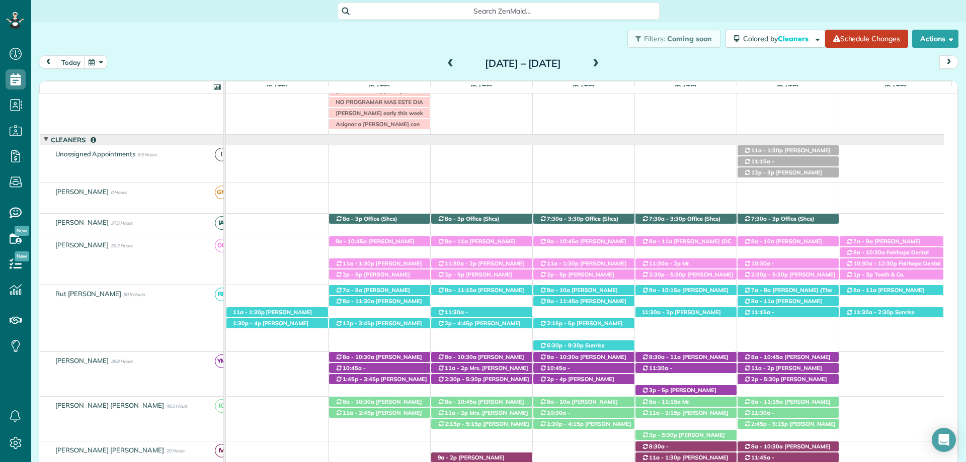
click at [601, 61] on span at bounding box center [595, 63] width 11 height 9
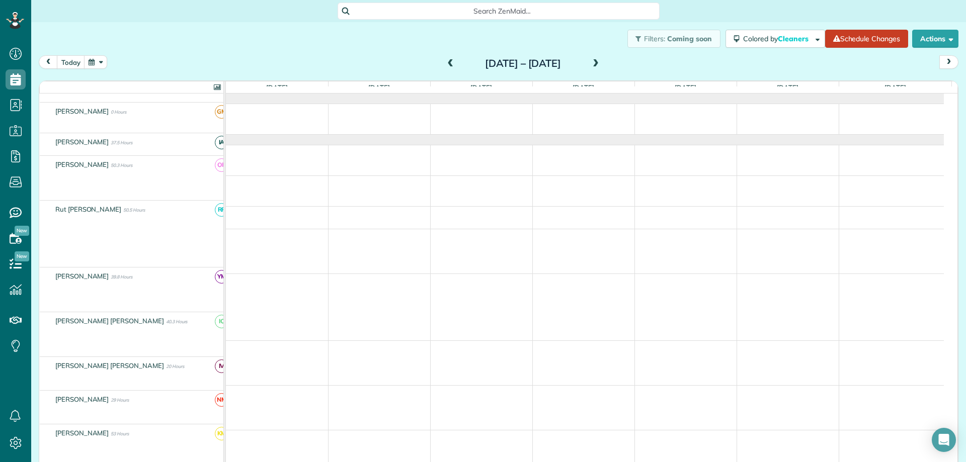
scroll to position [0, 0]
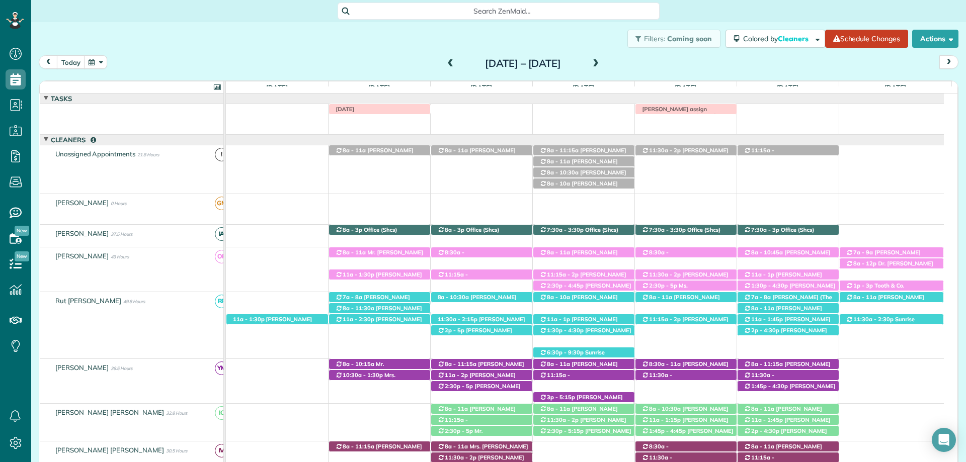
click at [445, 66] on span at bounding box center [450, 63] width 11 height 9
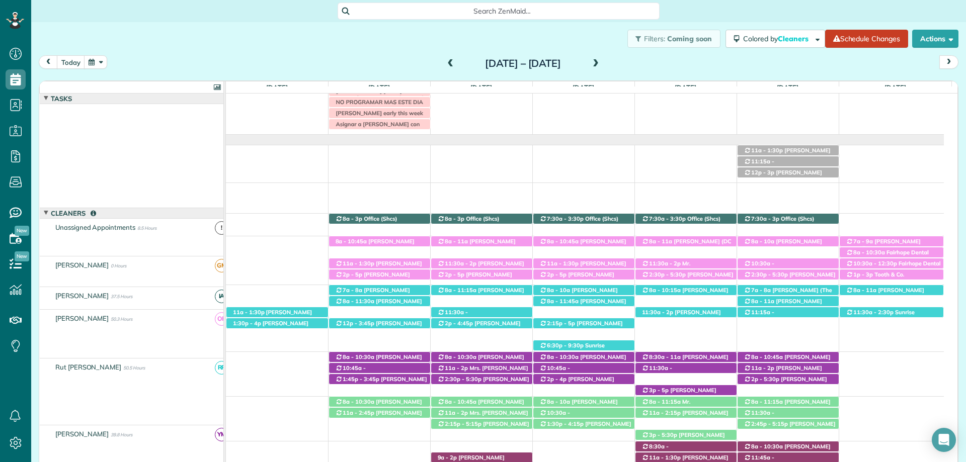
scroll to position [73, 0]
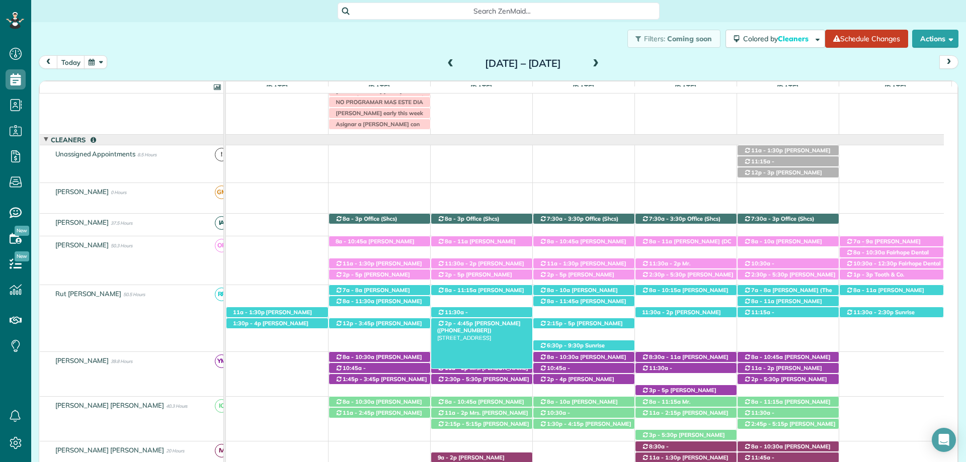
click at [482, 325] on span "Brianne Culp (+19132378986)" at bounding box center [479, 327] width 84 height 14
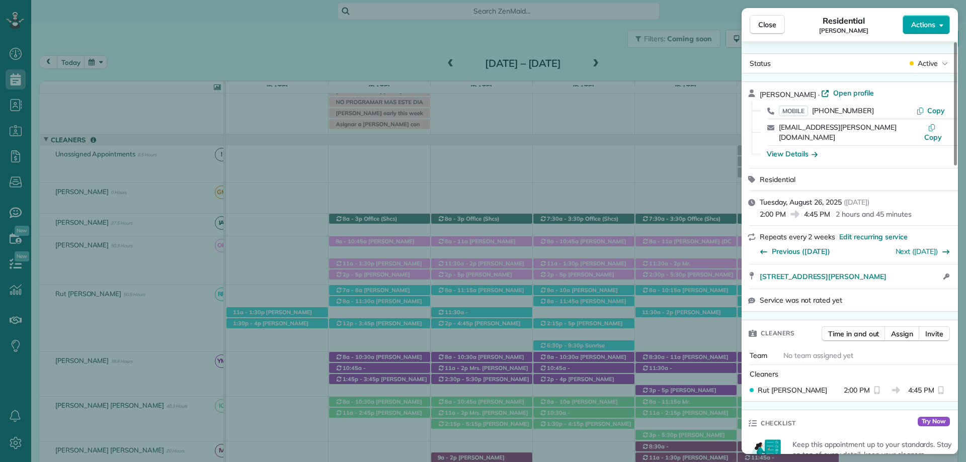
click at [926, 27] on span "Actions" at bounding box center [923, 25] width 24 height 10
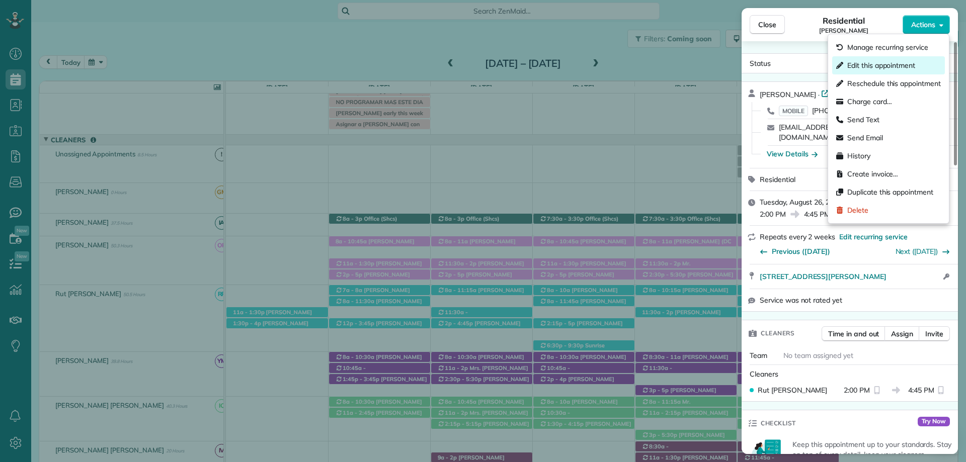
click at [890, 67] on span "Edit this appointment" at bounding box center [881, 65] width 68 height 10
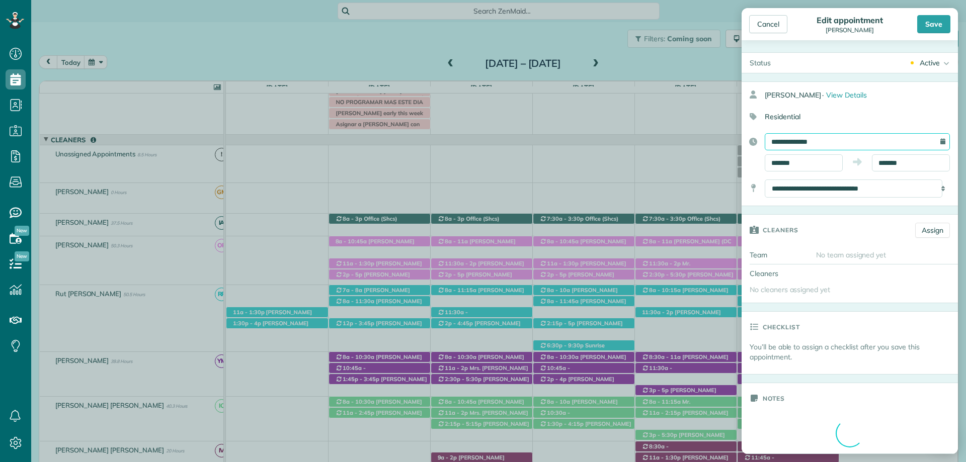
click at [816, 144] on input "**********" at bounding box center [857, 141] width 185 height 17
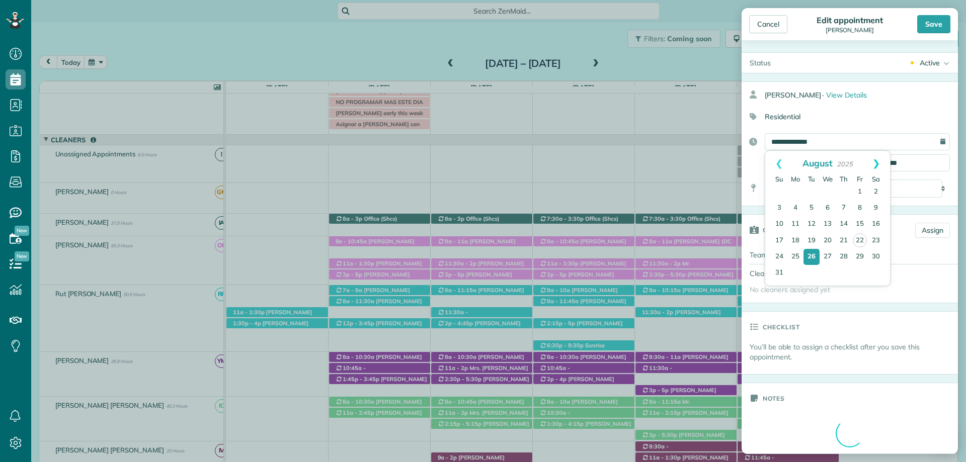
click at [874, 161] on link "Next" at bounding box center [876, 163] width 28 height 25
click at [828, 191] on link "3" at bounding box center [828, 192] width 16 height 16
type input "**********"
click at [776, 161] on input "*******" at bounding box center [804, 162] width 78 height 17
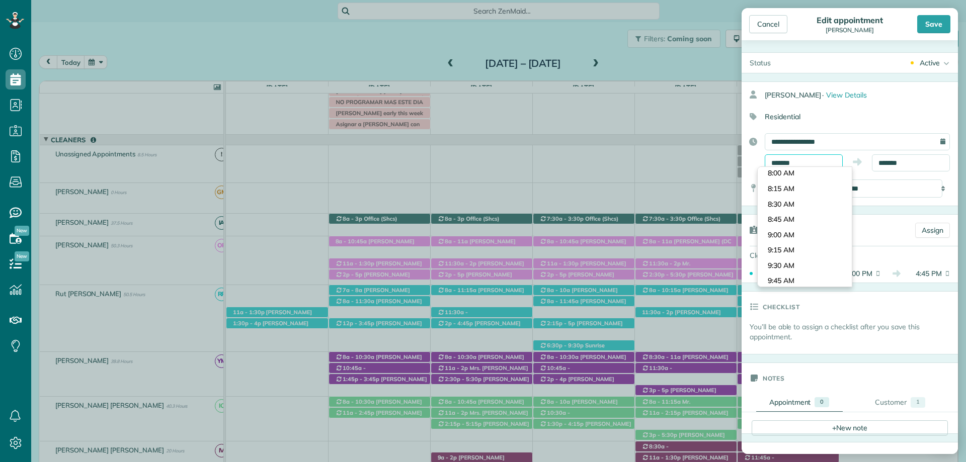
scroll to position [427, 0]
type input "*******"
click at [791, 224] on body "Dashboard Scheduling Calendar View List View Dispatch View - Weekly scheduling …" at bounding box center [483, 231] width 966 height 462
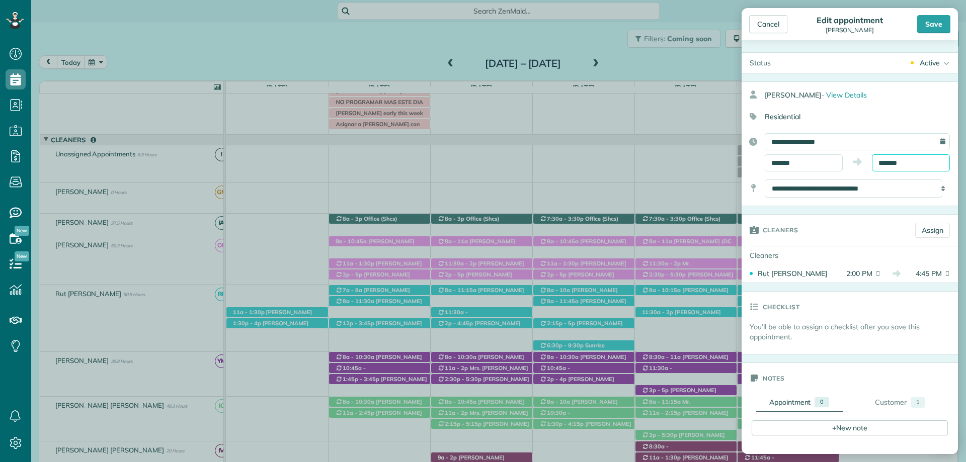
click at [884, 161] on input "*******" at bounding box center [911, 162] width 78 height 17
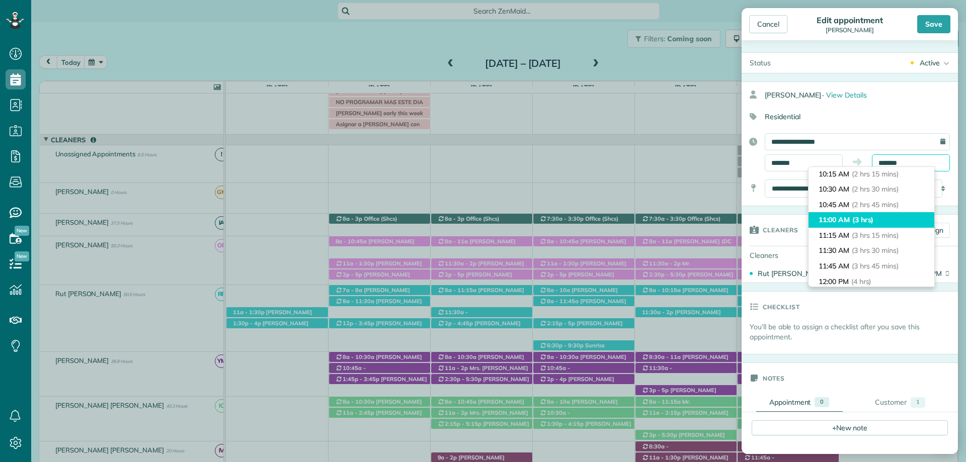
scroll to position [151, 0]
type input "********"
click at [840, 225] on li "11:15 AM (3 hrs 15 mins)" at bounding box center [871, 224] width 126 height 16
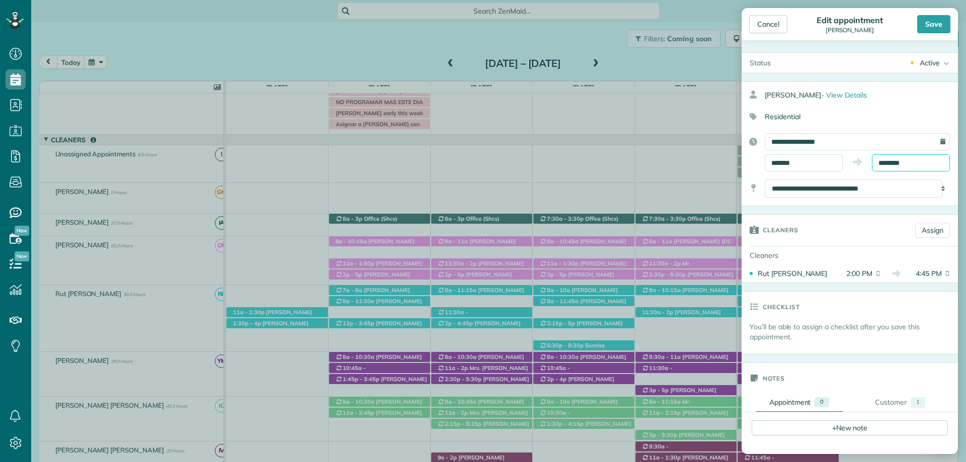
click at [902, 163] on input "********" at bounding box center [911, 162] width 78 height 17
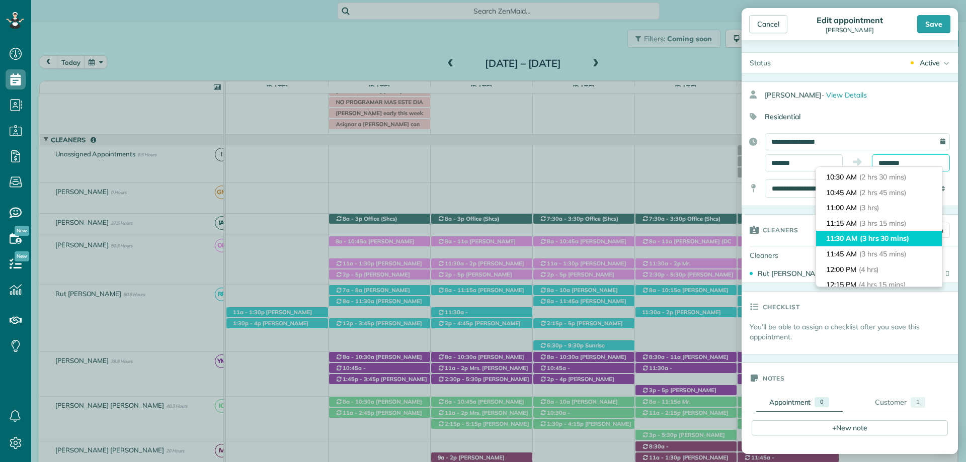
scroll to position [184, 0]
click at [882, 106] on div "**********" at bounding box center [850, 143] width 216 height 125
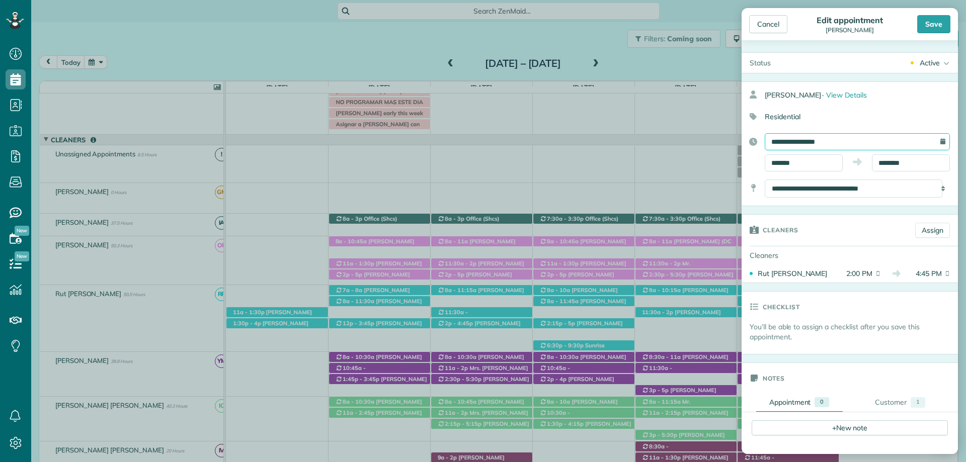
click at [833, 144] on input "**********" at bounding box center [857, 141] width 185 height 17
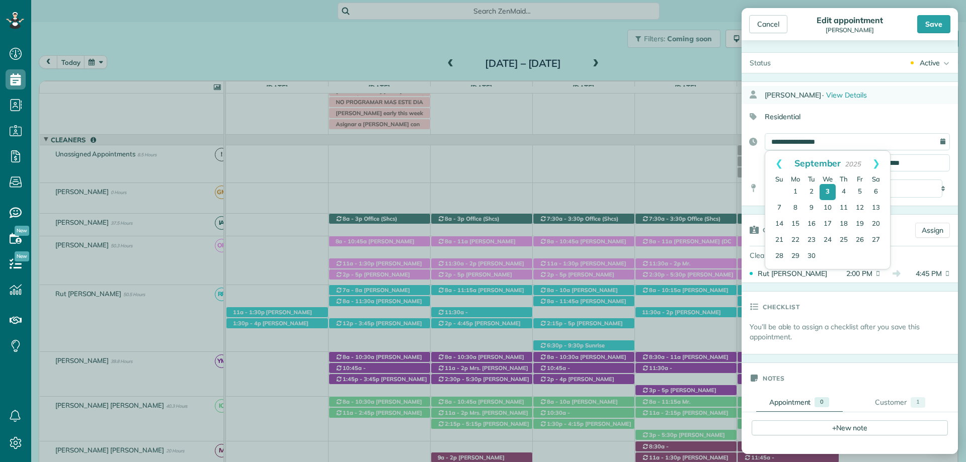
click at [889, 100] on div "Brianne Culp · View Details" at bounding box center [861, 95] width 193 height 18
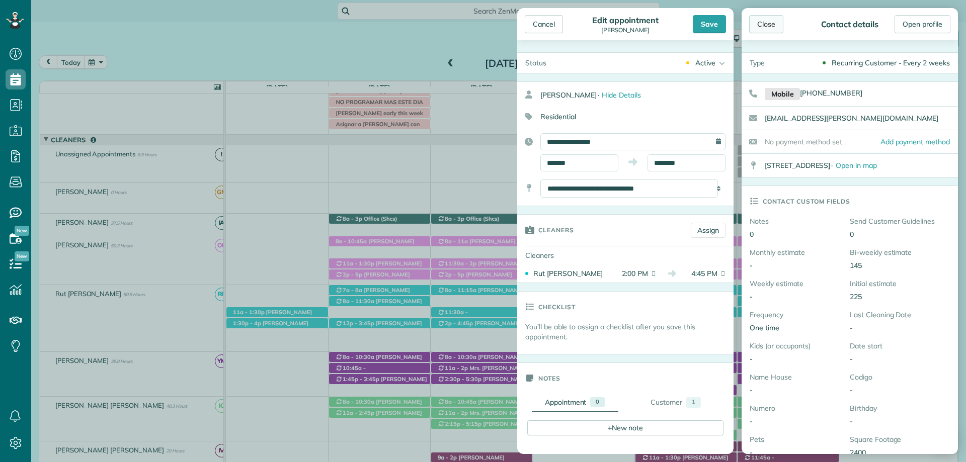
click at [771, 26] on div "Close" at bounding box center [766, 24] width 34 height 18
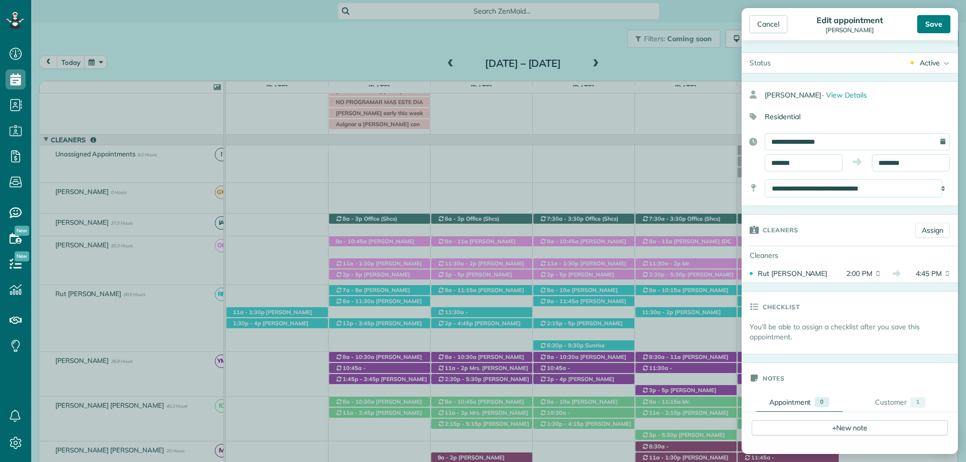
click at [926, 25] on div "Save" at bounding box center [933, 24] width 33 height 18
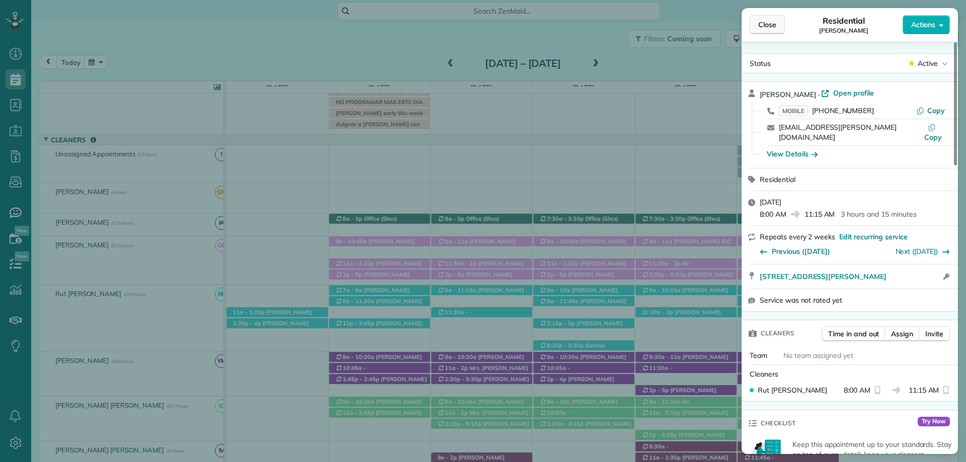
click at [781, 24] on button "Close" at bounding box center [767, 24] width 35 height 19
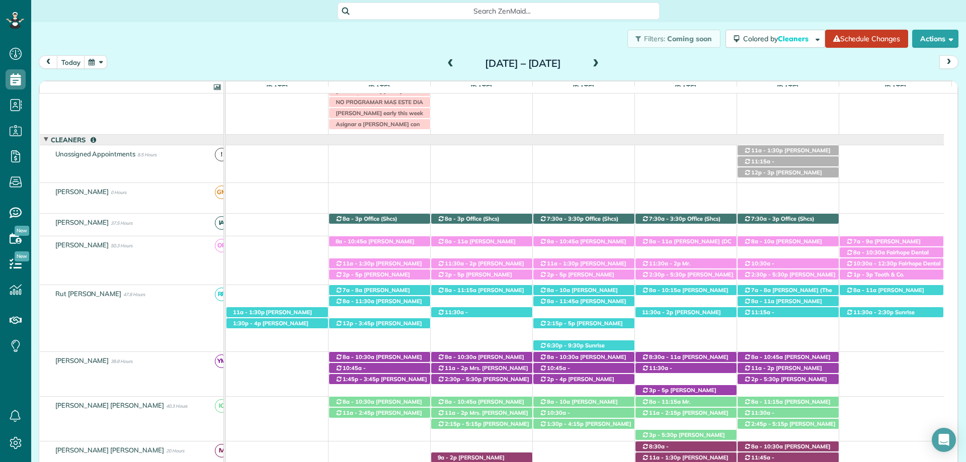
click at [601, 61] on span at bounding box center [595, 63] width 11 height 9
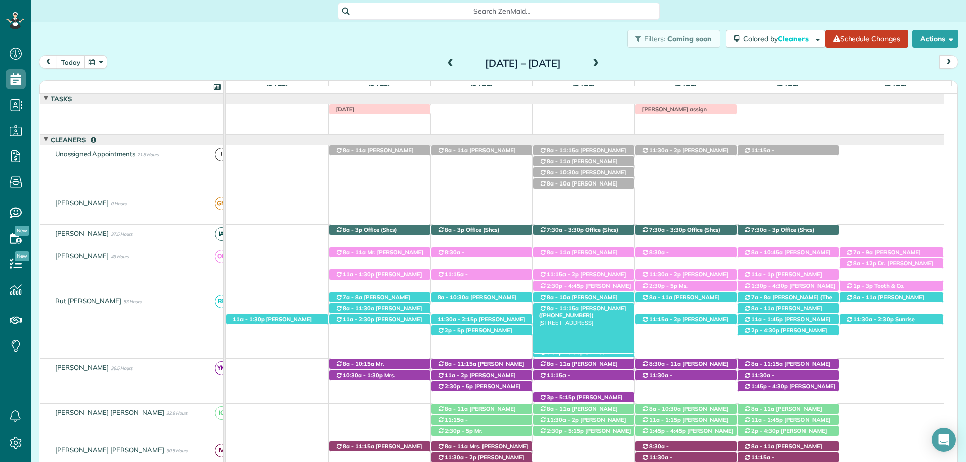
click at [594, 307] on span "Brianne Culp (+19132378986)" at bounding box center [582, 312] width 87 height 14
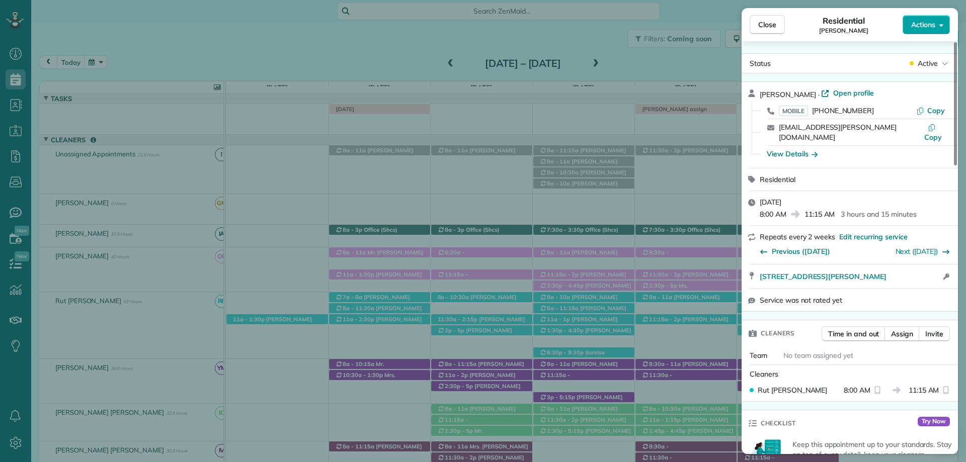
click at [939, 29] on button "Actions" at bounding box center [926, 24] width 47 height 19
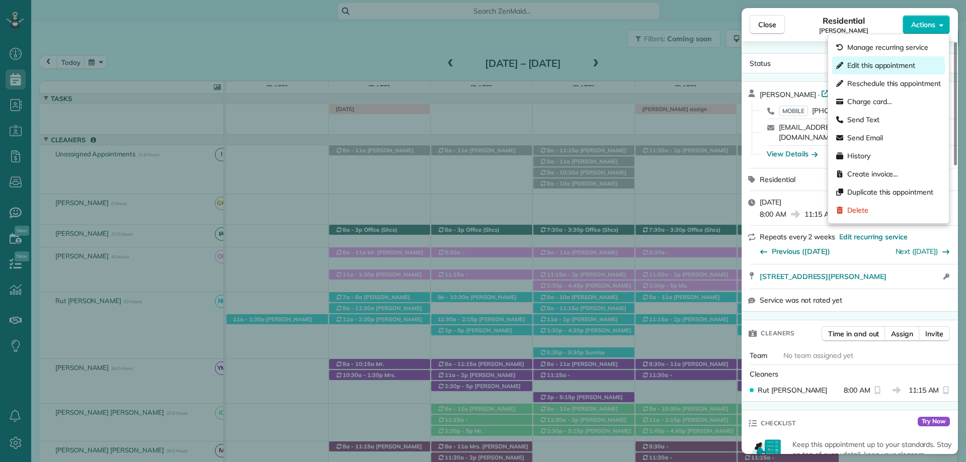
click at [887, 66] on span "Edit this appointment" at bounding box center [881, 65] width 68 height 10
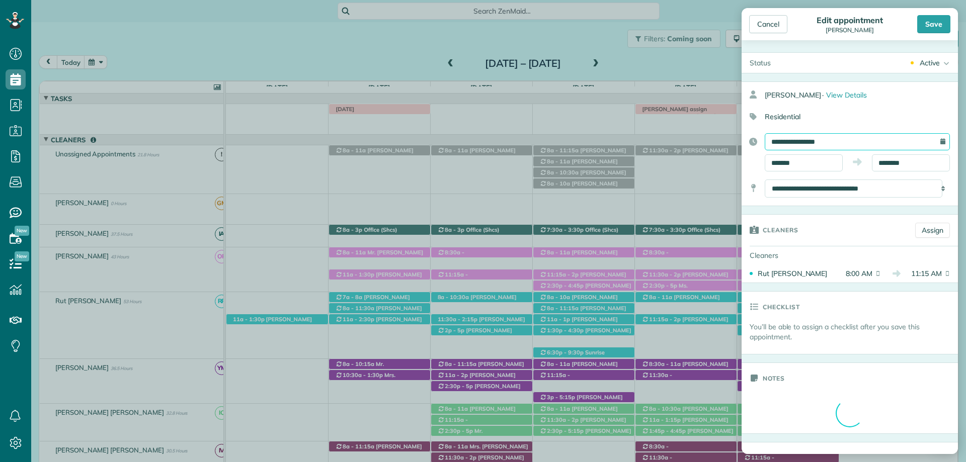
click at [798, 139] on input "**********" at bounding box center [857, 141] width 185 height 17
click at [843, 187] on link "4" at bounding box center [844, 192] width 16 height 16
type input "**********"
click at [929, 228] on link "Assign" at bounding box center [932, 230] width 35 height 15
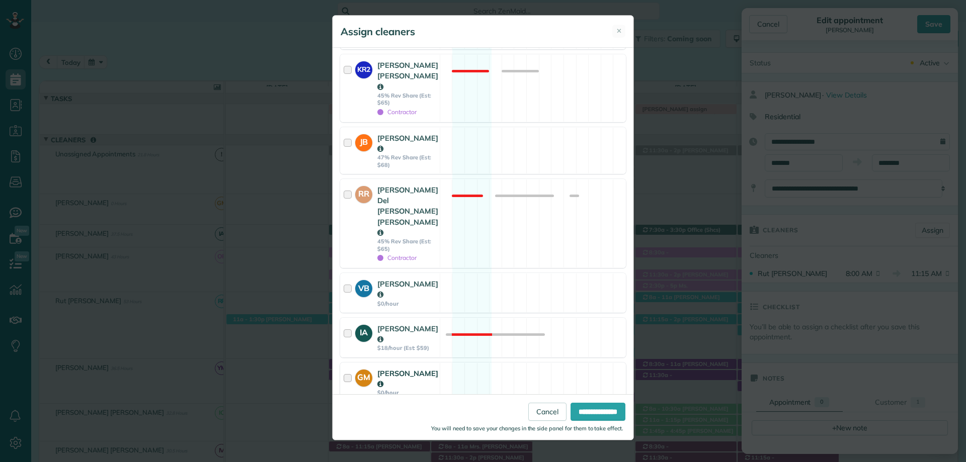
scroll to position [553, 0]
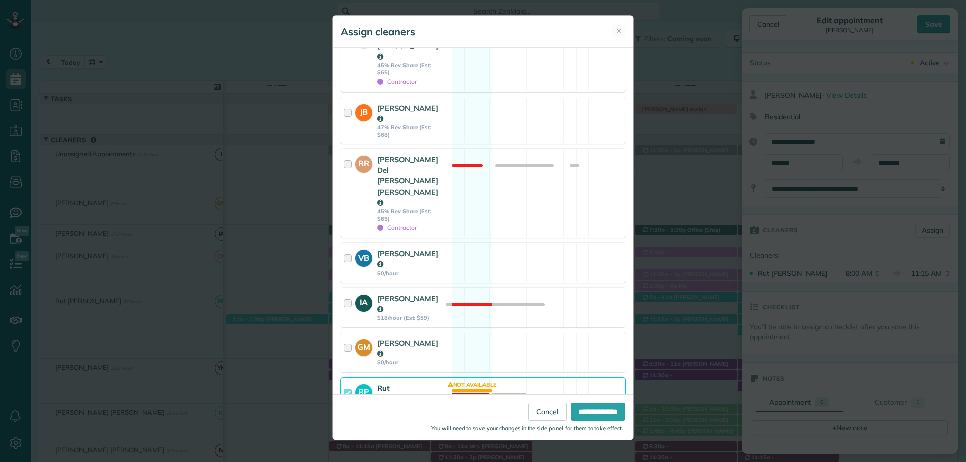
click at [348, 383] on div at bounding box center [350, 411] width 12 height 57
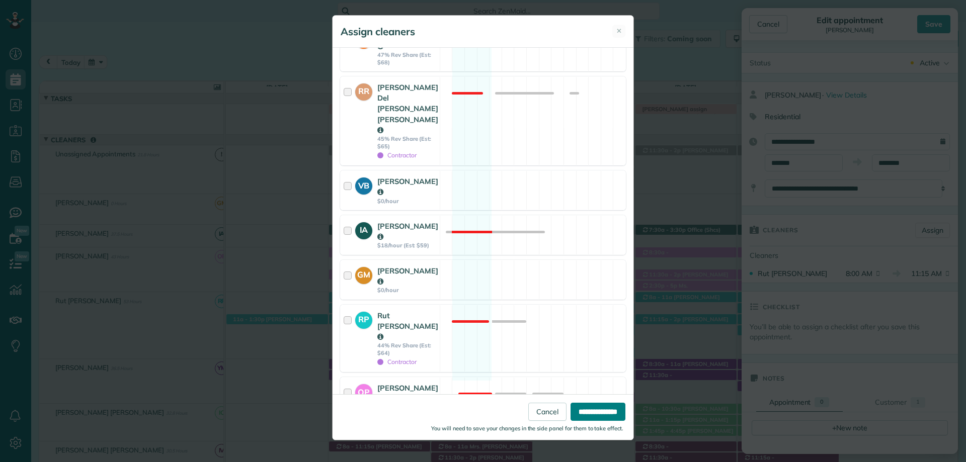
click at [597, 411] on input "**********" at bounding box center [597, 412] width 55 height 18
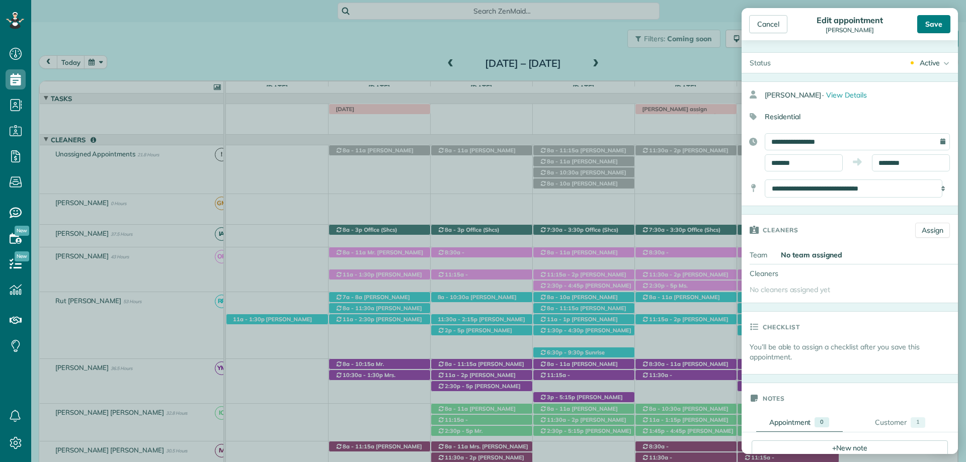
click at [939, 27] on div "Save" at bounding box center [933, 24] width 33 height 18
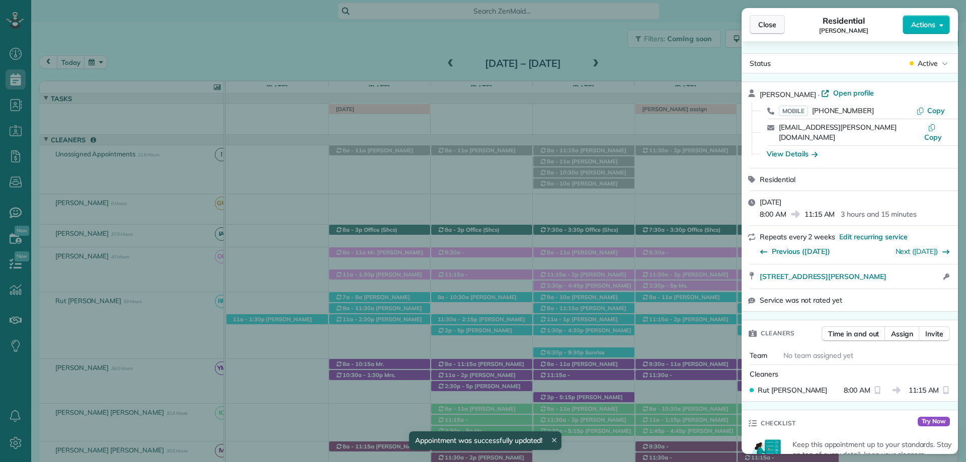
click at [770, 23] on span "Close" at bounding box center [767, 25] width 18 height 10
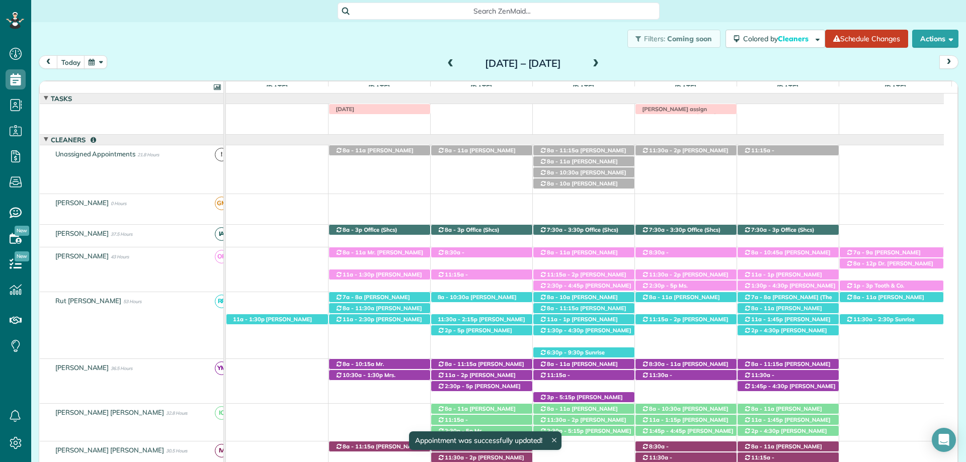
click at [772, 23] on span "Close" at bounding box center [767, 25] width 18 height 10
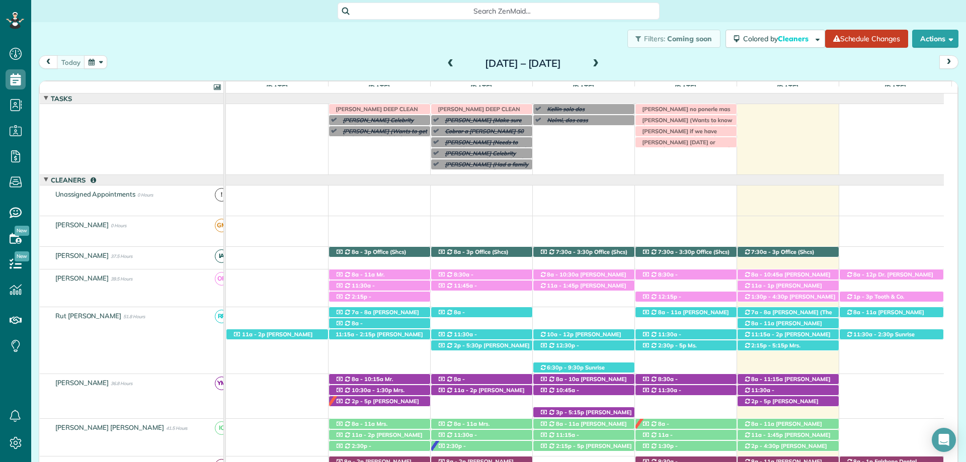
click at [601, 61] on span at bounding box center [595, 63] width 11 height 9
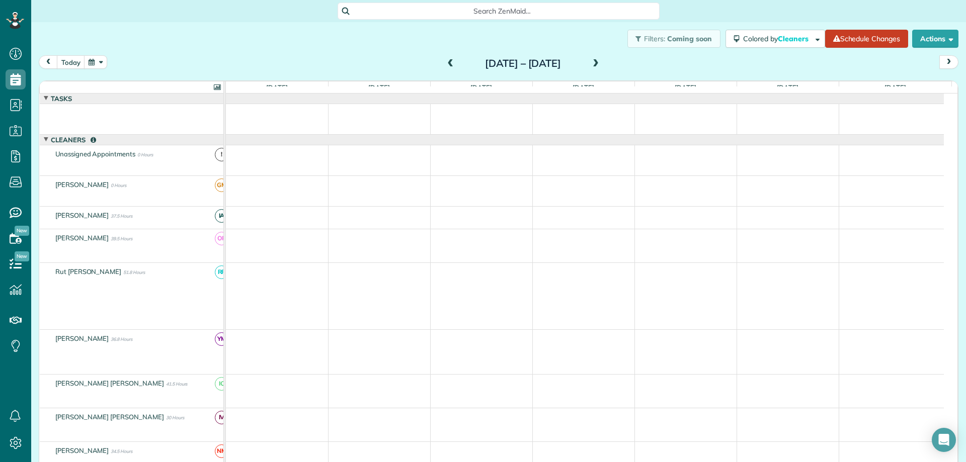
click at [601, 62] on span at bounding box center [595, 63] width 11 height 9
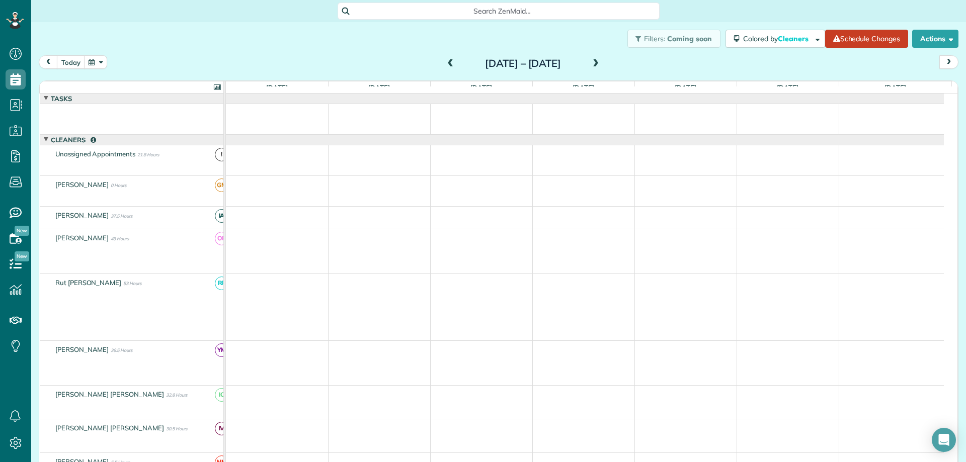
click at [445, 61] on span at bounding box center [450, 63] width 11 height 9
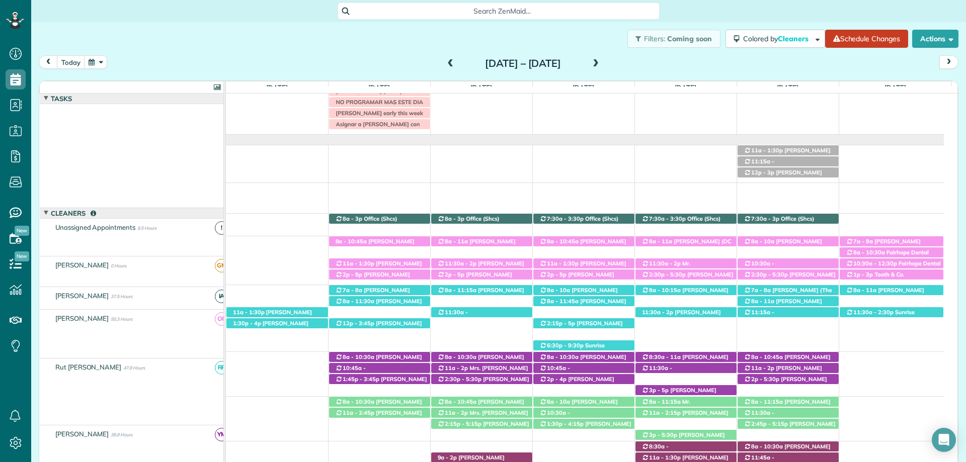
scroll to position [73, 0]
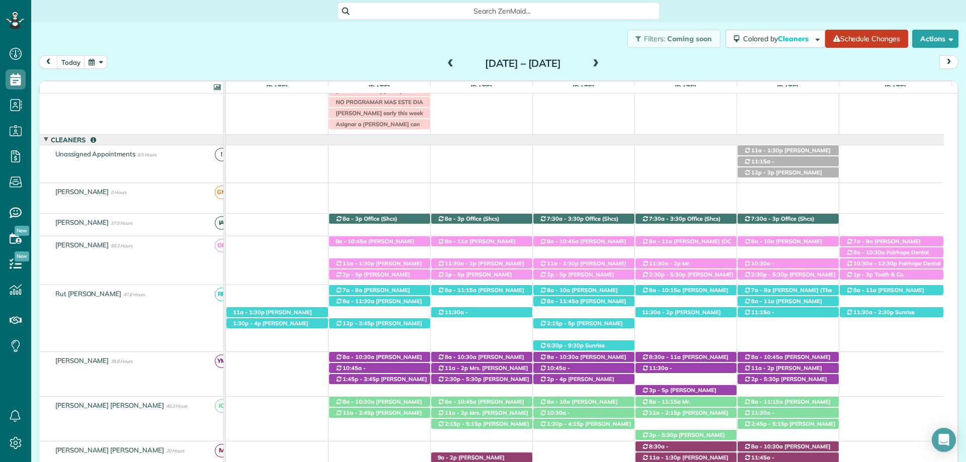
click at [601, 62] on span at bounding box center [595, 63] width 11 height 9
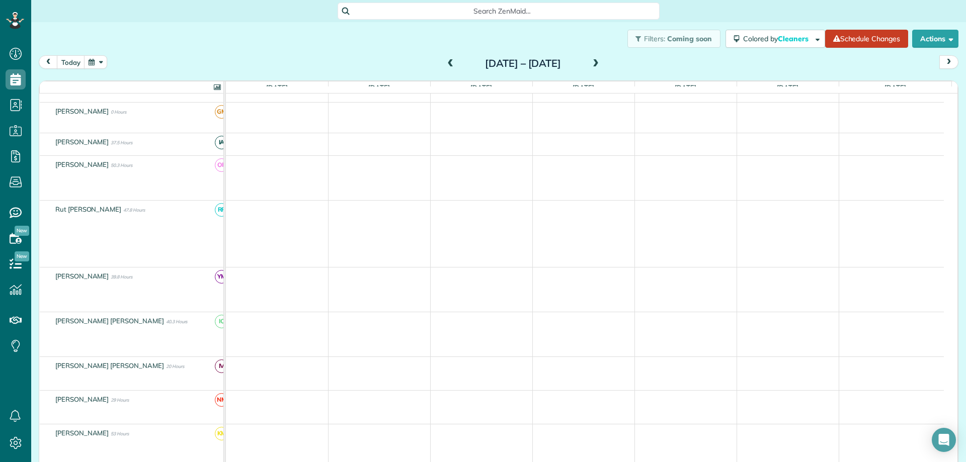
scroll to position [0, 0]
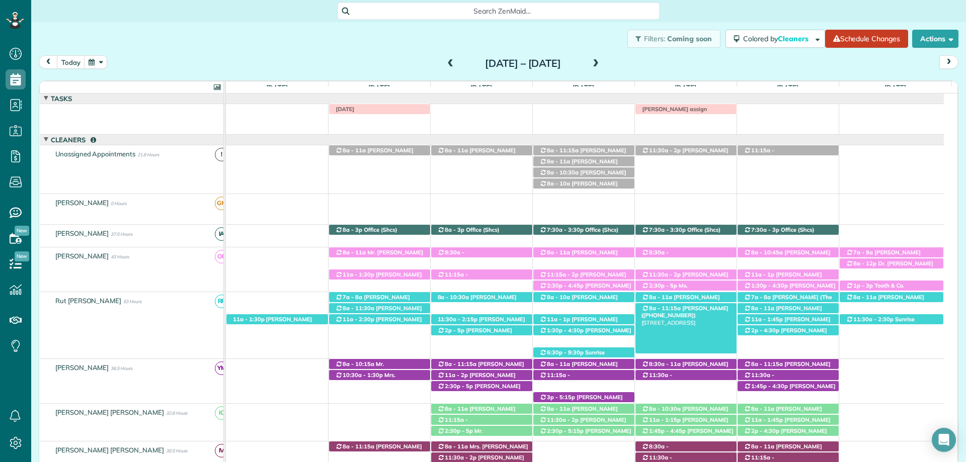
click at [700, 307] on span "[PERSON_NAME] ([PHONE_NUMBER])" at bounding box center [684, 312] width 87 height 14
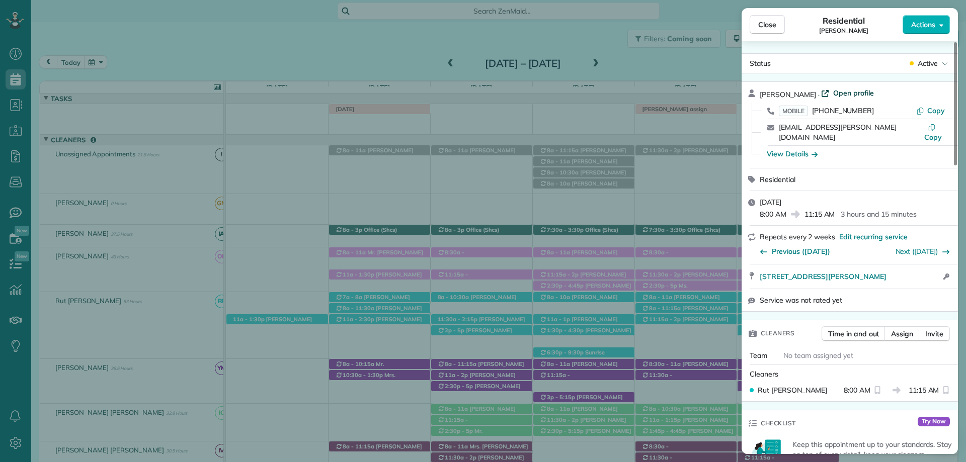
click at [833, 97] on span "Open profile" at bounding box center [853, 93] width 41 height 10
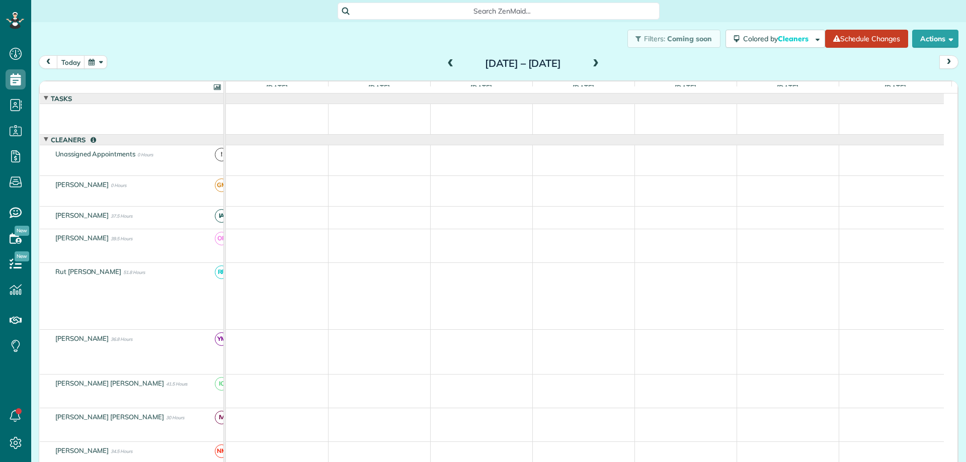
click at [601, 62] on span at bounding box center [595, 63] width 11 height 9
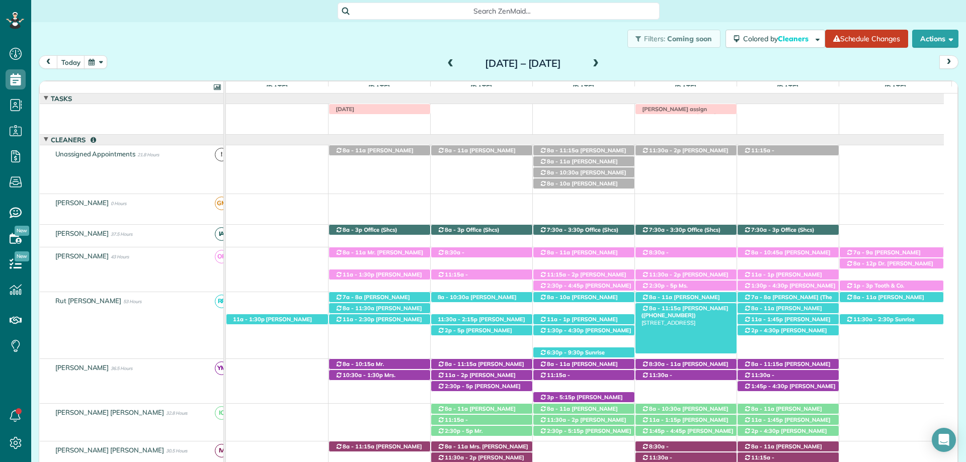
click at [686, 309] on span "[PERSON_NAME] ([PHONE_NUMBER])" at bounding box center [684, 312] width 87 height 14
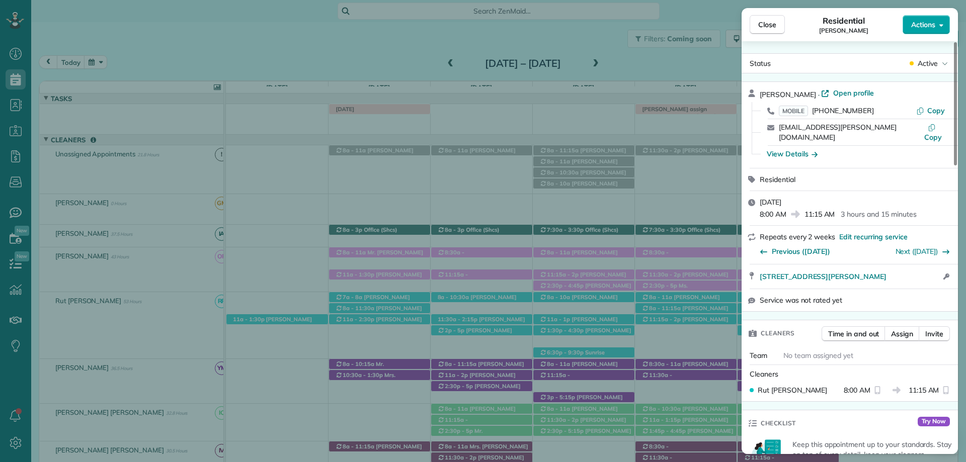
click at [923, 30] on button "Actions" at bounding box center [926, 24] width 47 height 19
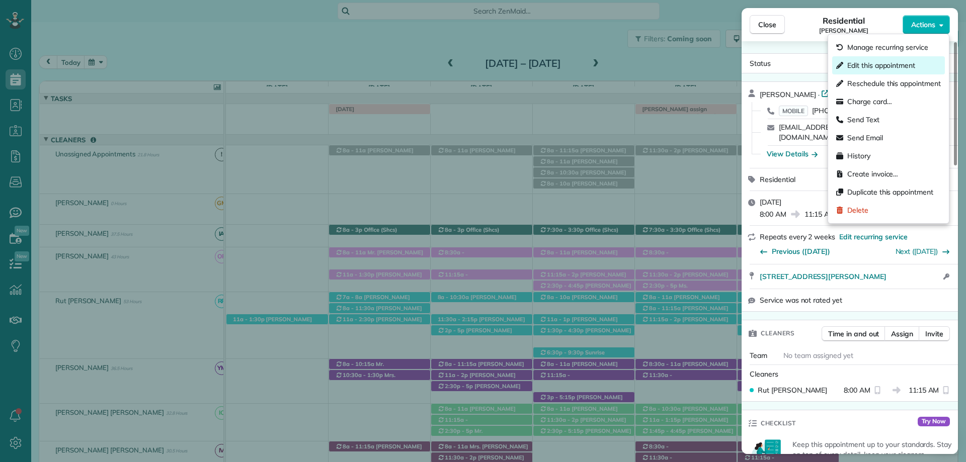
click at [879, 69] on span "Edit this appointment" at bounding box center [881, 65] width 68 height 10
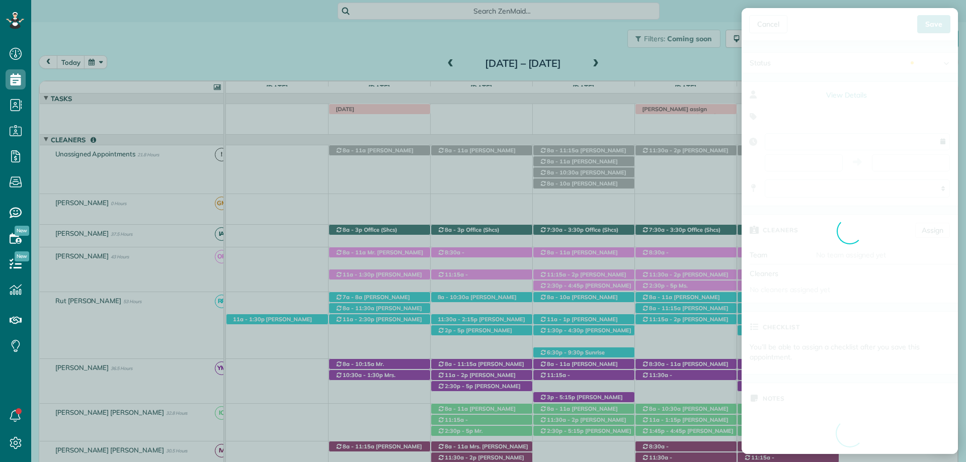
type input "**********"
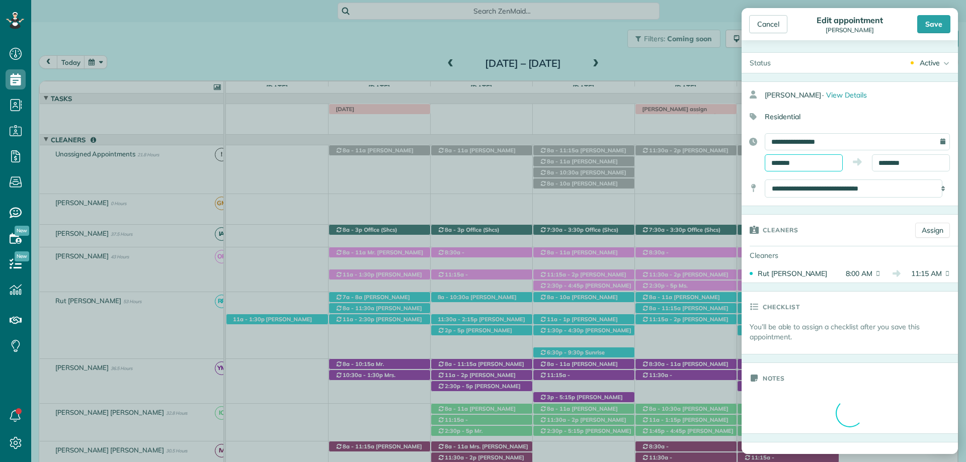
click at [786, 163] on input "*******" at bounding box center [804, 162] width 78 height 17
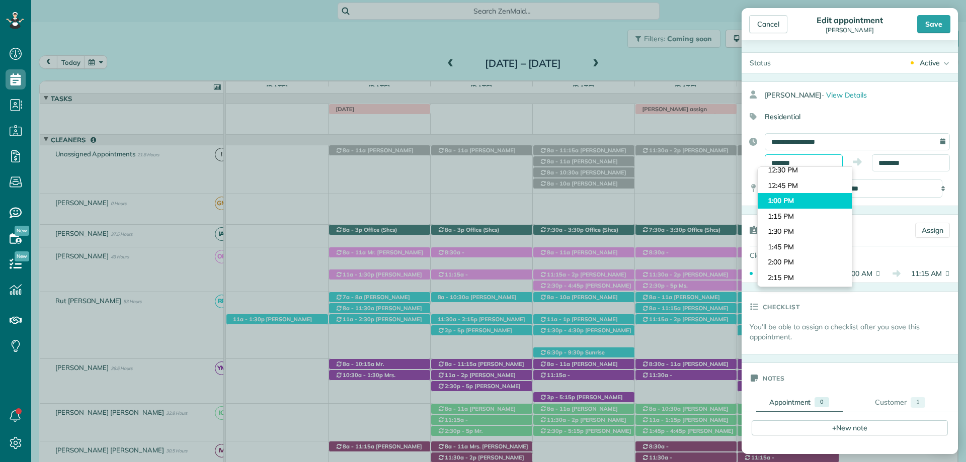
scroll to position [763, 0]
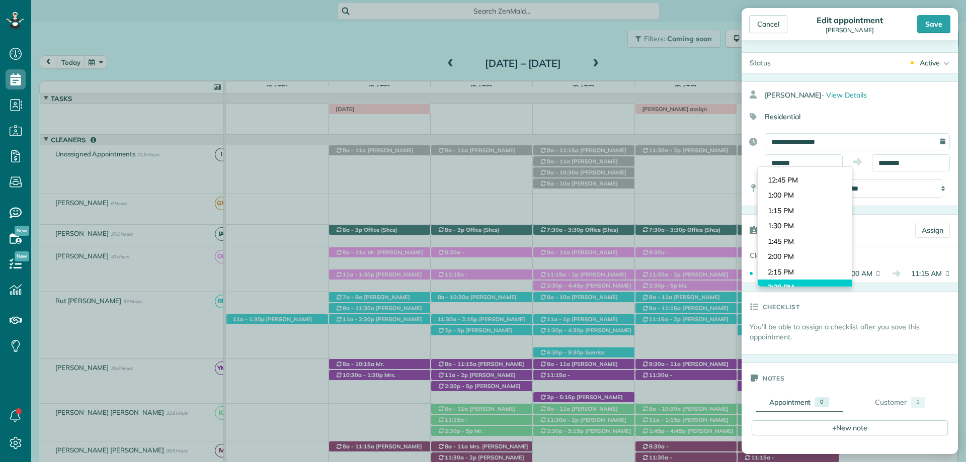
type input "*******"
click at [794, 283] on body "Dashboard Scheduling Calendar View List View Dispatch View - Weekly scheduling …" at bounding box center [483, 231] width 966 height 462
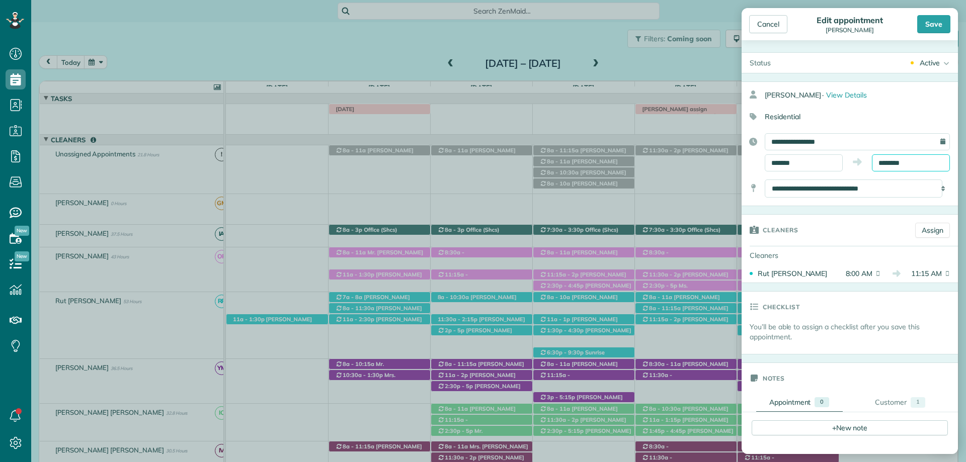
click at [915, 167] on body "Dashboard Scheduling Calendar View List View Dispatch View - Weekly scheduling …" at bounding box center [483, 231] width 966 height 462
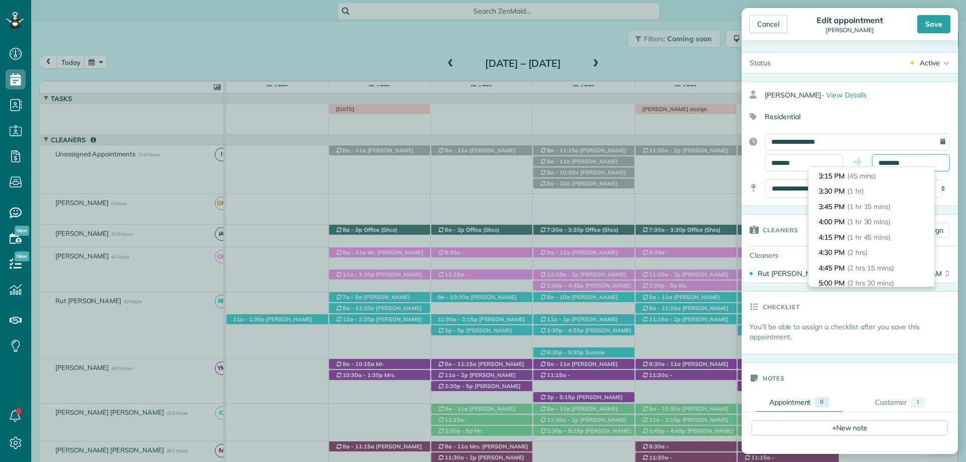
scroll to position [101, 0]
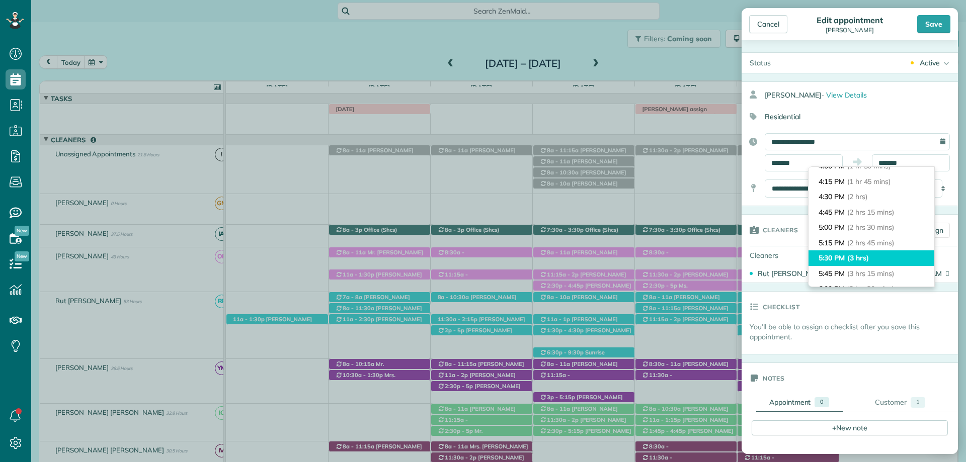
click at [878, 258] on li "5:30 PM (3 hrs)" at bounding box center [871, 259] width 126 height 16
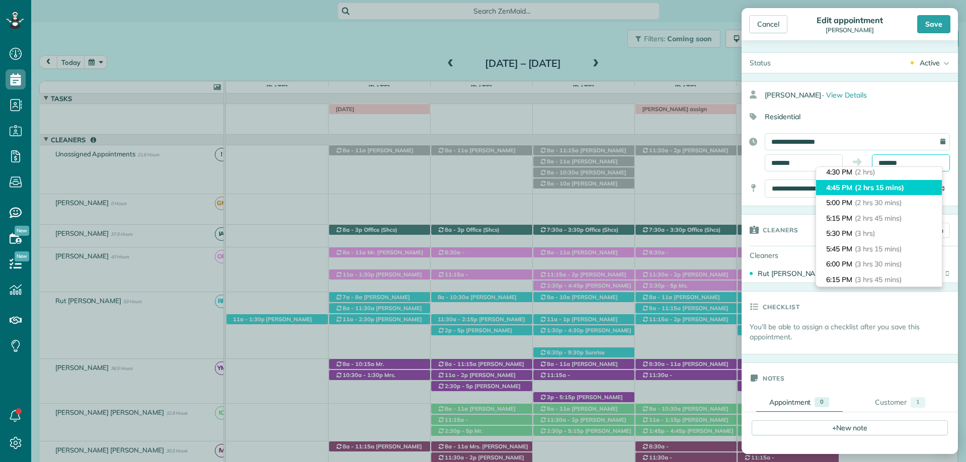
scroll to position [119, 0]
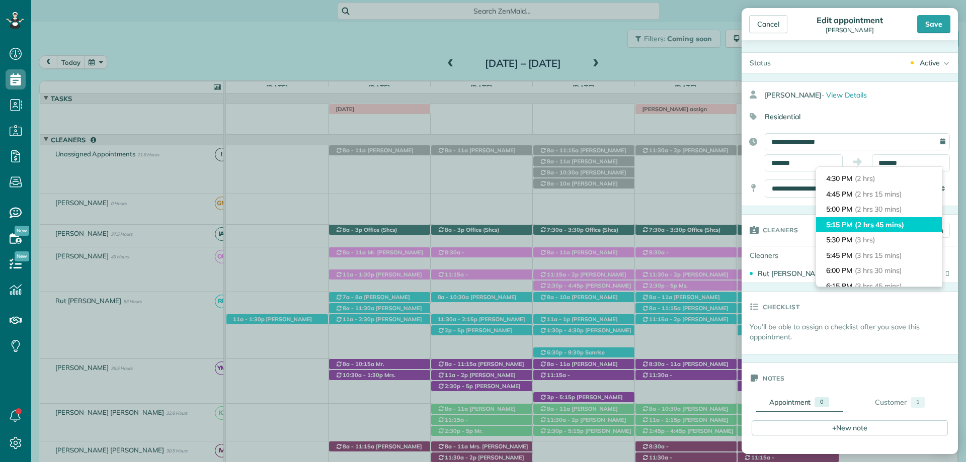
type input "*******"
click at [850, 225] on li "5:15 PM (2 hrs 45 mins)" at bounding box center [879, 225] width 126 height 16
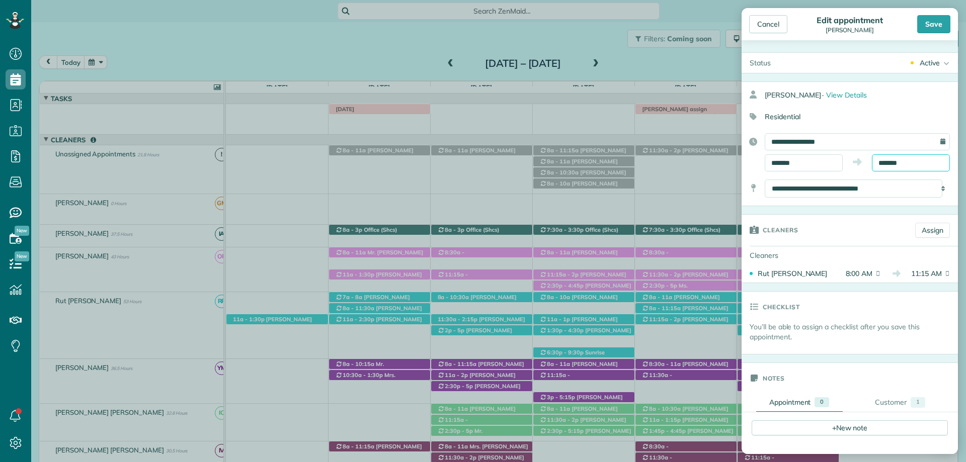
click at [914, 159] on input "*******" at bounding box center [911, 162] width 78 height 17
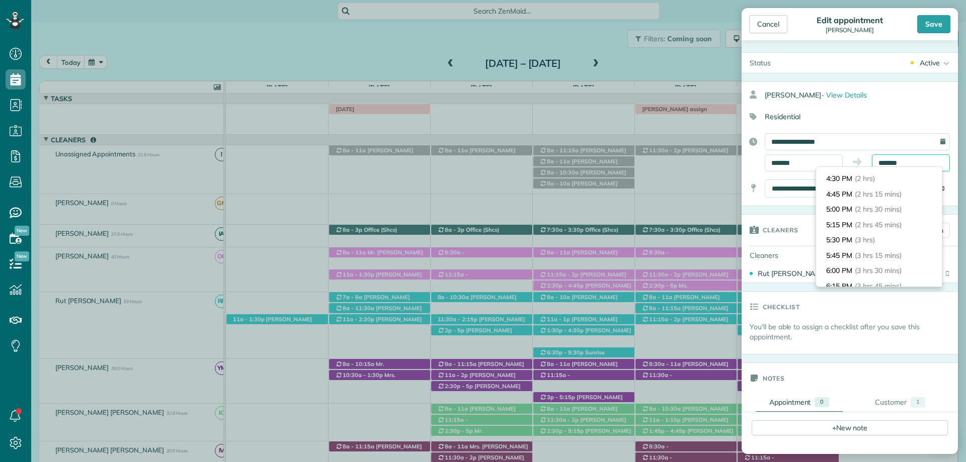
scroll to position [153, 0]
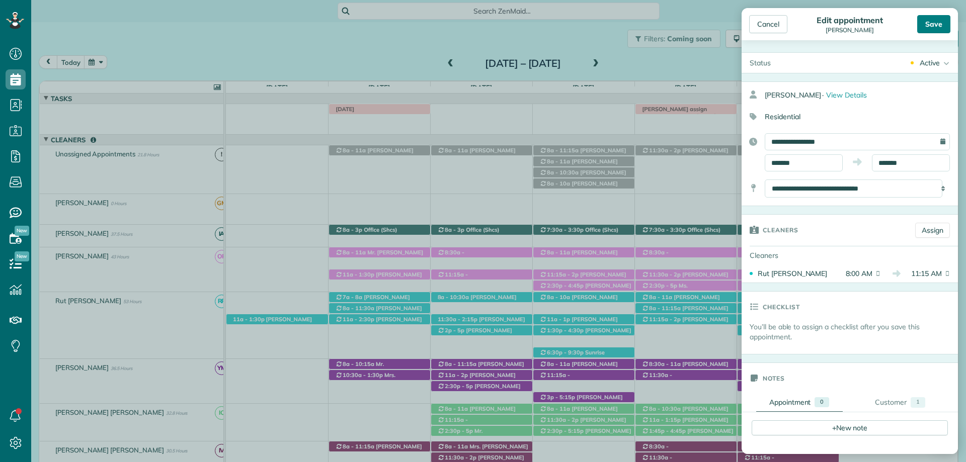
click at [928, 20] on div "Save" at bounding box center [933, 24] width 33 height 18
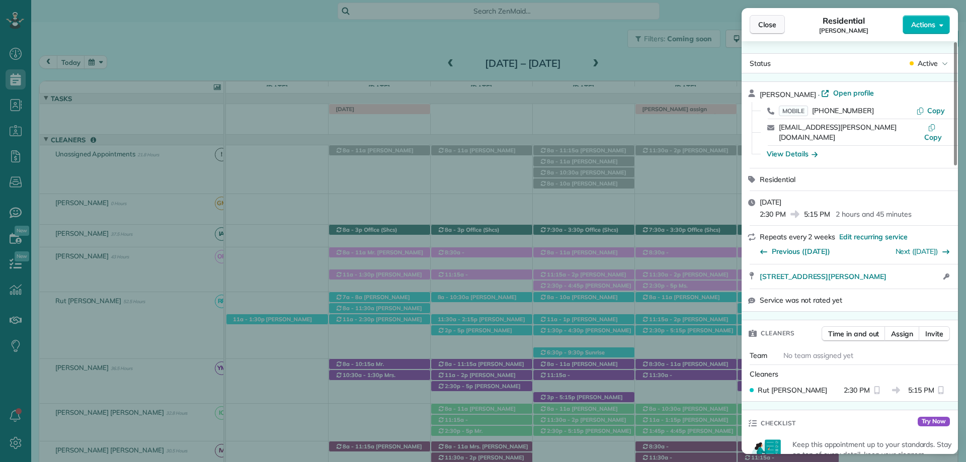
click at [769, 22] on span "Close" at bounding box center [767, 25] width 18 height 10
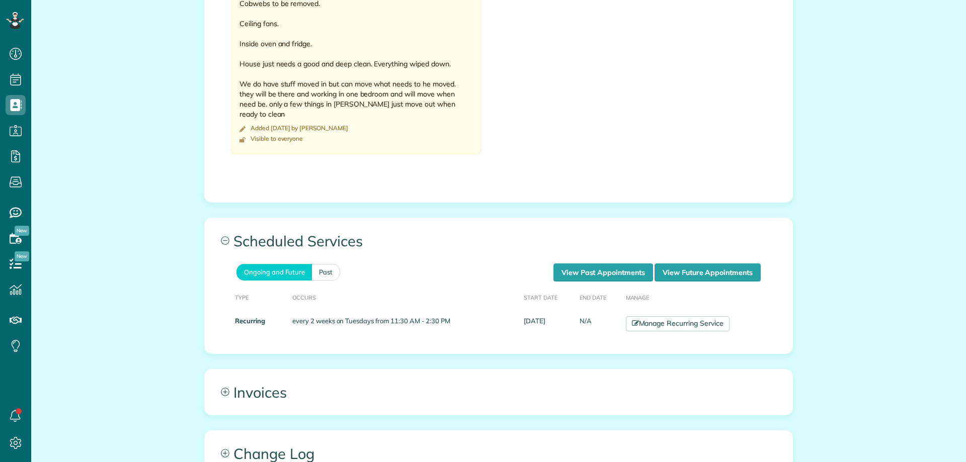
scroll to position [656, 0]
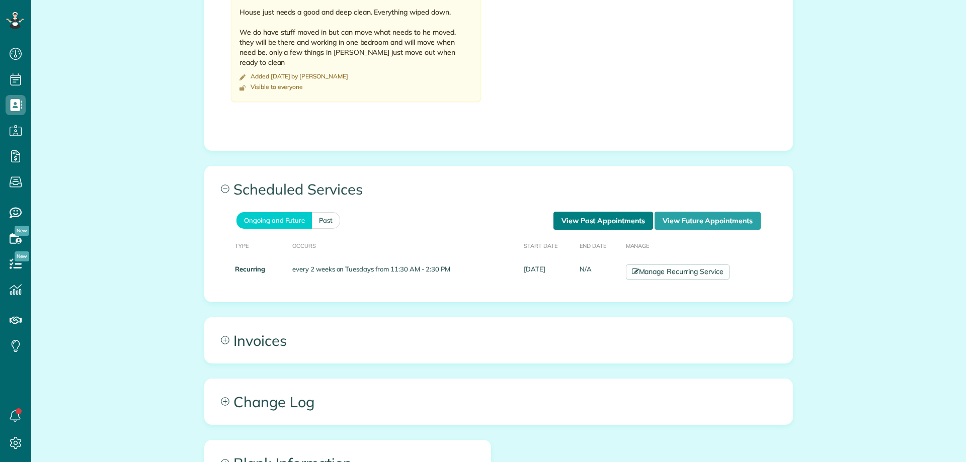
click at [591, 224] on link "View Past Appointments" at bounding box center [603, 221] width 100 height 18
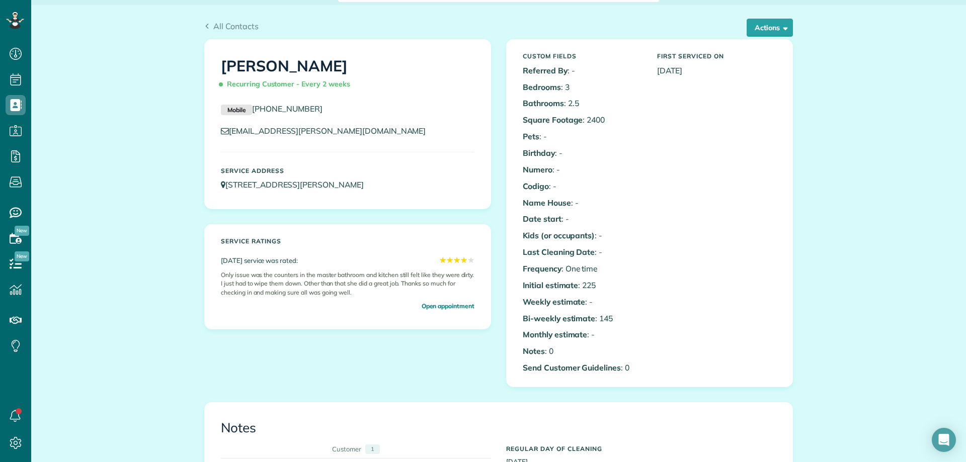
scroll to position [0, 0]
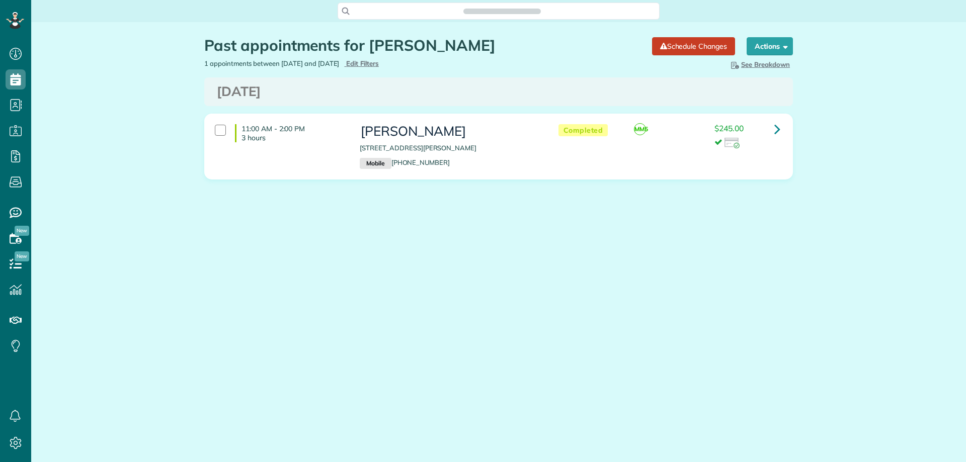
scroll to position [5, 5]
